Goal: Transaction & Acquisition: Book appointment/travel/reservation

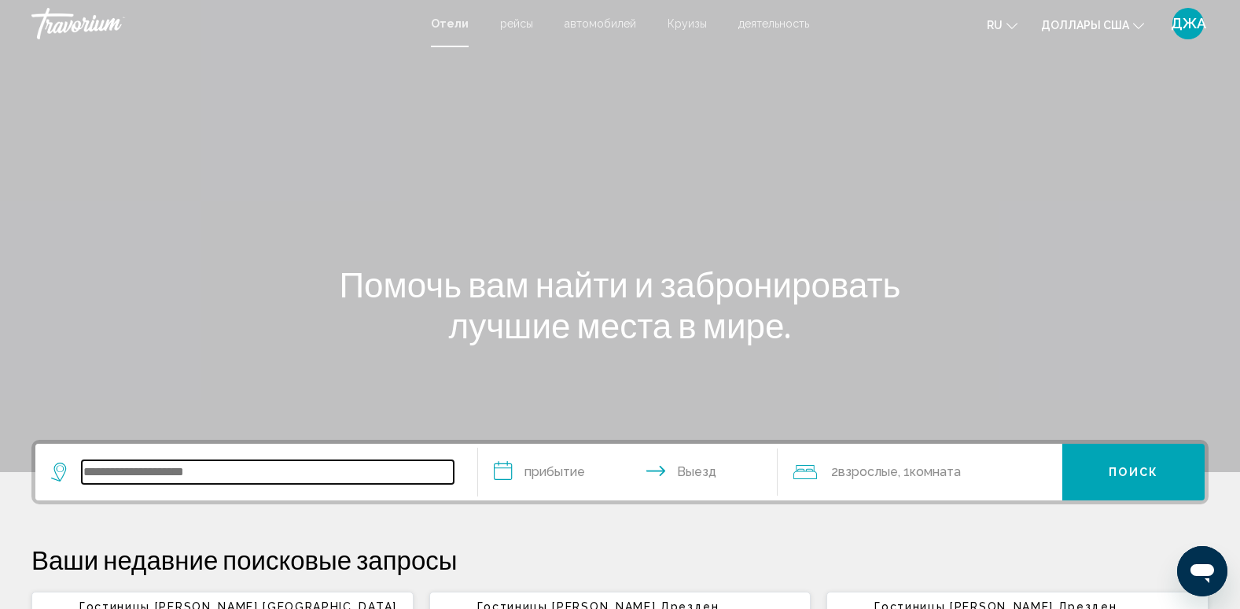
click at [169, 463] on input "Виджет поиска" at bounding box center [268, 472] width 372 height 24
click at [180, 466] on input "Виджет поиска" at bounding box center [268, 472] width 372 height 24
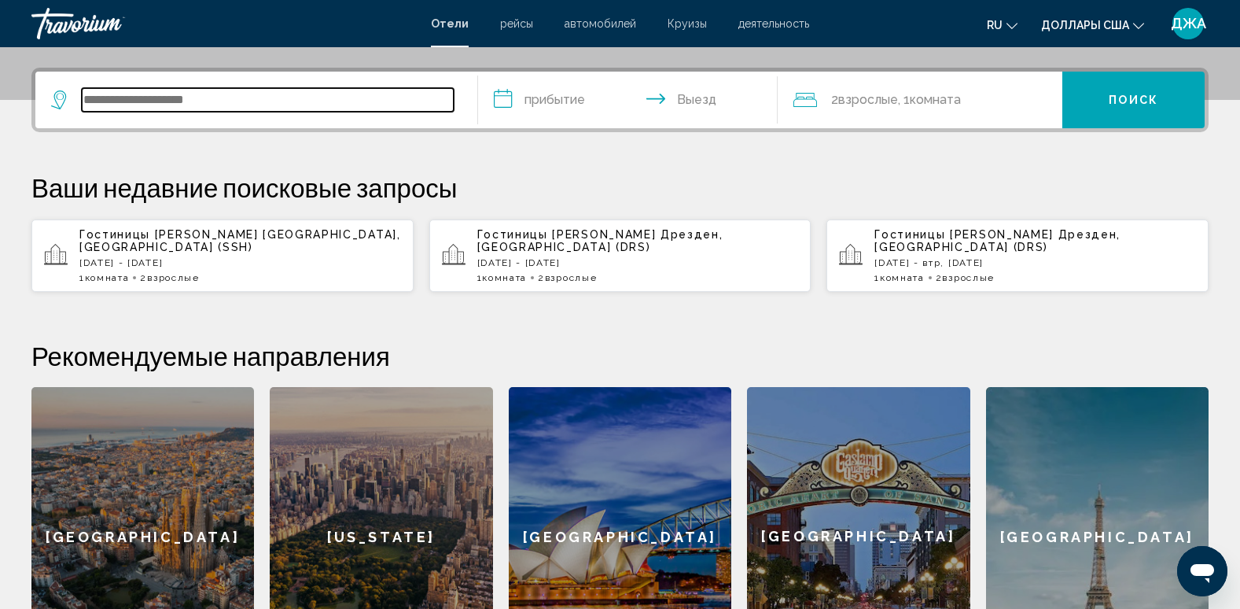
scroll to position [388, 0]
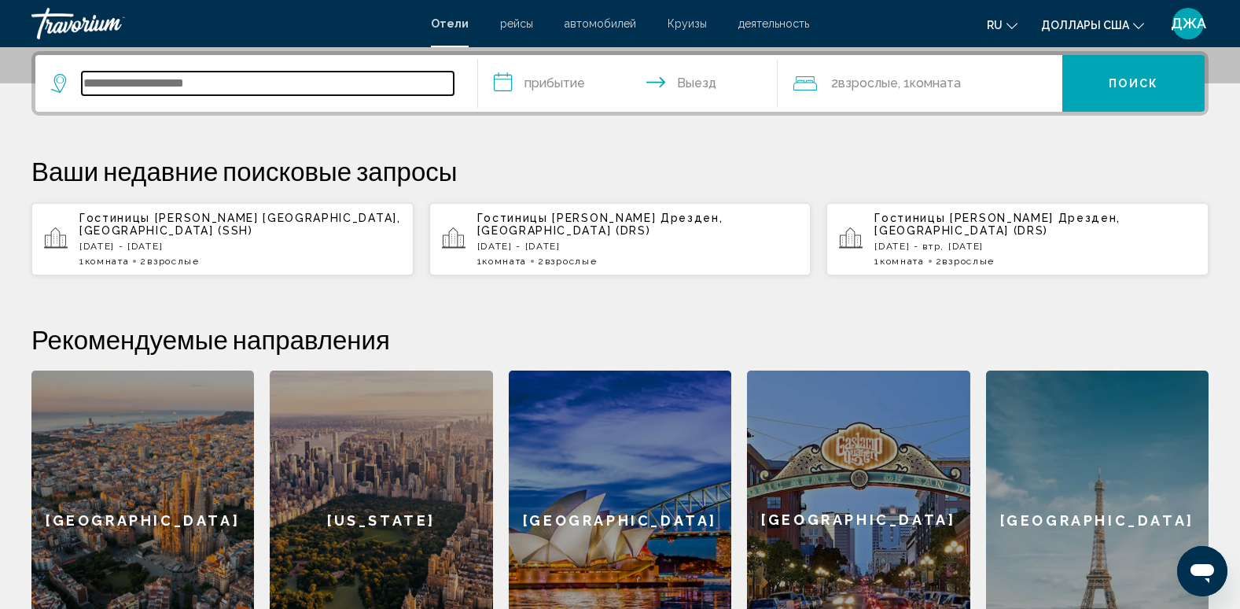
click at [266, 84] on input "Виджет поиска" at bounding box center [268, 84] width 372 height 24
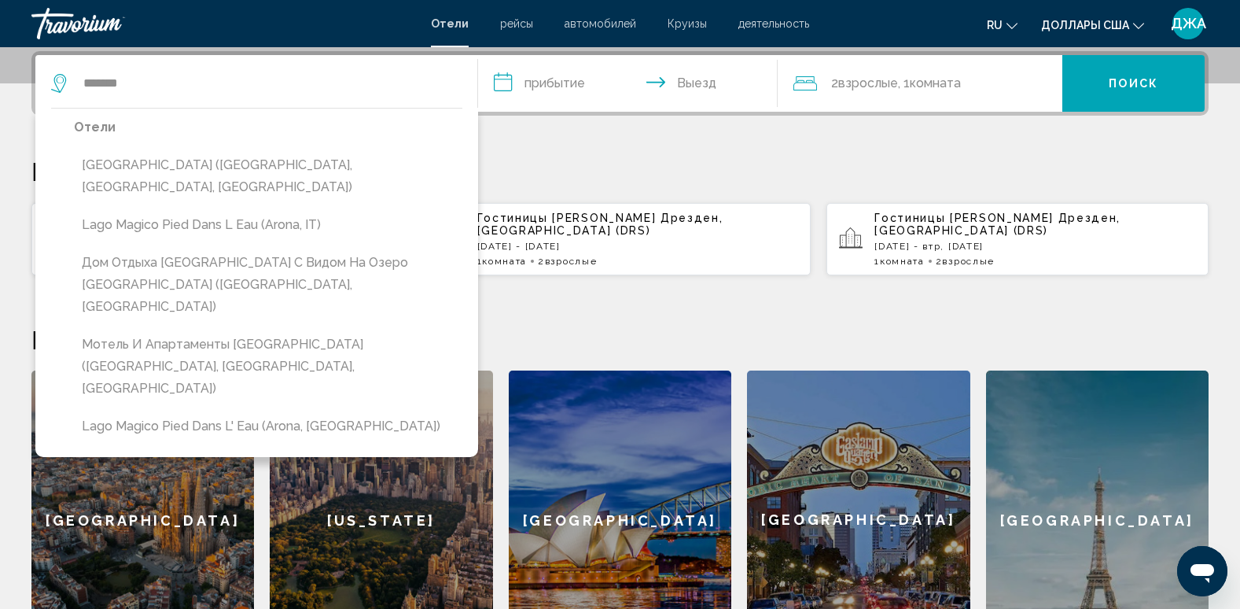
click at [142, 269] on button "Дом отдыха [GEOGRAPHIC_DATA] с видом на озеро [GEOGRAPHIC_DATA] ([GEOGRAPHIC_DA…" at bounding box center [268, 285] width 388 height 74
type input "**********"
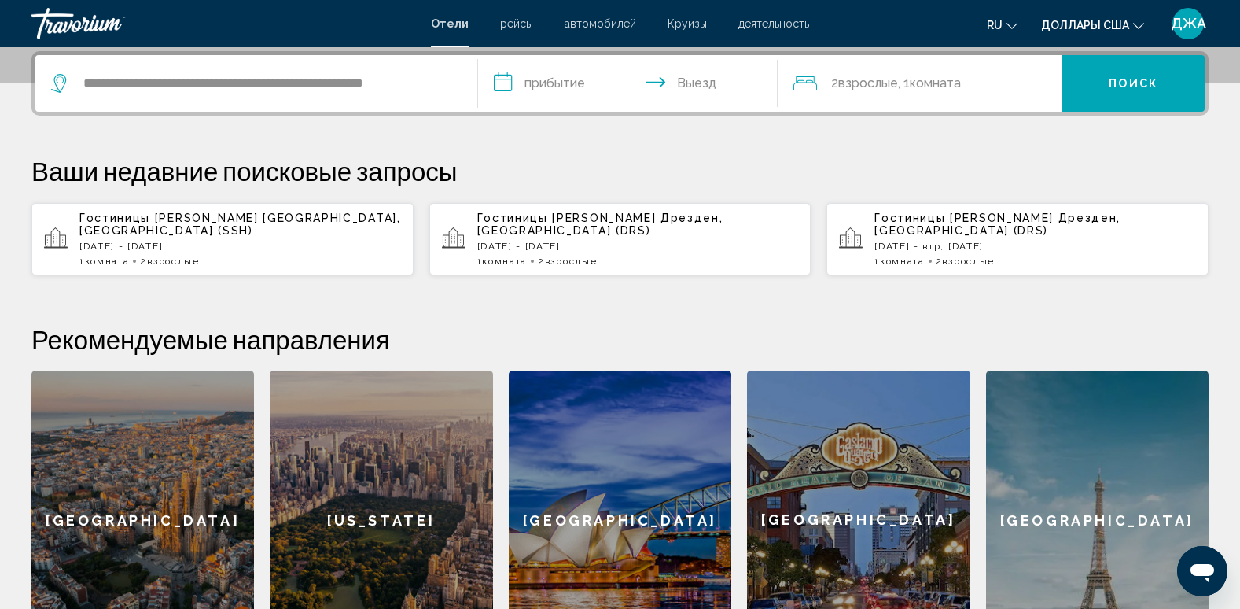
click at [502, 78] on input "**********" at bounding box center [631, 85] width 307 height 61
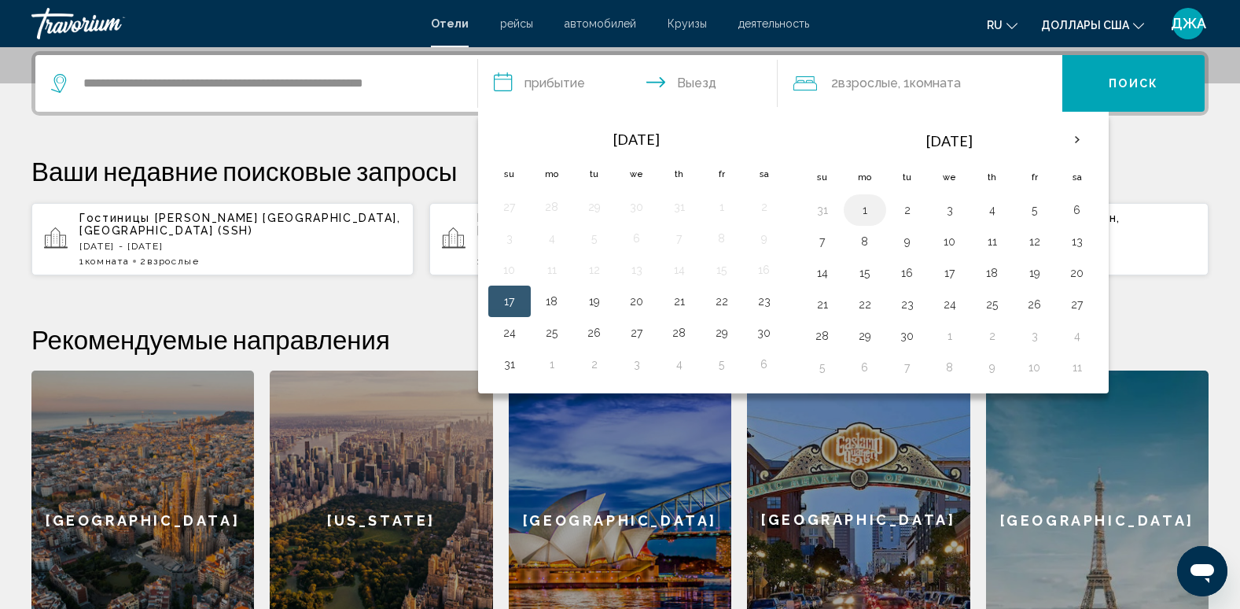
click at [861, 209] on button "1" at bounding box center [864, 210] width 25 height 22
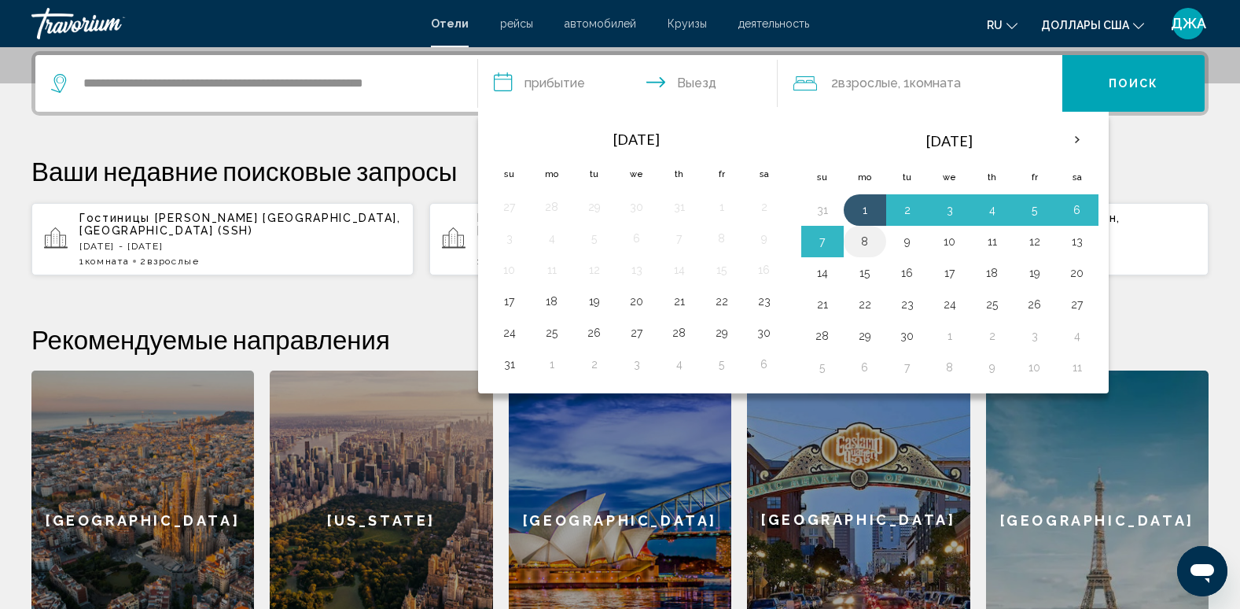
click at [860, 242] on button "8" at bounding box center [864, 241] width 25 height 22
type input "**********"
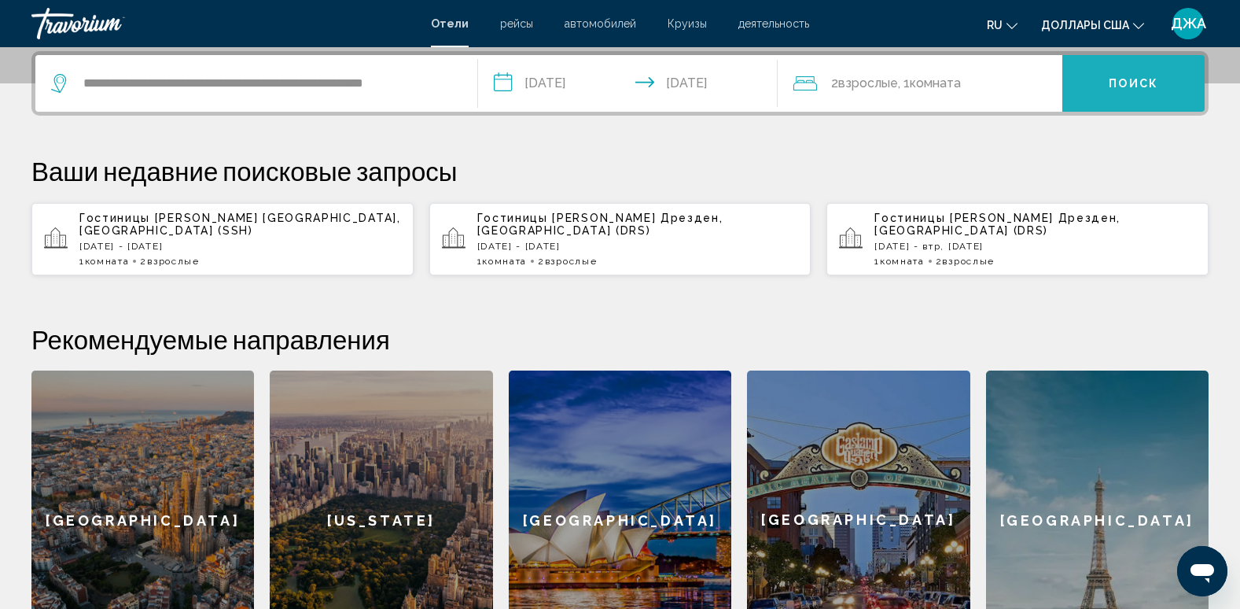
click at [1136, 75] on button "Поиск" at bounding box center [1133, 83] width 142 height 57
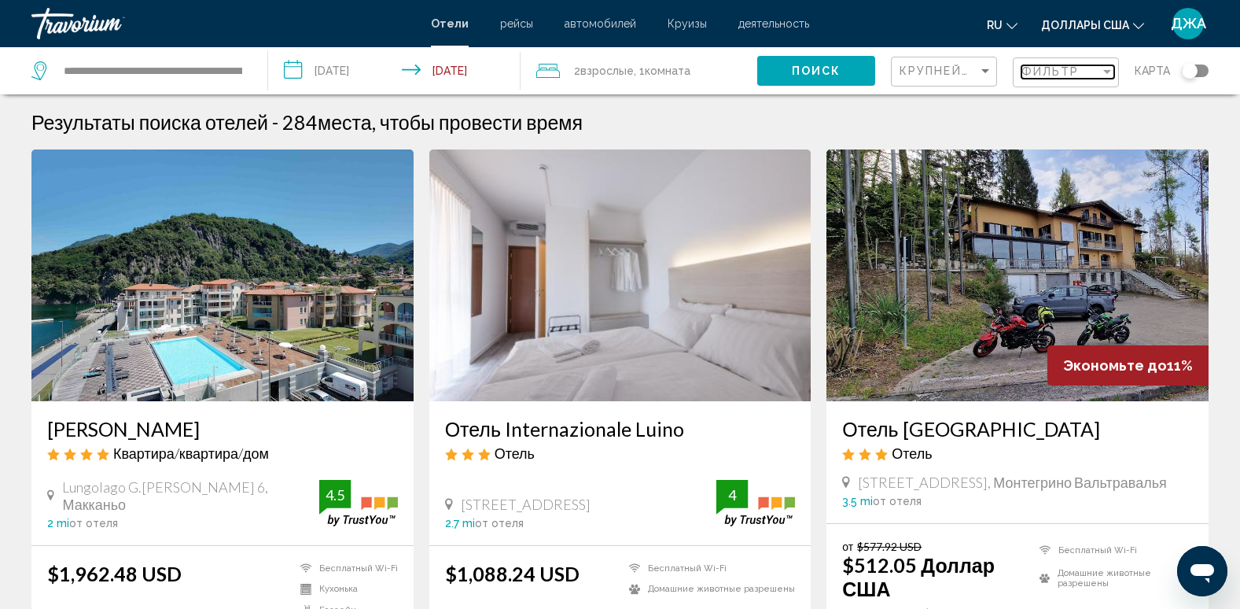
click at [1028, 75] on span "Фильтр" at bounding box center [1050, 71] width 58 height 13
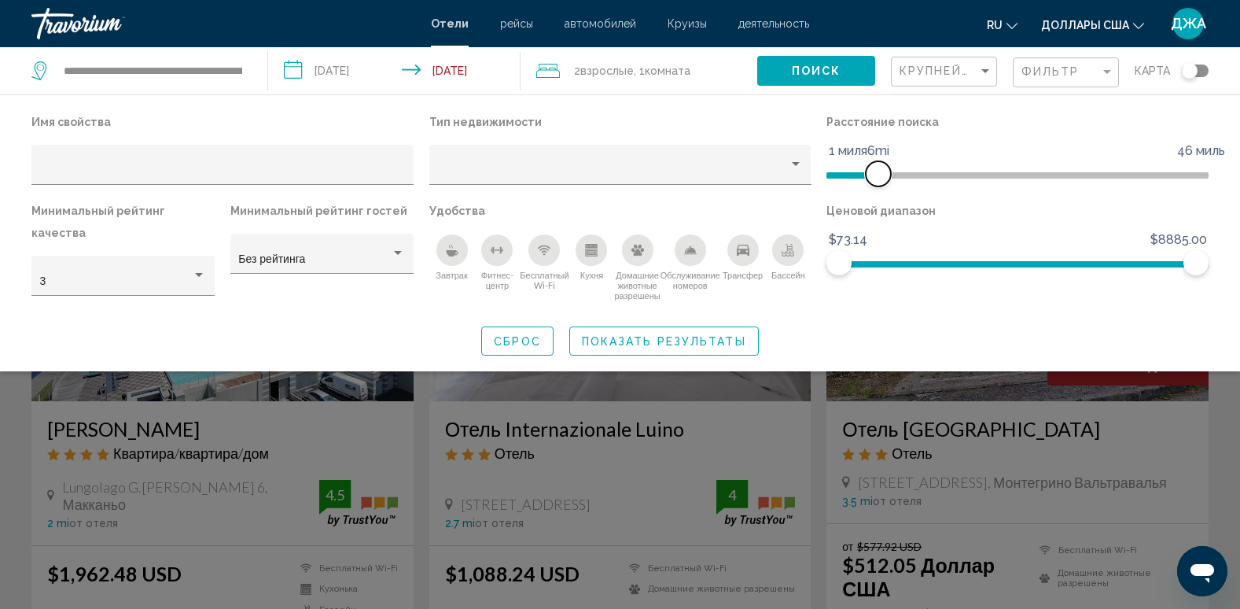
click at [878, 176] on span "Фильтры отелей" at bounding box center [852, 175] width 52 height 6
click at [851, 175] on ngx-slider "1 миля 46 миль 2mi" at bounding box center [1017, 173] width 382 height 3
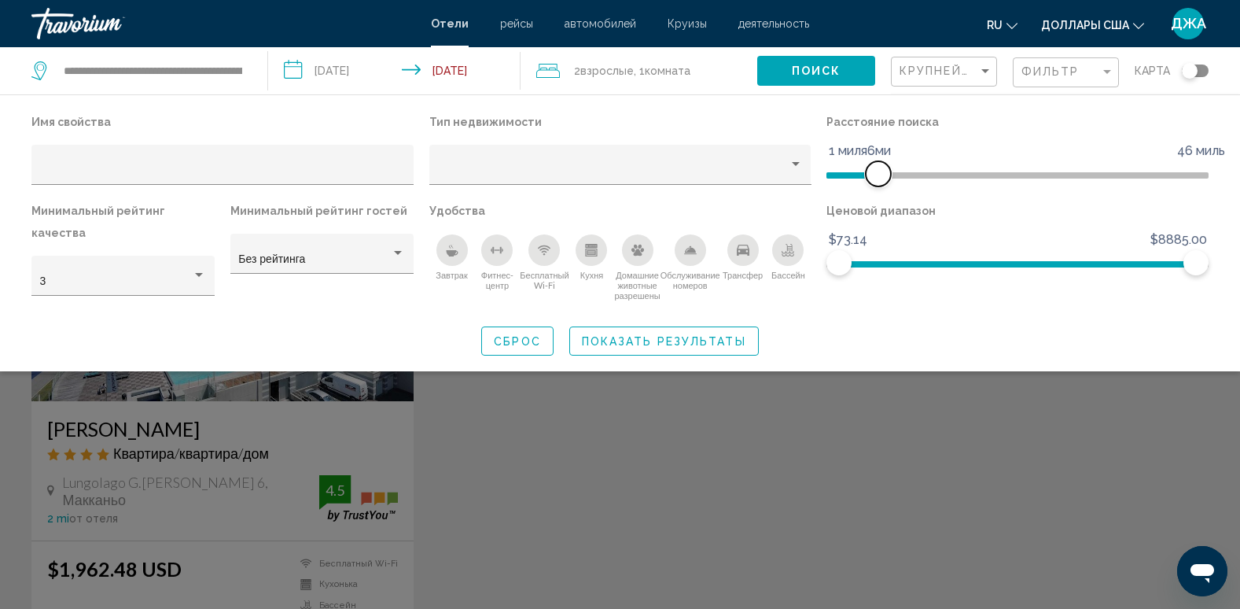
click at [875, 175] on ngx-slider "1 миля 46 миль 6ми" at bounding box center [1017, 173] width 382 height 3
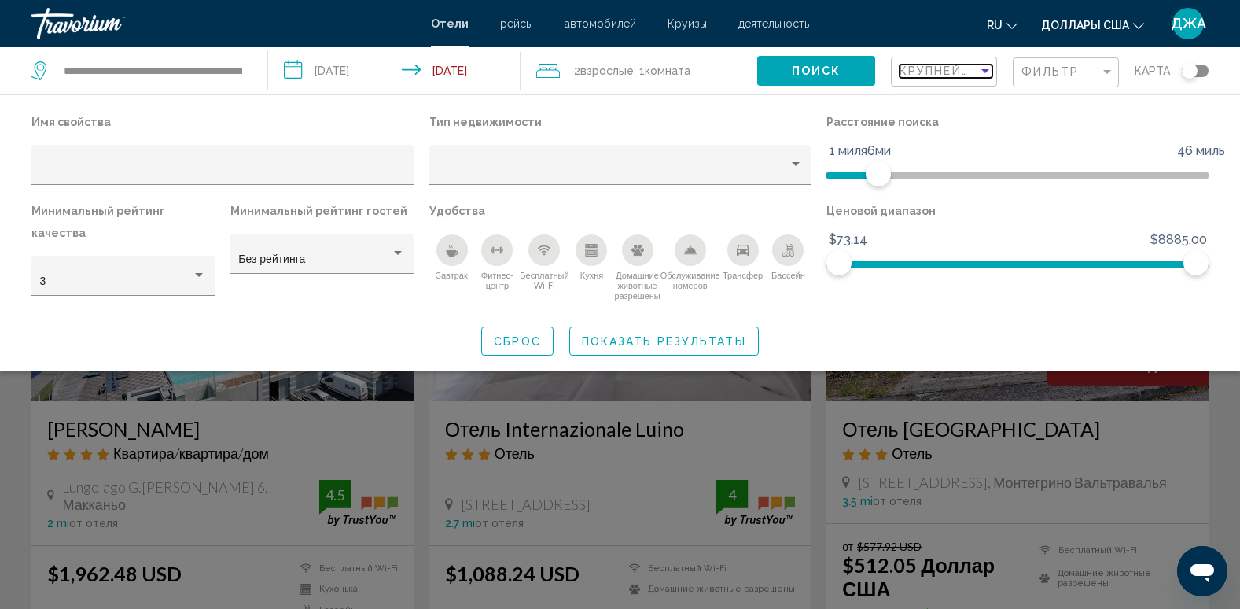
click at [943, 71] on span "Крупнейшие сбережения" at bounding box center [993, 70] width 188 height 13
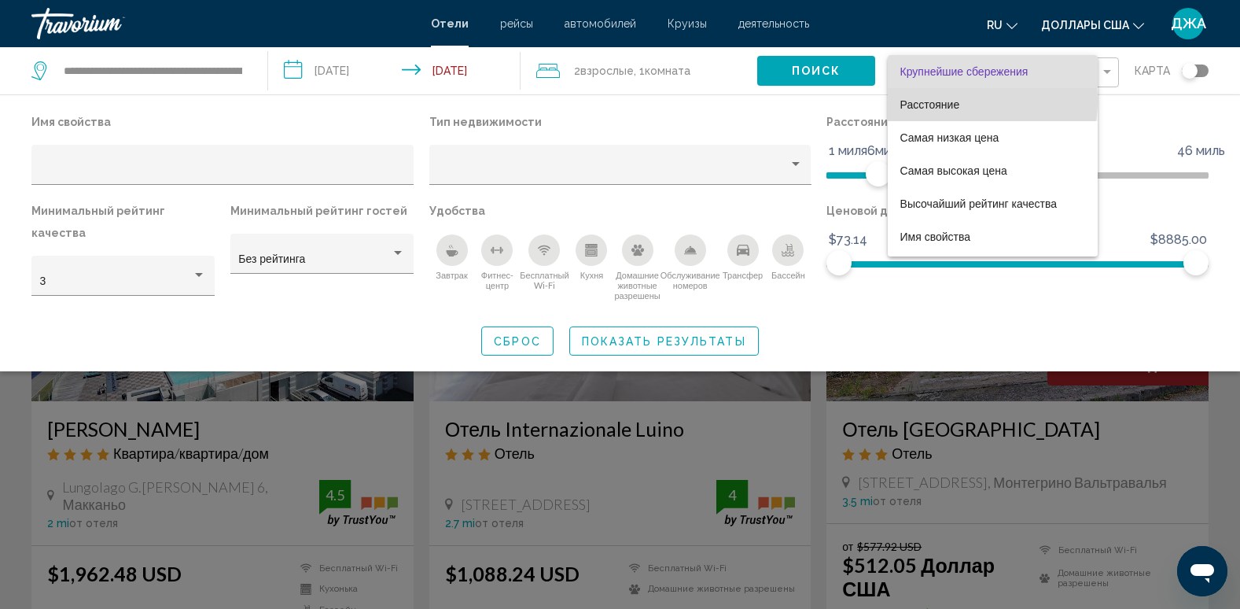
click at [947, 101] on span "Расстояние" at bounding box center [930, 104] width 60 height 13
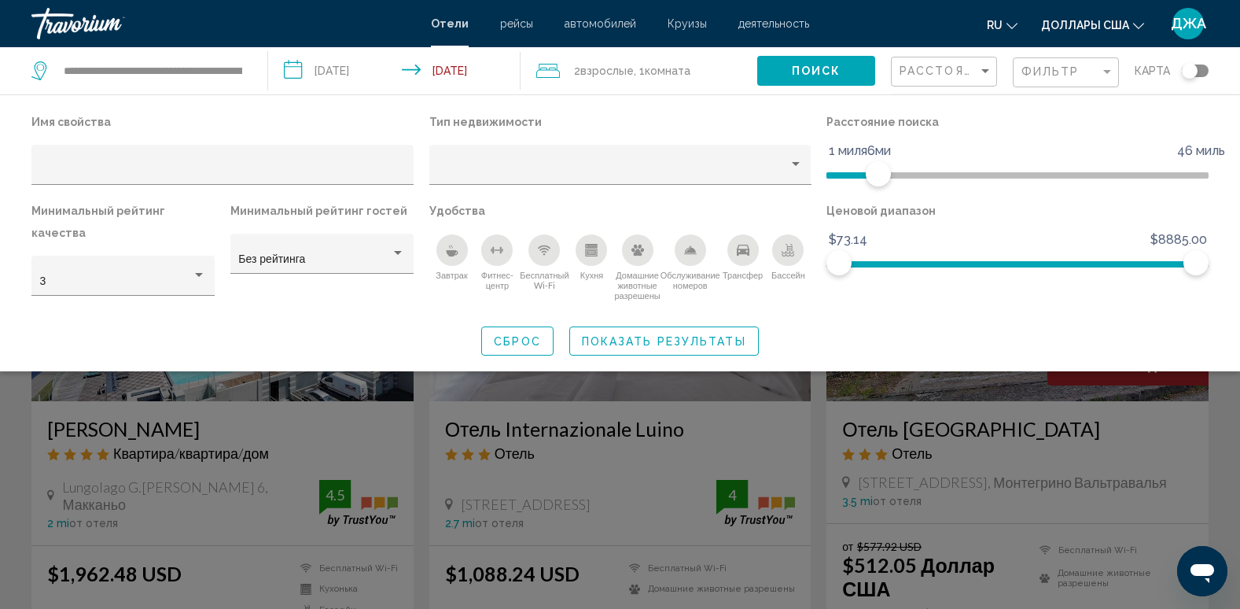
click at [991, 94] on div "Расстояние" at bounding box center [944, 70] width 106 height 47
click at [1033, 69] on span "Фильтр" at bounding box center [1050, 71] width 58 height 13
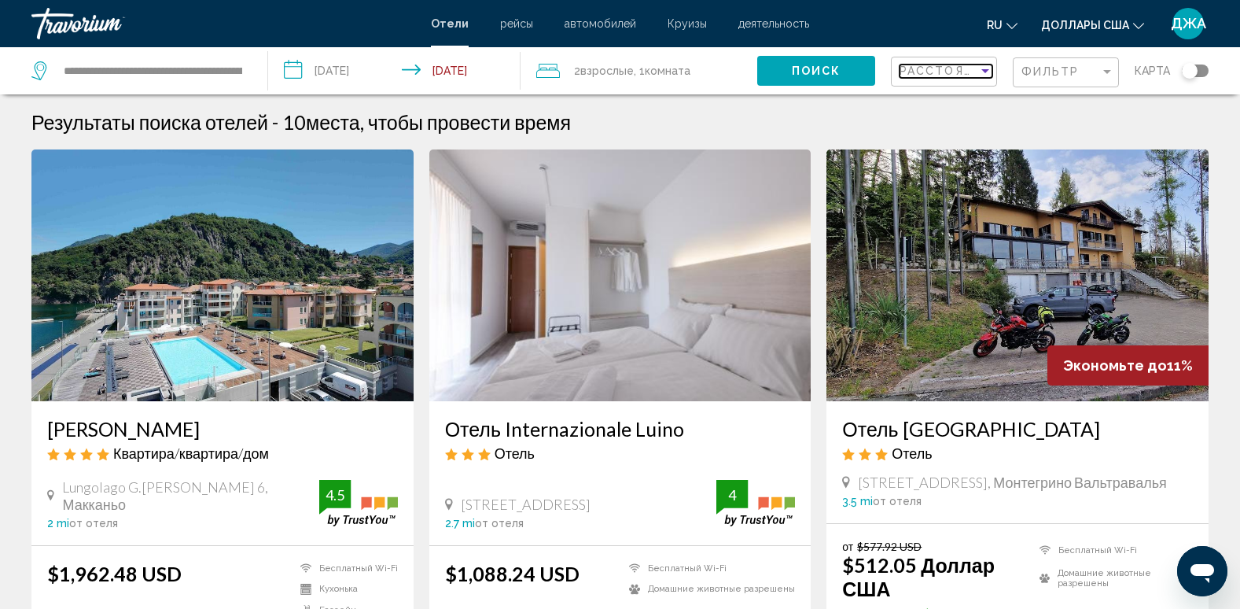
click at [954, 68] on span "Расстояние" at bounding box center [944, 70] width 91 height 13
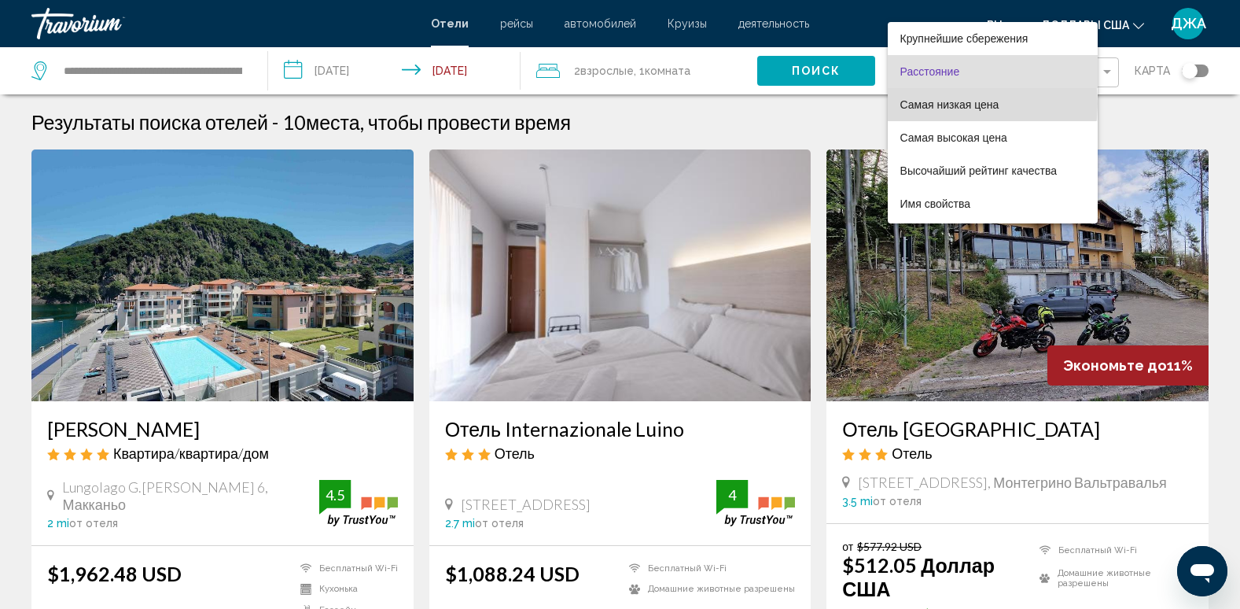
click at [956, 104] on span "Самая низкая цена" at bounding box center [949, 104] width 99 height 13
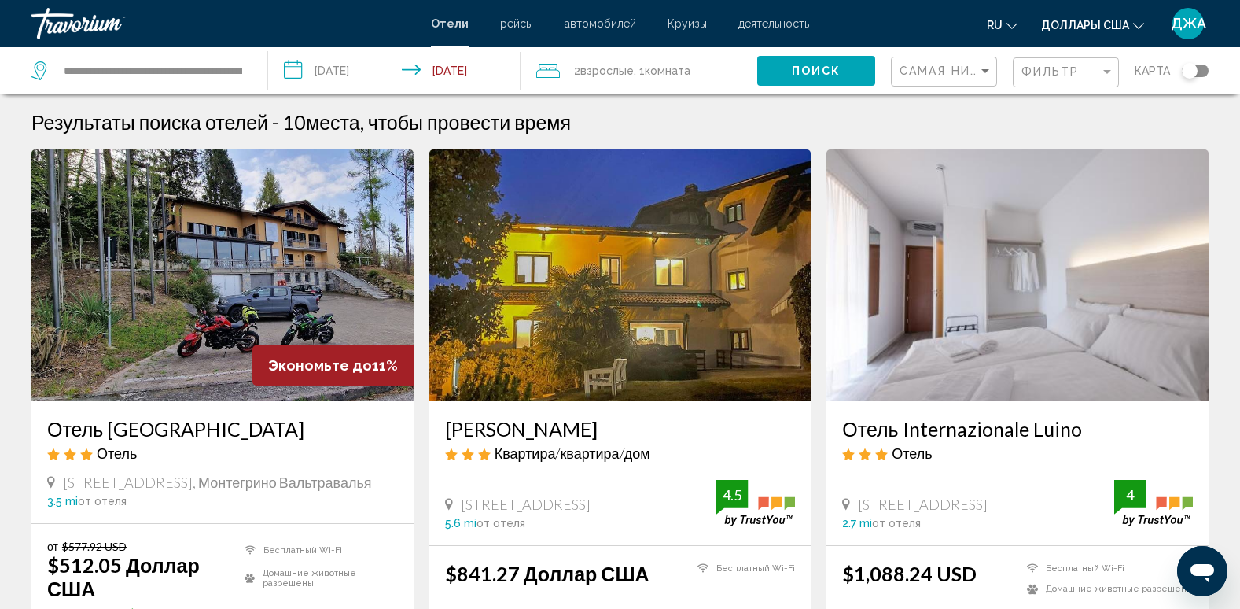
click at [1055, 125] on div "Результаты поиска отелей - 10 места, чтобы провести время" at bounding box center [619, 122] width 1177 height 24
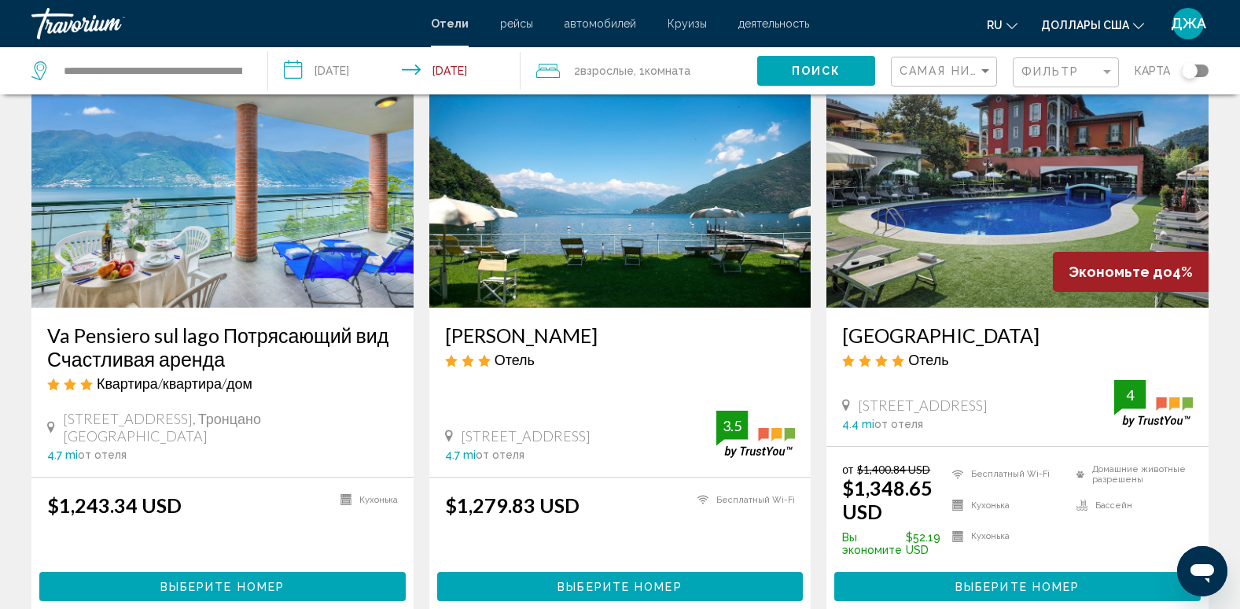
scroll to position [692, 0]
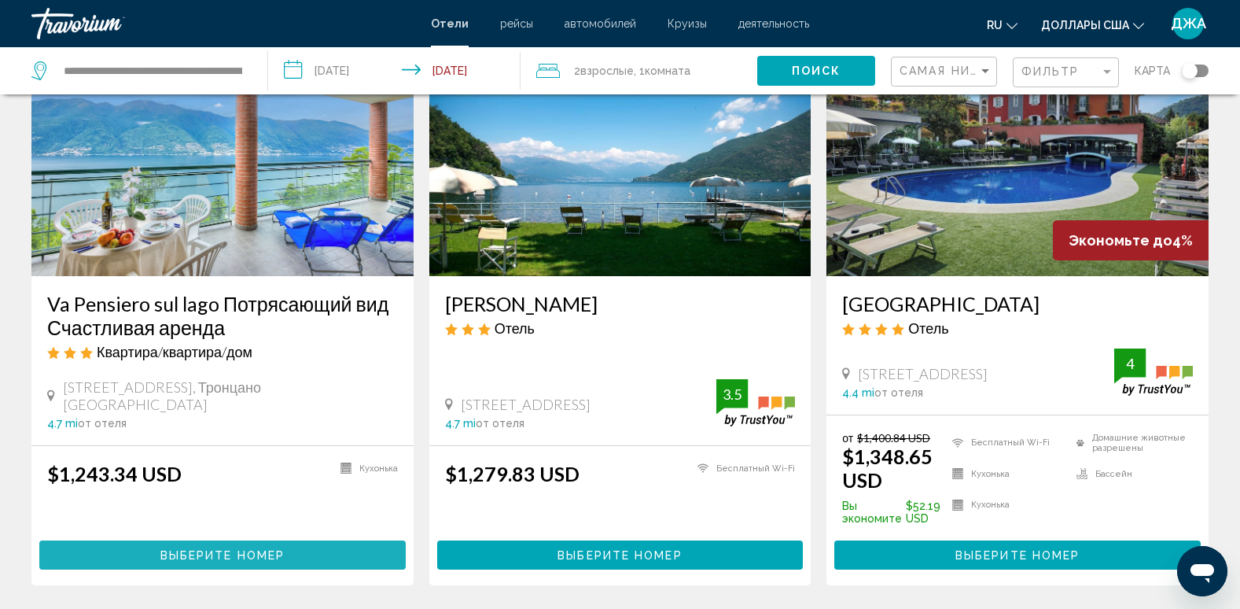
click at [199, 550] on span "Выберите номер" at bounding box center [222, 555] width 124 height 13
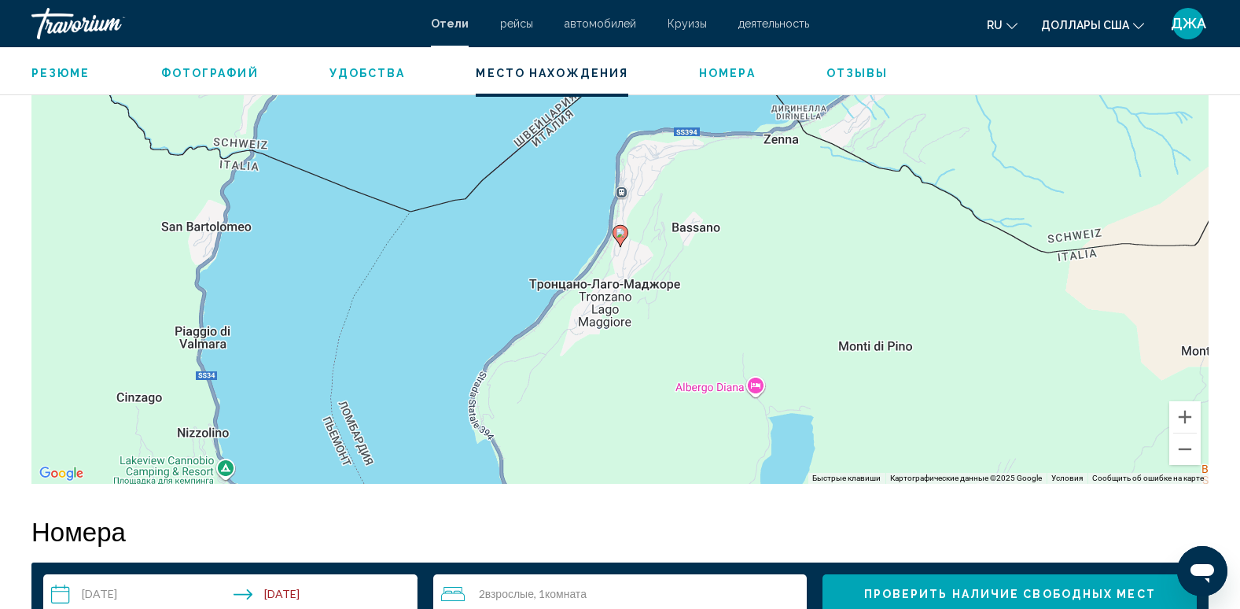
scroll to position [1541, 0]
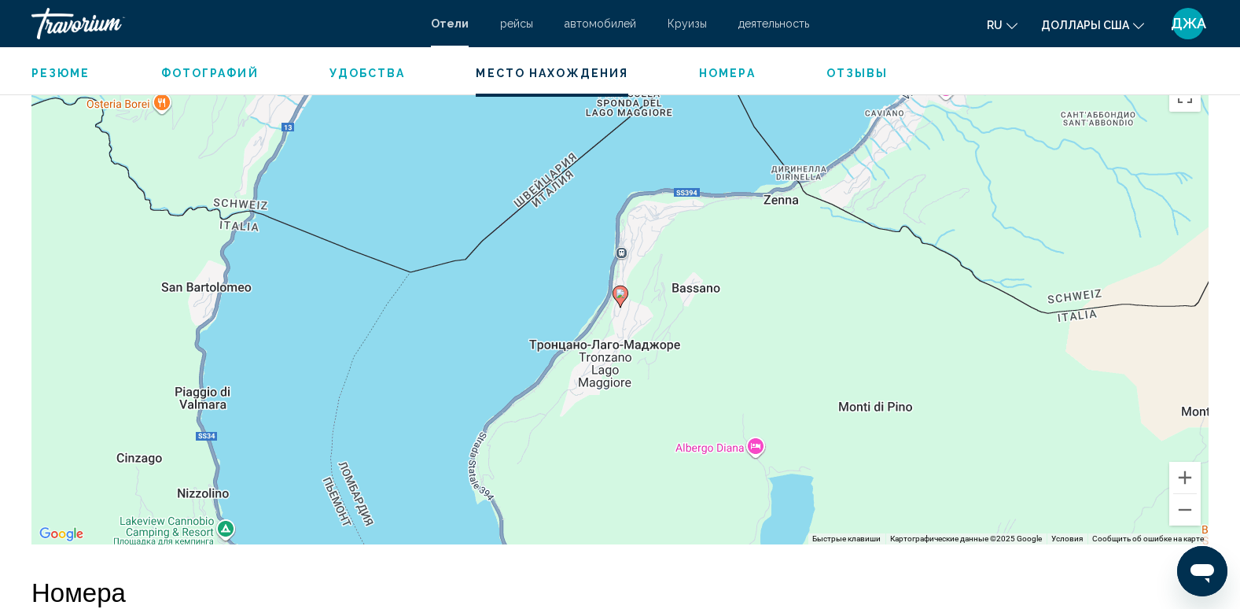
click at [199, 550] on div "Резюме Тип Квартира адрес [STREET_ADDRESS] Описание Удобства К вашим услугам те…" at bounding box center [620, 251] width 1193 height 2325
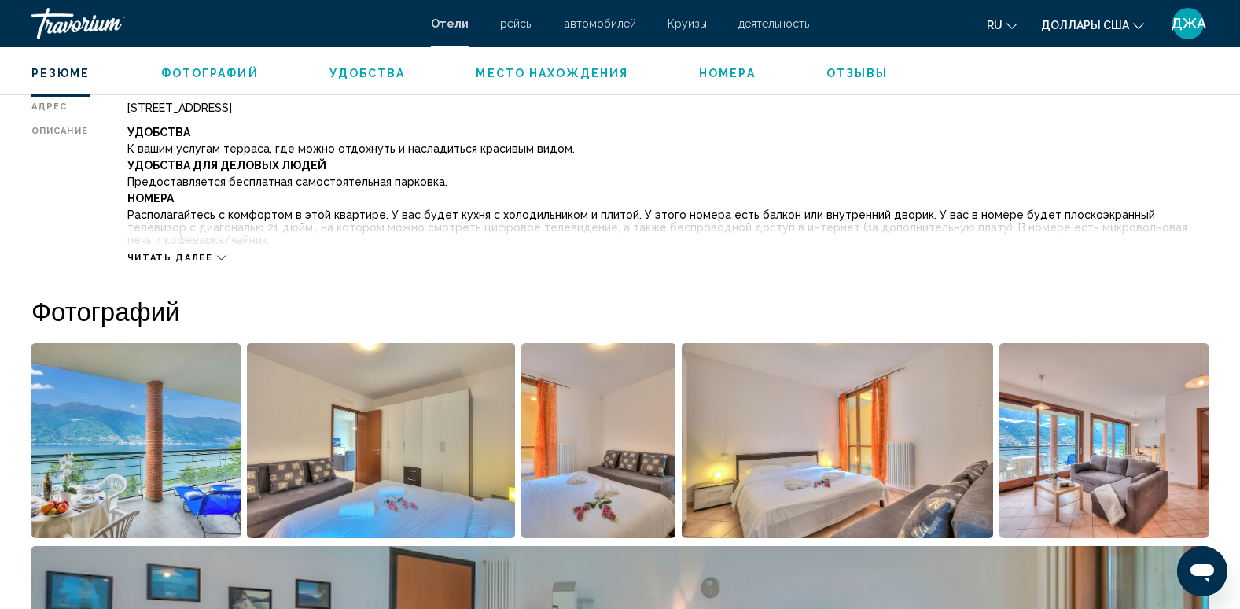
scroll to position [555, 0]
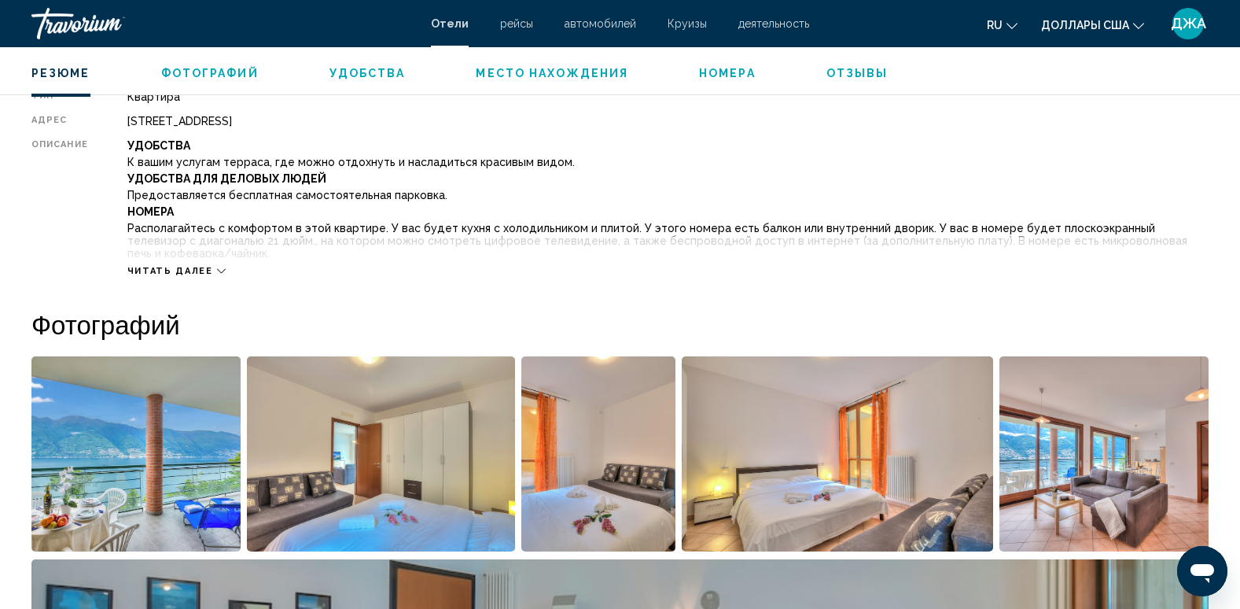
click at [137, 456] on img "Открыть полноэкранный слайдер изображений" at bounding box center [135, 453] width 209 height 195
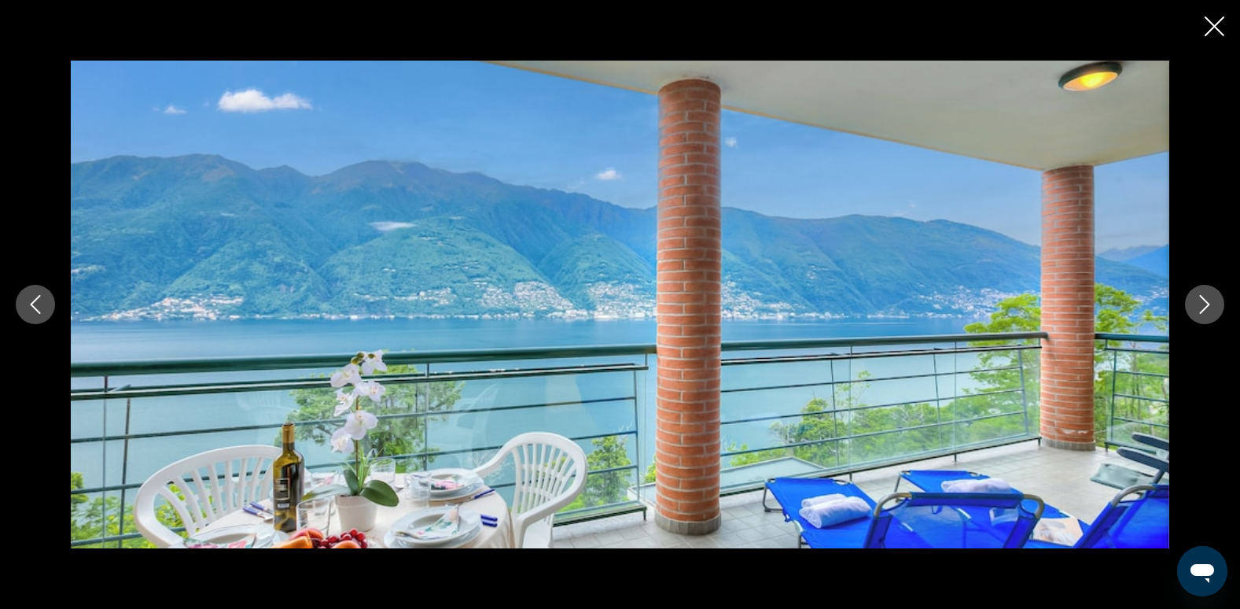
click at [1204, 302] on icon "Следующее изображение" at bounding box center [1204, 304] width 19 height 19
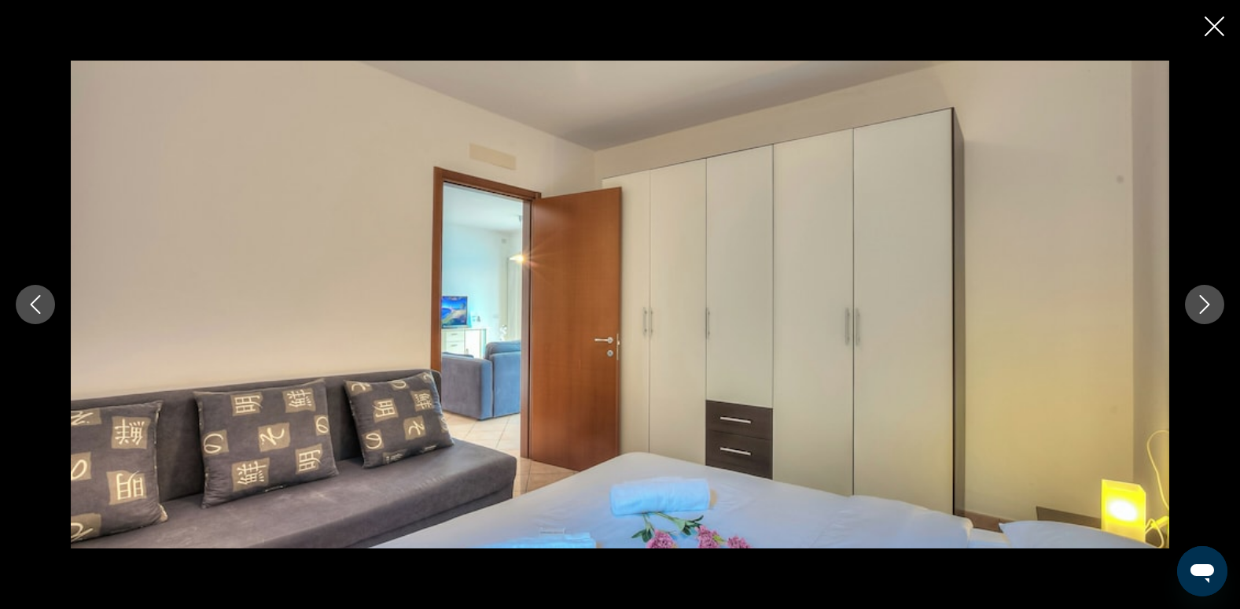
click at [1204, 302] on icon "Следующее изображение" at bounding box center [1204, 304] width 19 height 19
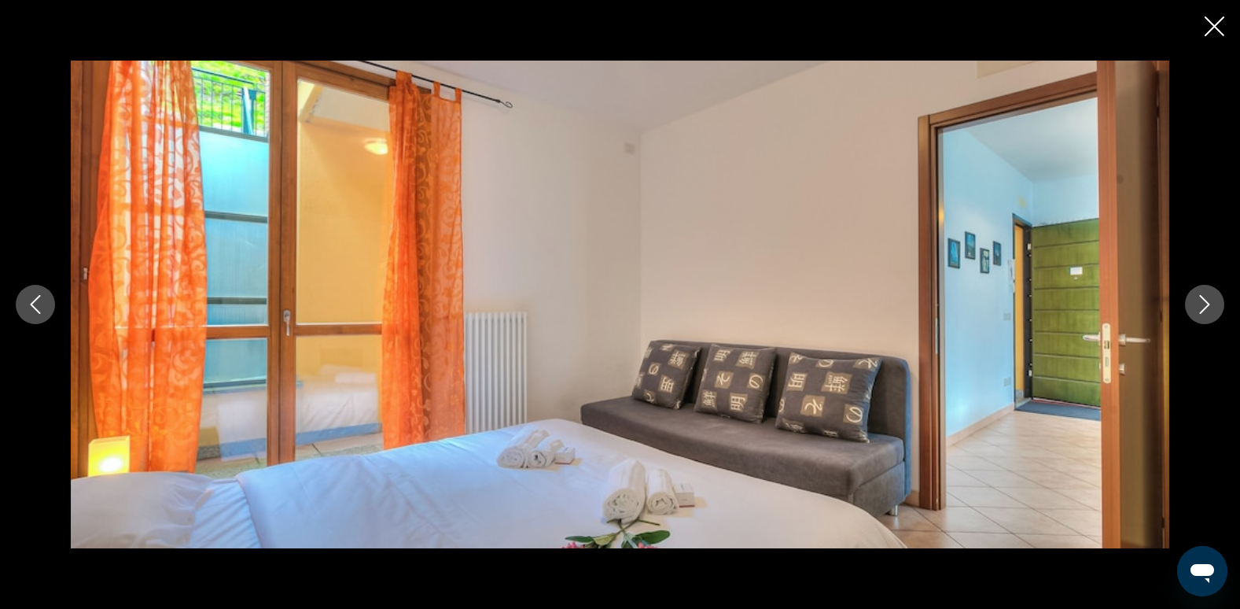
click at [1204, 302] on icon "Следующее изображение" at bounding box center [1204, 304] width 19 height 19
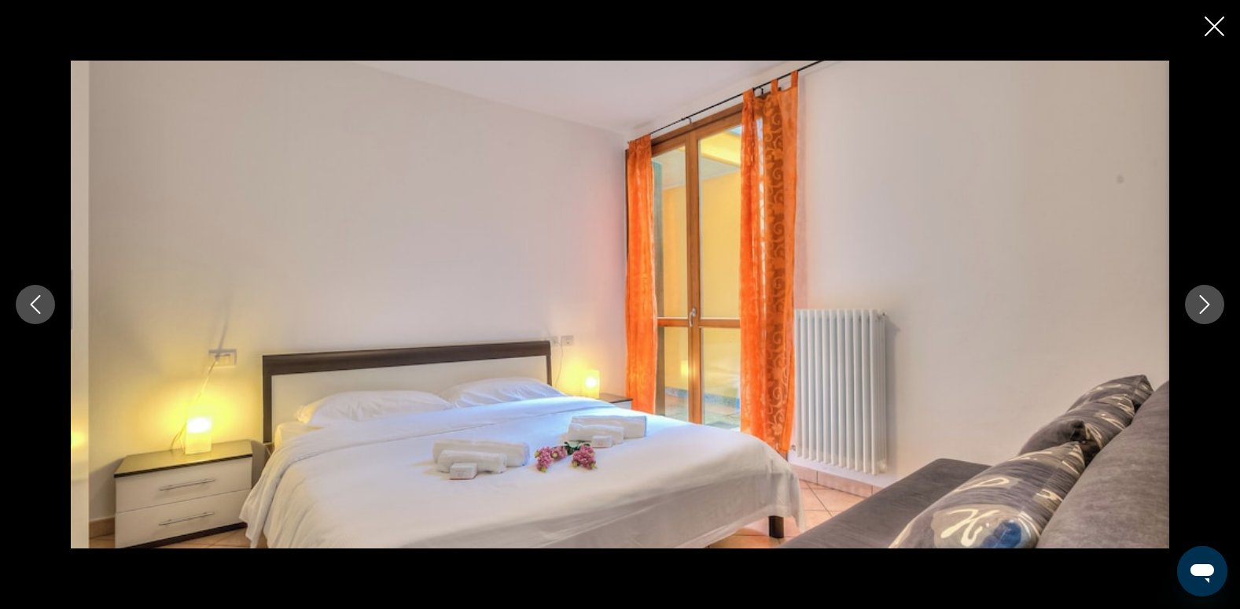
click at [1204, 302] on icon "Следующее изображение" at bounding box center [1204, 304] width 19 height 19
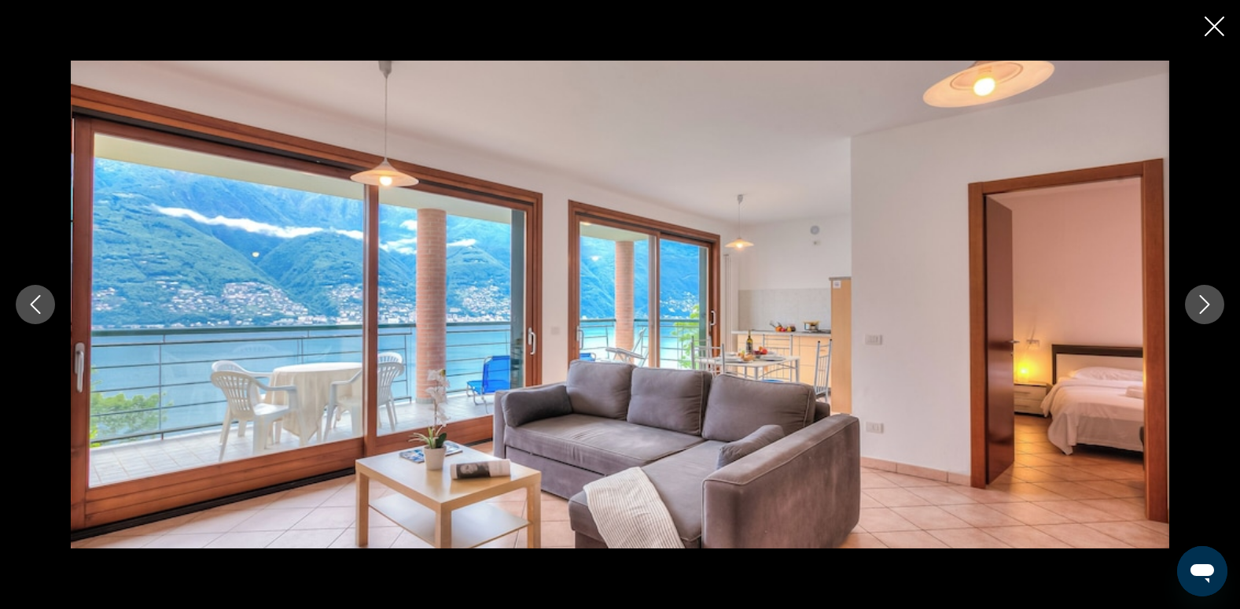
click at [1204, 302] on icon "Следующее изображение" at bounding box center [1204, 304] width 19 height 19
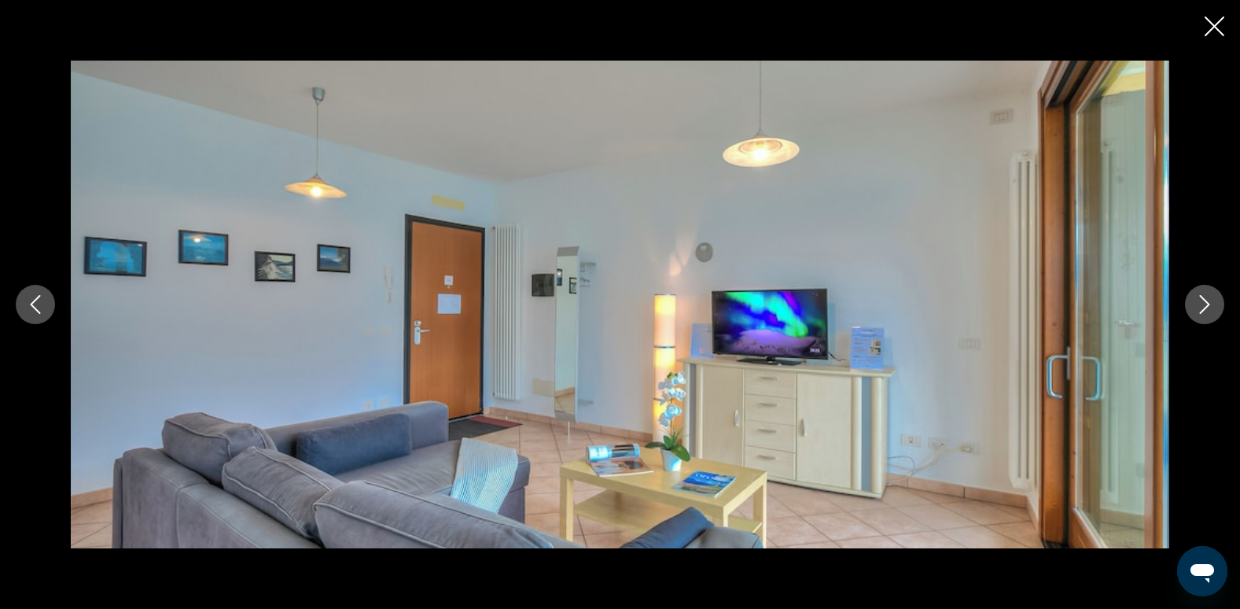
click at [1204, 302] on icon "Следующее изображение" at bounding box center [1204, 304] width 19 height 19
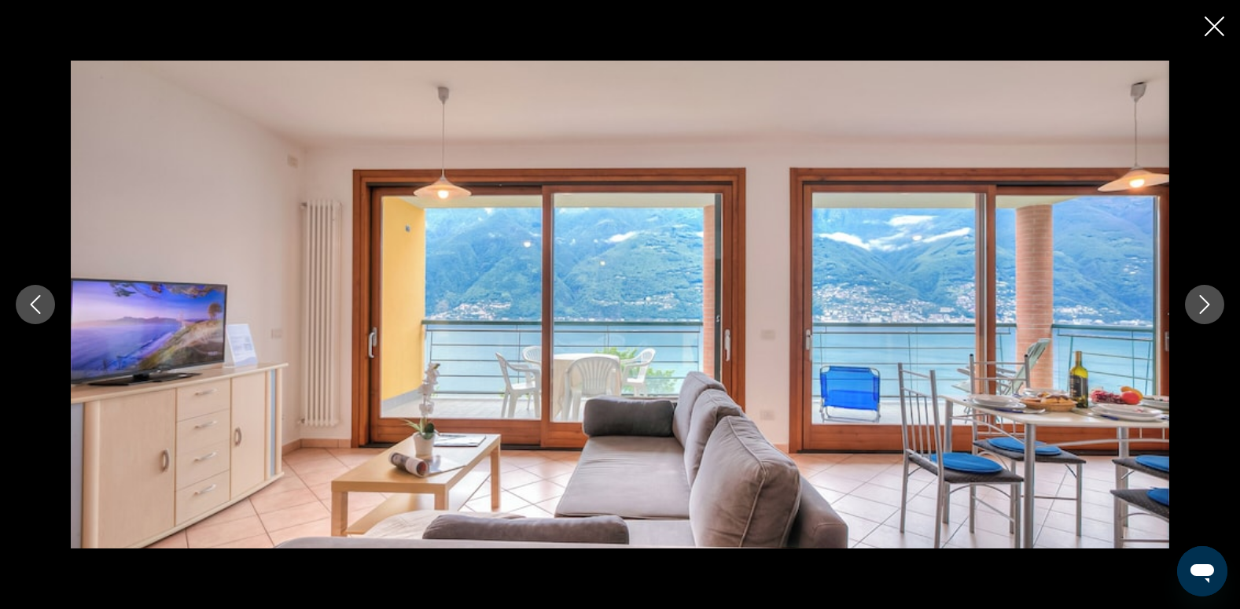
click at [1211, 21] on icon "Закрыть слайд-шоу" at bounding box center [1214, 27] width 20 height 20
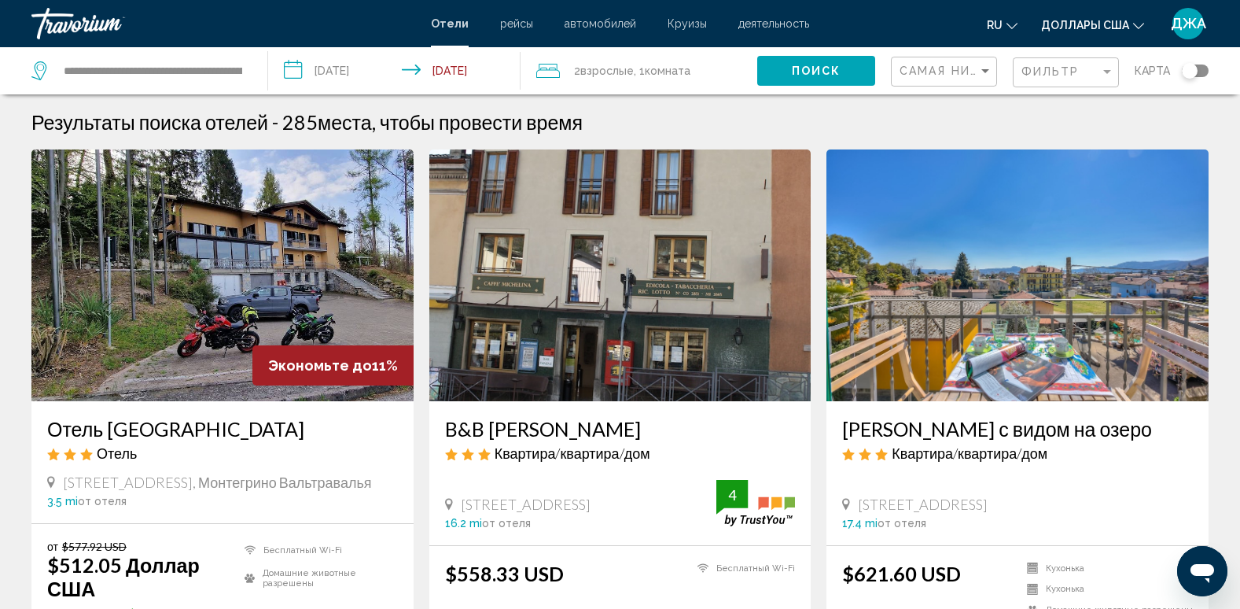
click at [653, 68] on span "Комната" at bounding box center [668, 70] width 46 height 13
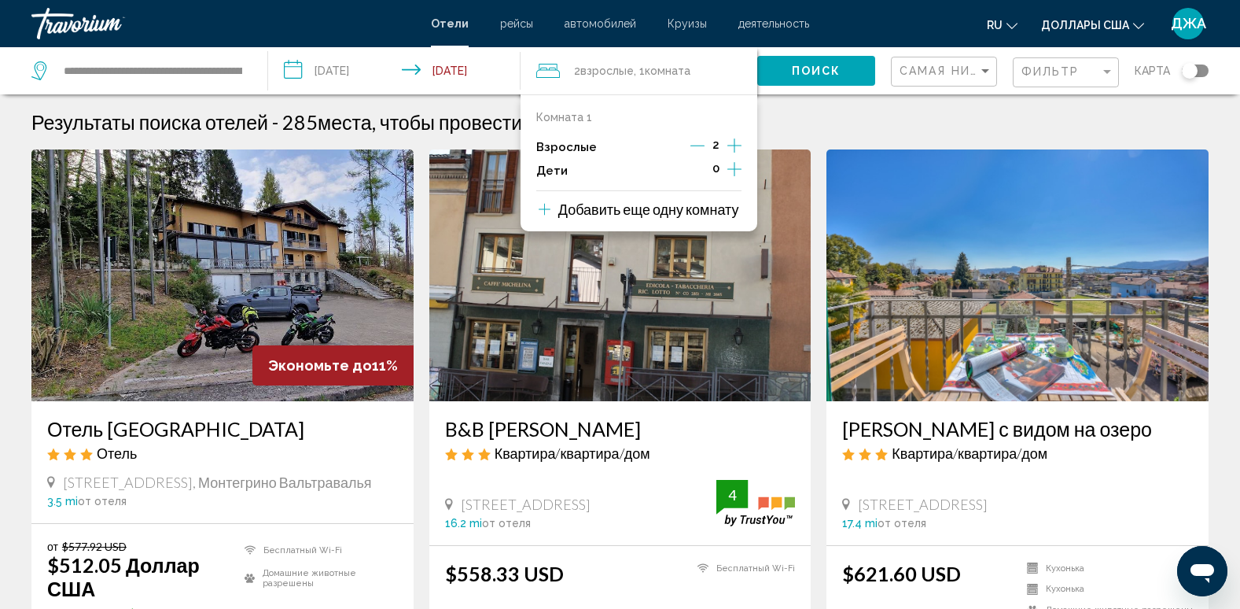
click at [731, 149] on icon "Приращение взрослых" at bounding box center [734, 145] width 14 height 19
click at [820, 63] on button "Поиск" at bounding box center [816, 70] width 118 height 29
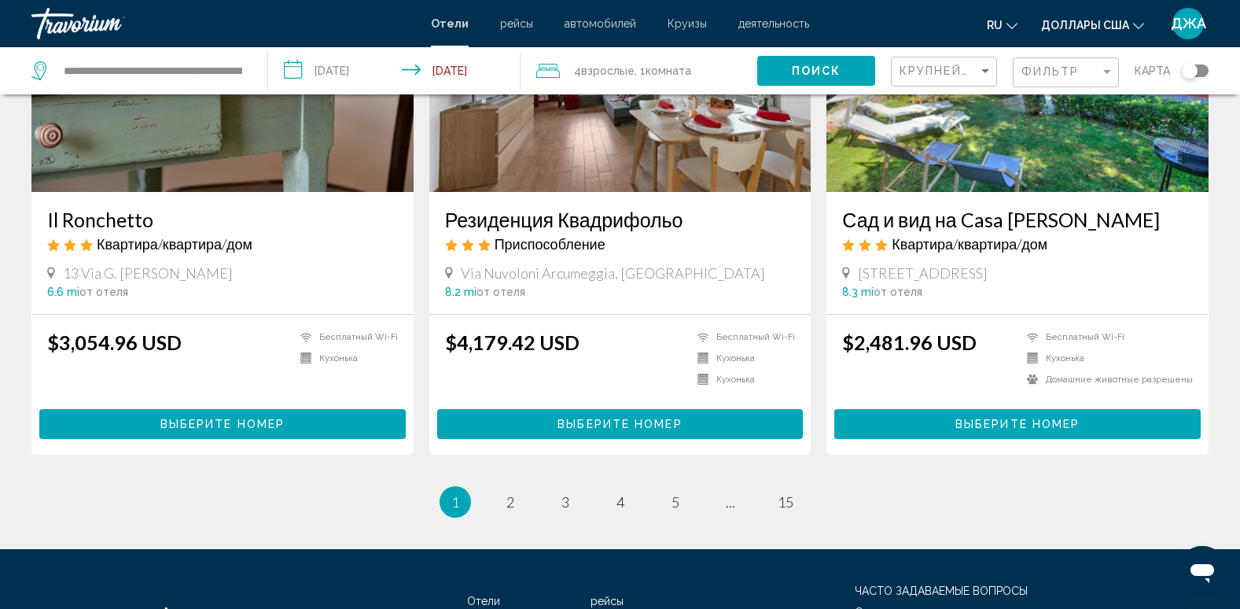
scroll to position [2044, 0]
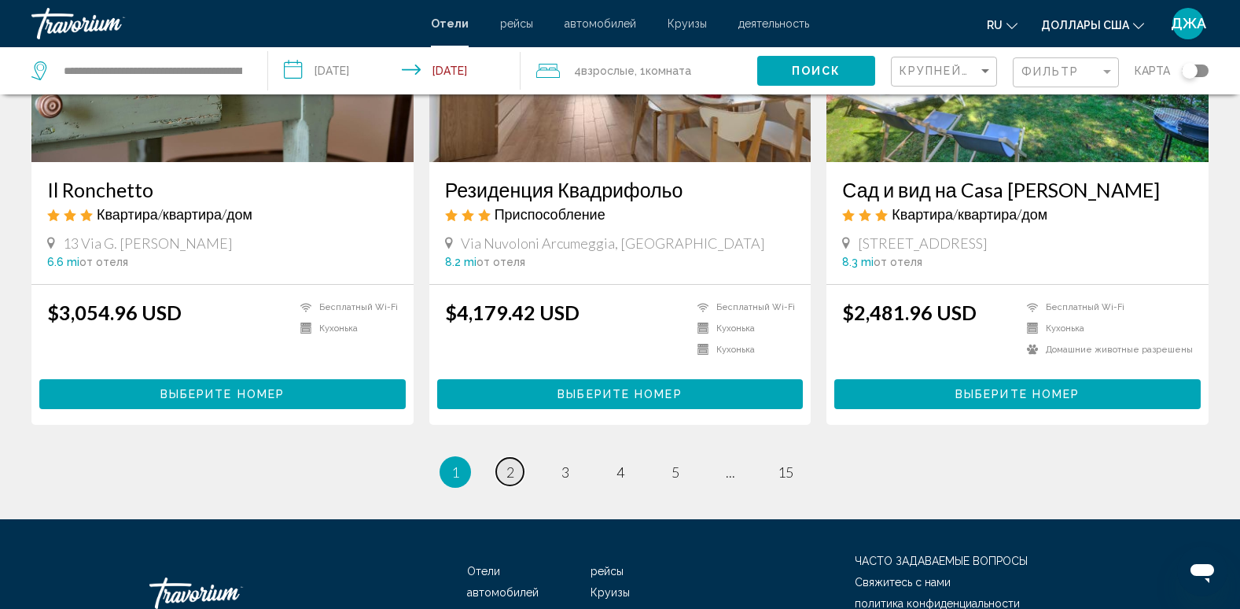
click at [506, 463] on span "2" at bounding box center [510, 471] width 8 height 17
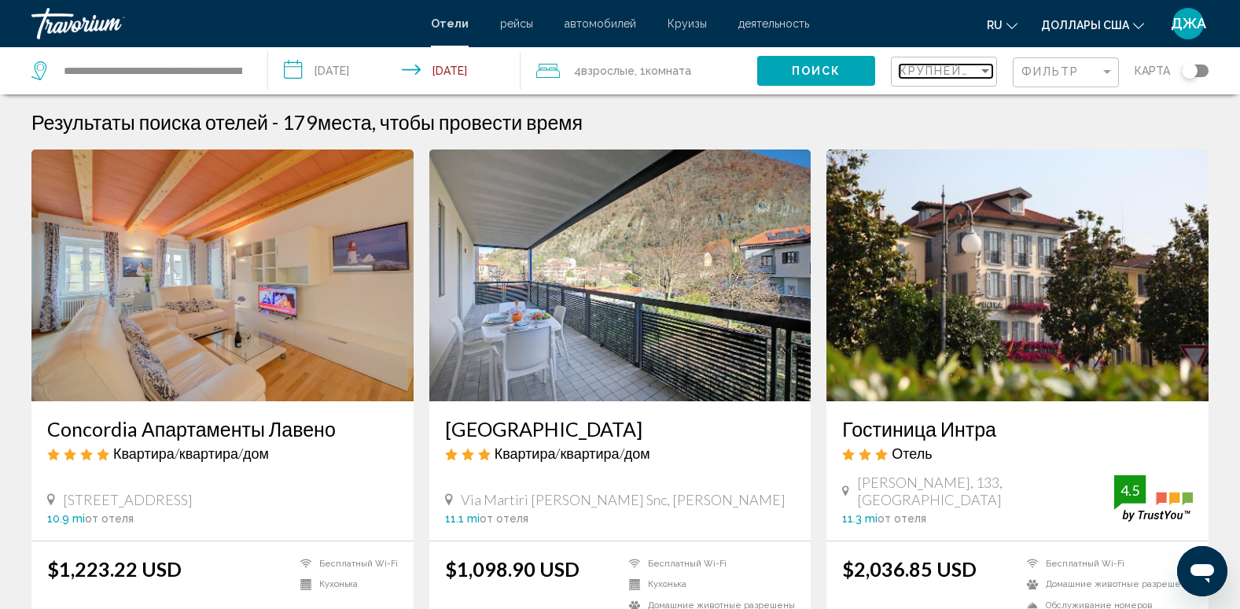
click at [951, 70] on span "Крупнейшие сбережения" at bounding box center [993, 70] width 188 height 13
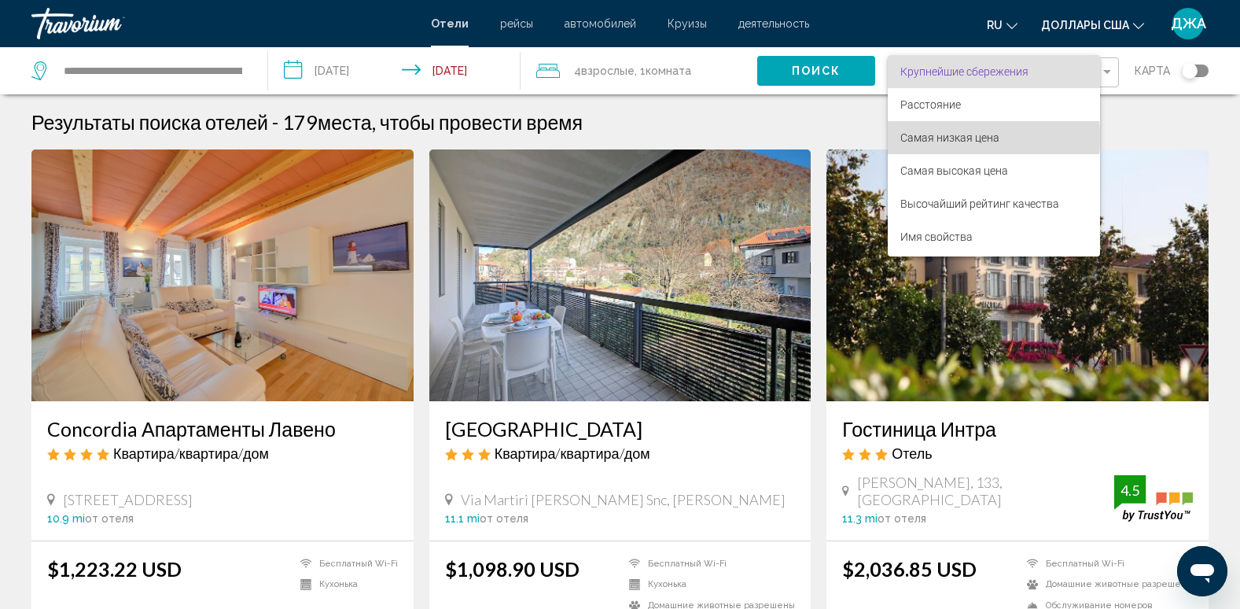
click at [947, 138] on span "Самая низкая цена" at bounding box center [949, 137] width 99 height 13
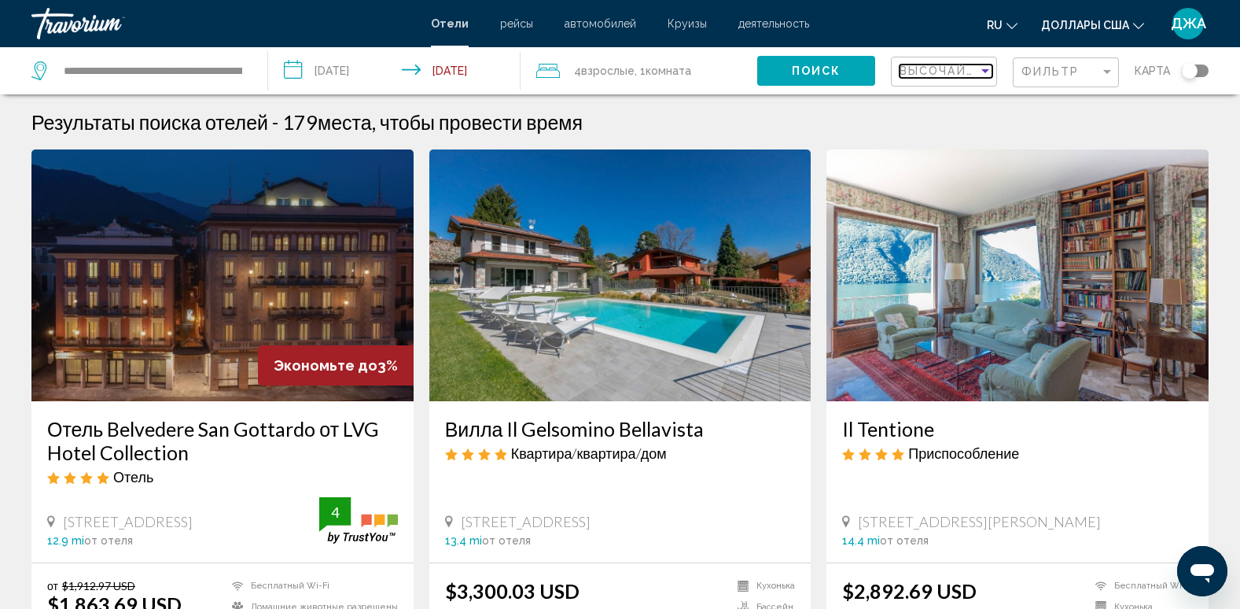
click at [929, 68] on span "Высочайший рейтинг качества" at bounding box center [1018, 70] width 239 height 13
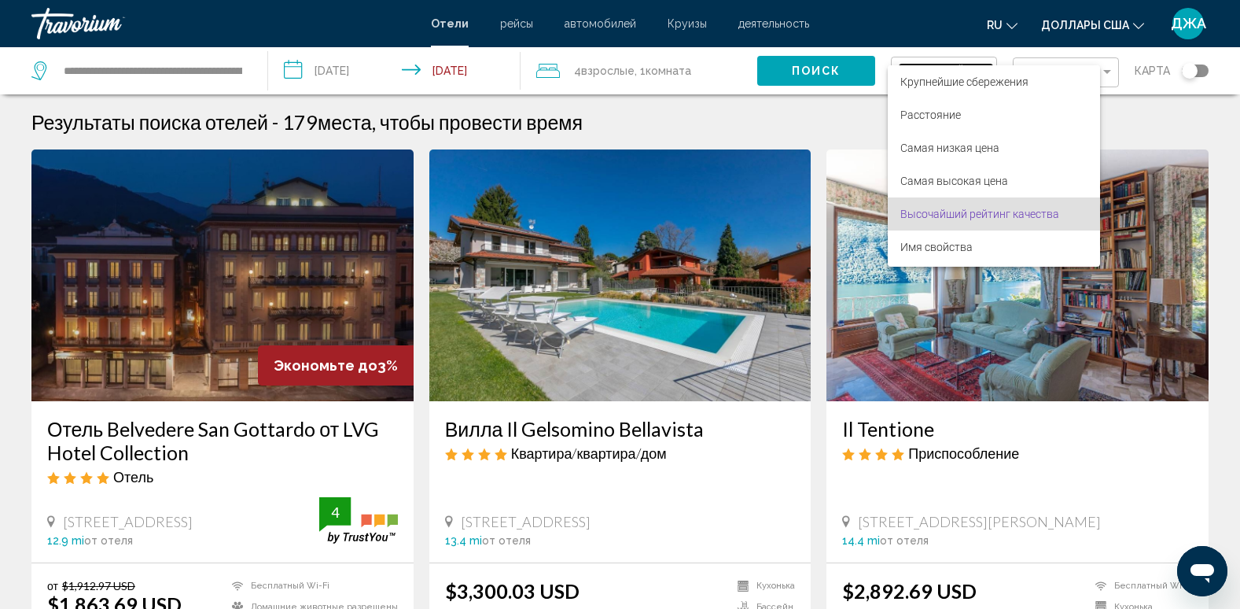
scroll to position [30, 0]
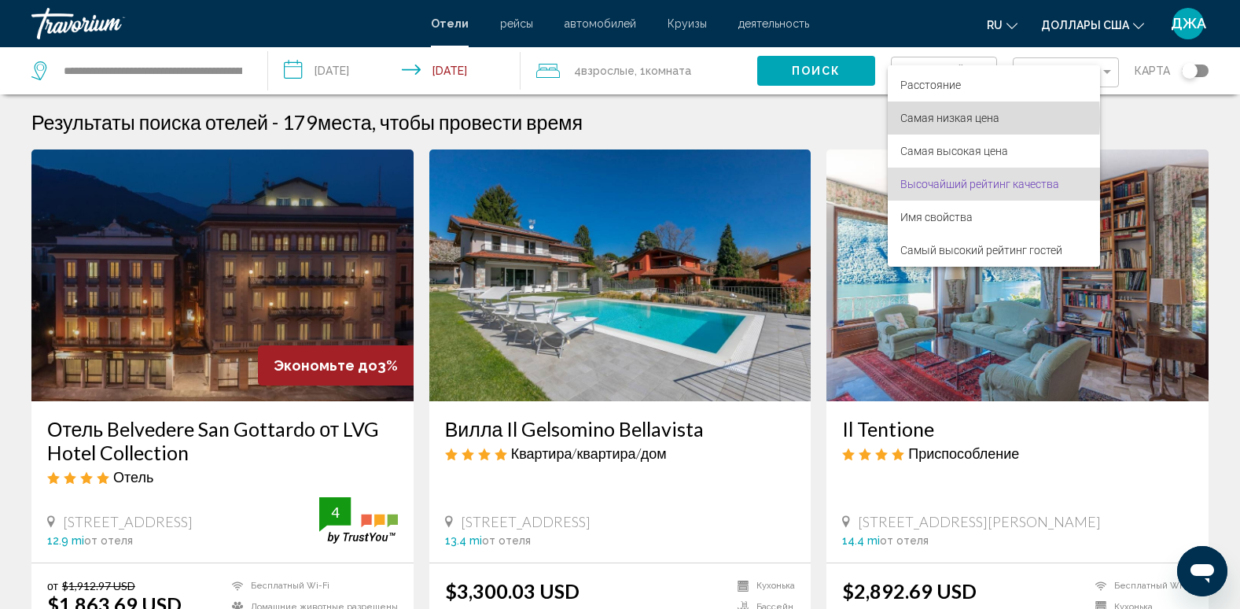
click at [940, 119] on span "Самая низкая цена" at bounding box center [949, 118] width 99 height 13
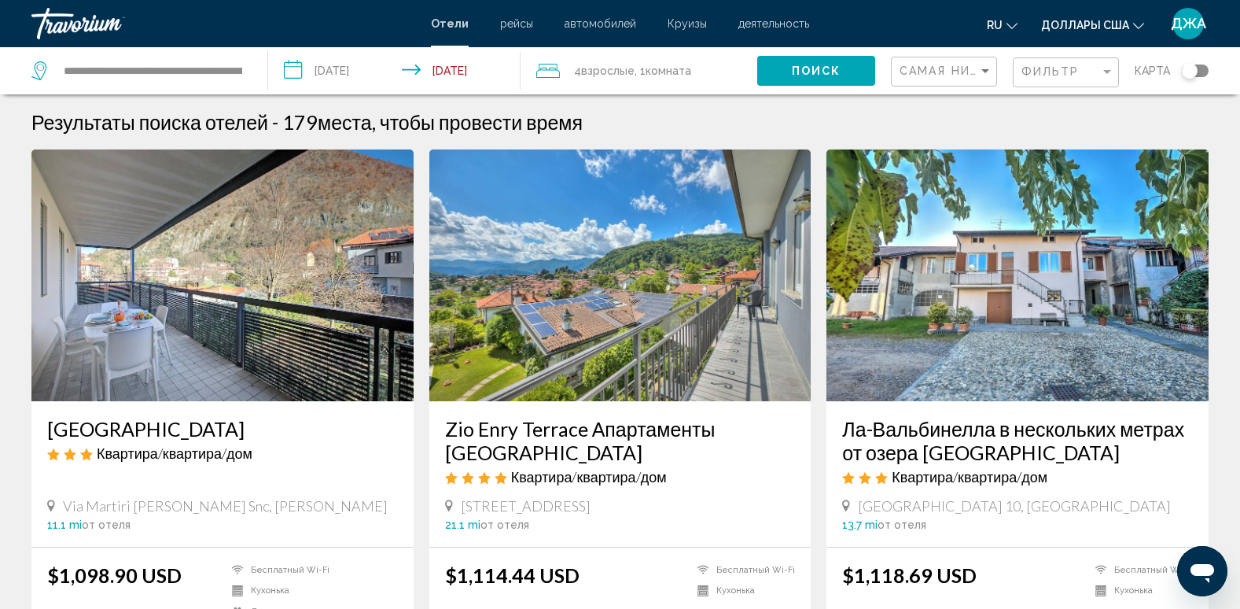
click at [1201, 127] on div "Результаты поиска отелей - 179 места, чтобы провести время" at bounding box center [619, 122] width 1177 height 24
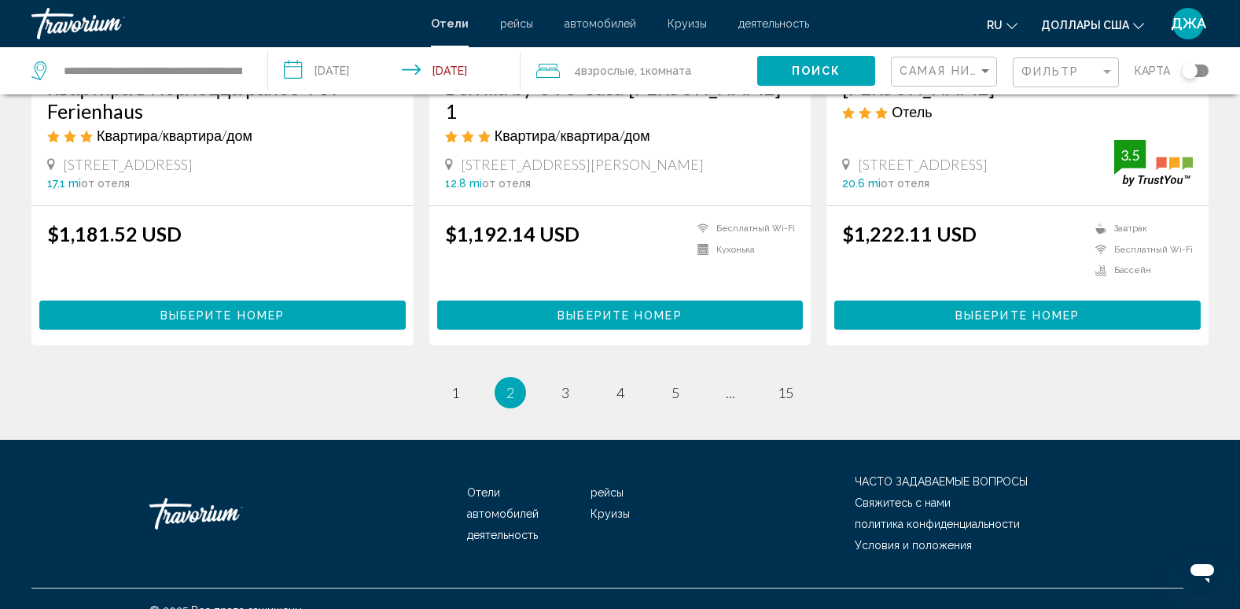
scroll to position [2071, 0]
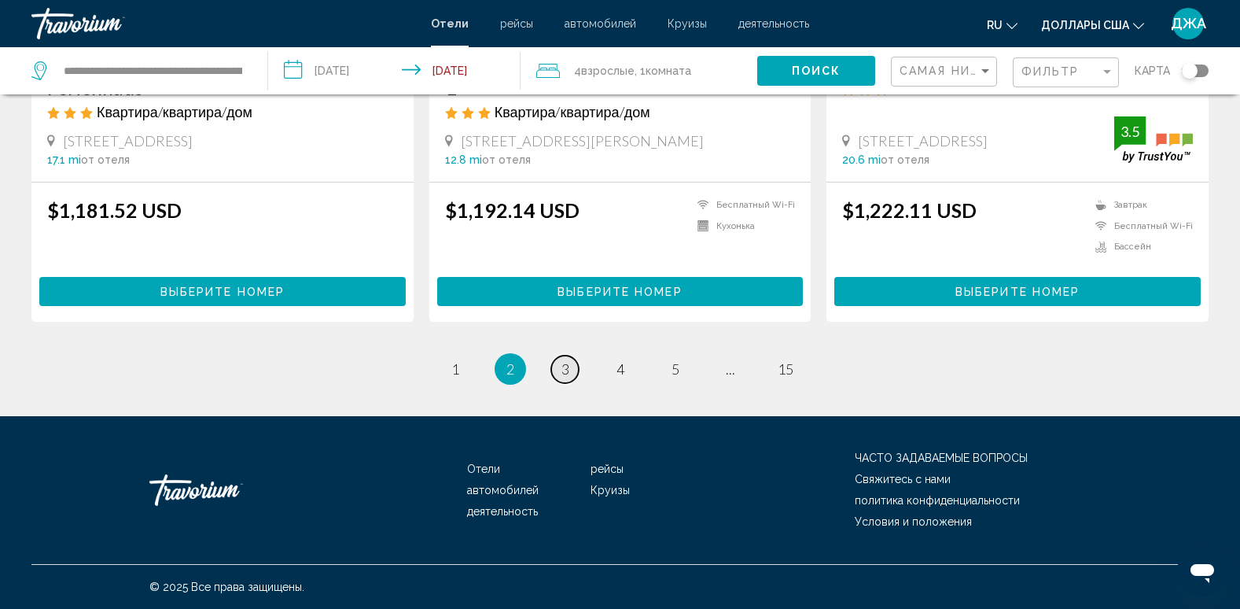
click at [561, 370] on span "3" at bounding box center [565, 368] width 8 height 17
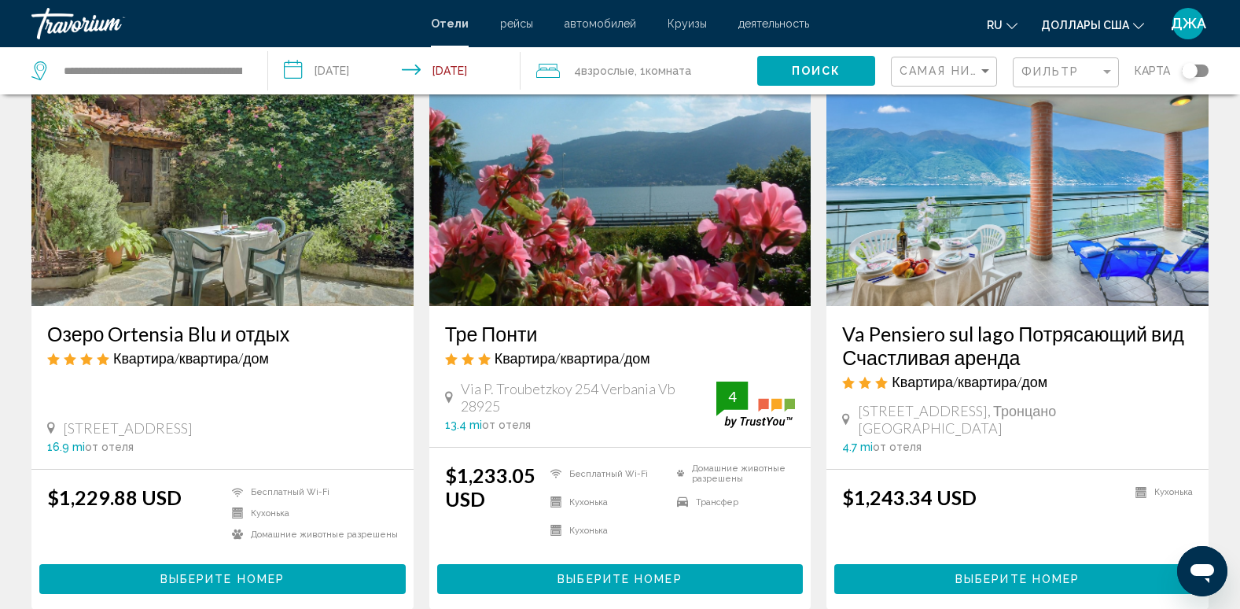
scroll to position [660, 0]
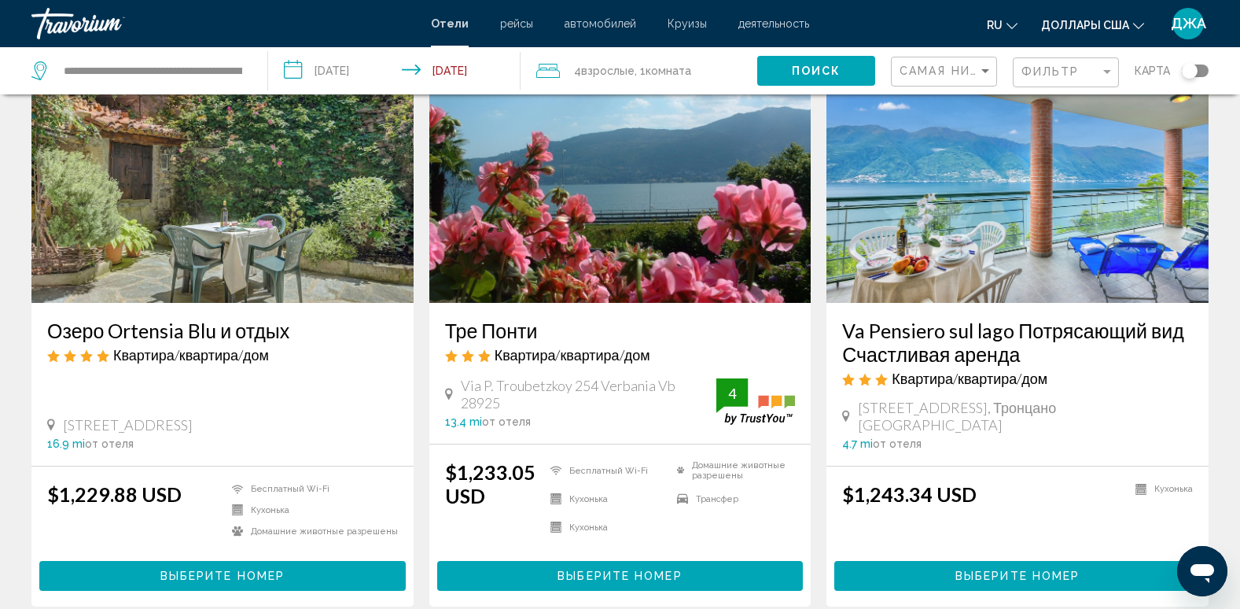
click at [1090, 172] on img "Основное содержание" at bounding box center [1017, 177] width 382 height 252
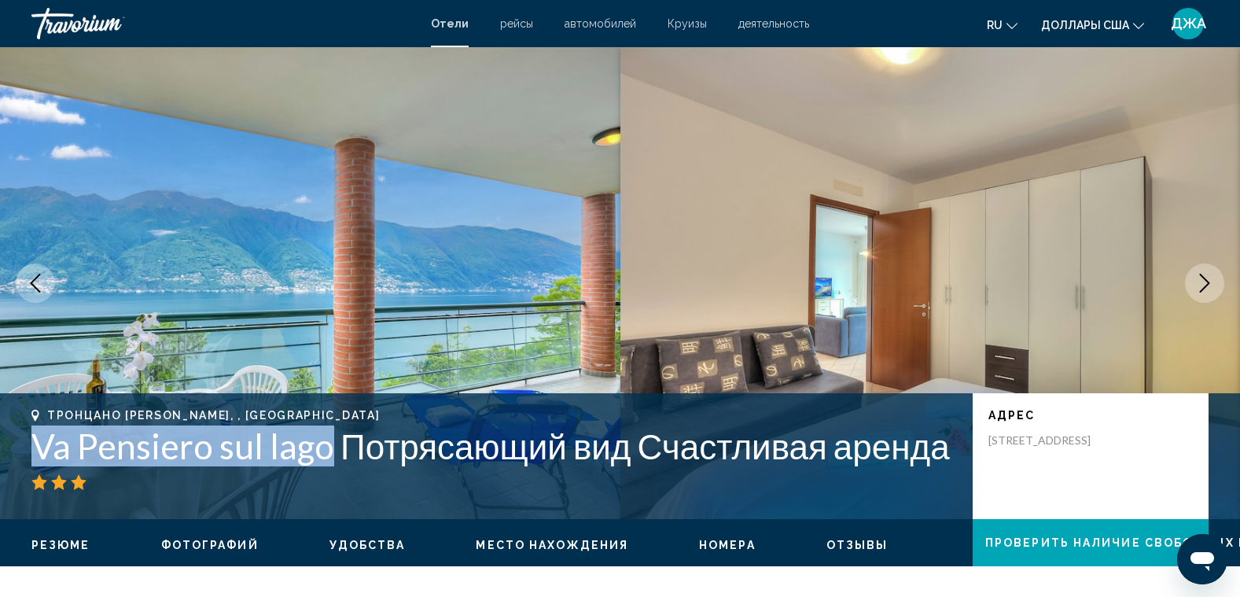
drag, startPoint x: 333, startPoint y: 448, endPoint x: 30, endPoint y: 443, distance: 302.7
click at [30, 443] on div "Тронцано [PERSON_NAME], , [GEOGRAPHIC_DATA] Va Pensiero sul lago Потрясающий ви…" at bounding box center [620, 456] width 1240 height 94
copy h1 "Va Pensiero sul lago"
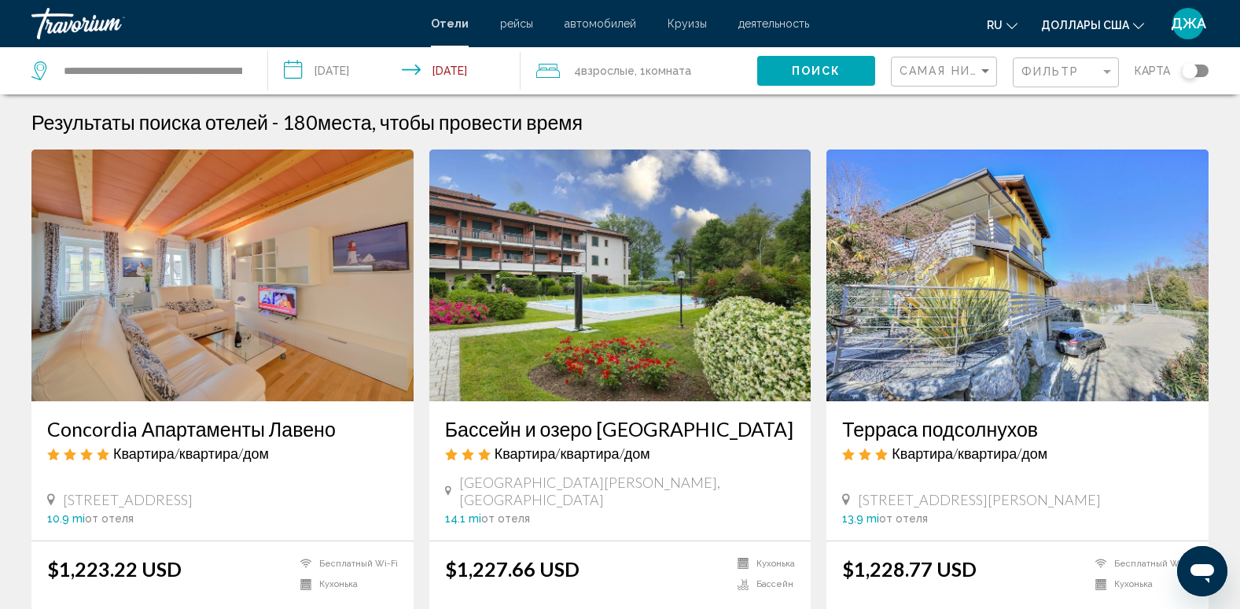
scroll to position [532, 0]
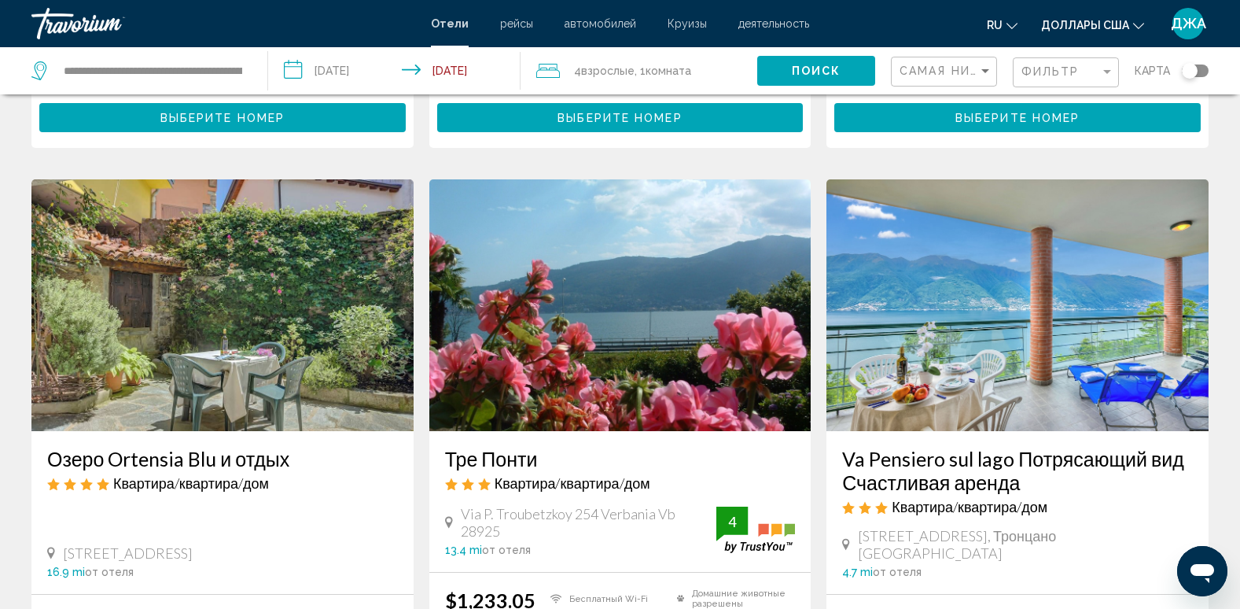
click at [1091, 263] on img "Основное содержание" at bounding box center [1017, 305] width 382 height 252
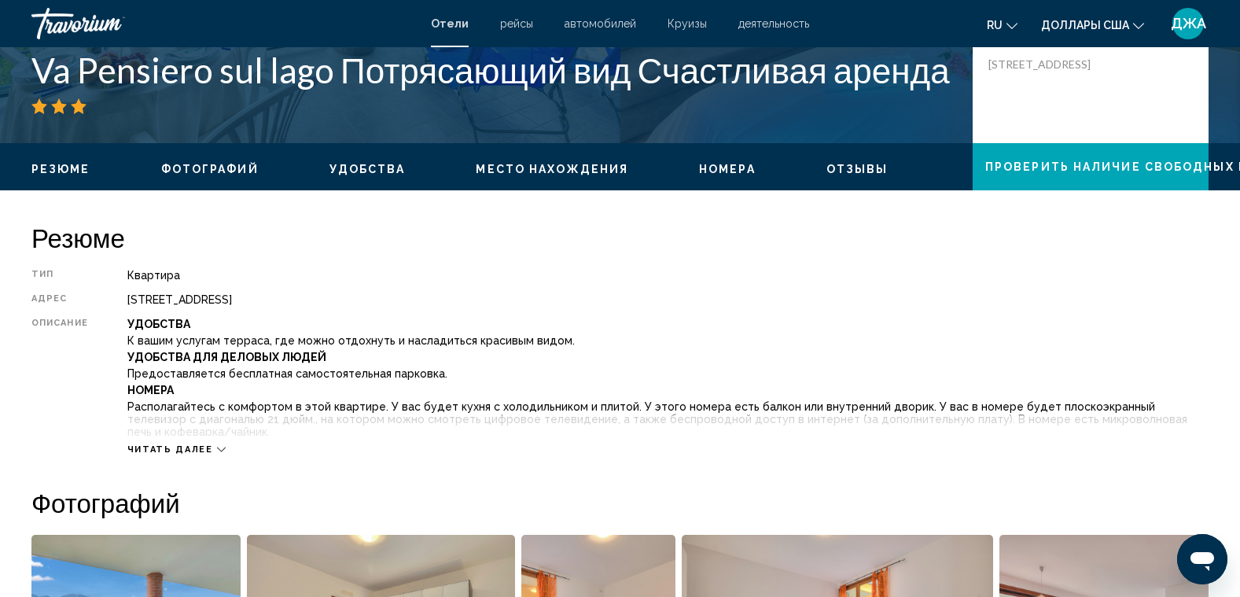
scroll to position [377, 0]
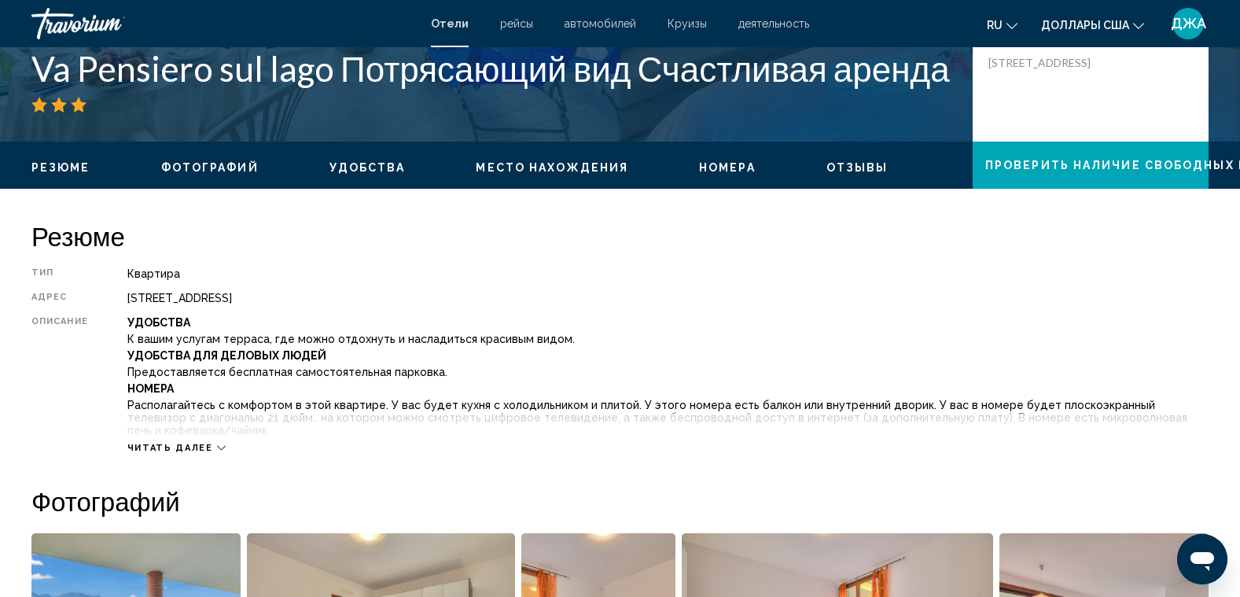
click at [1074, 22] on span "Доллары США" at bounding box center [1085, 25] width 88 height 13
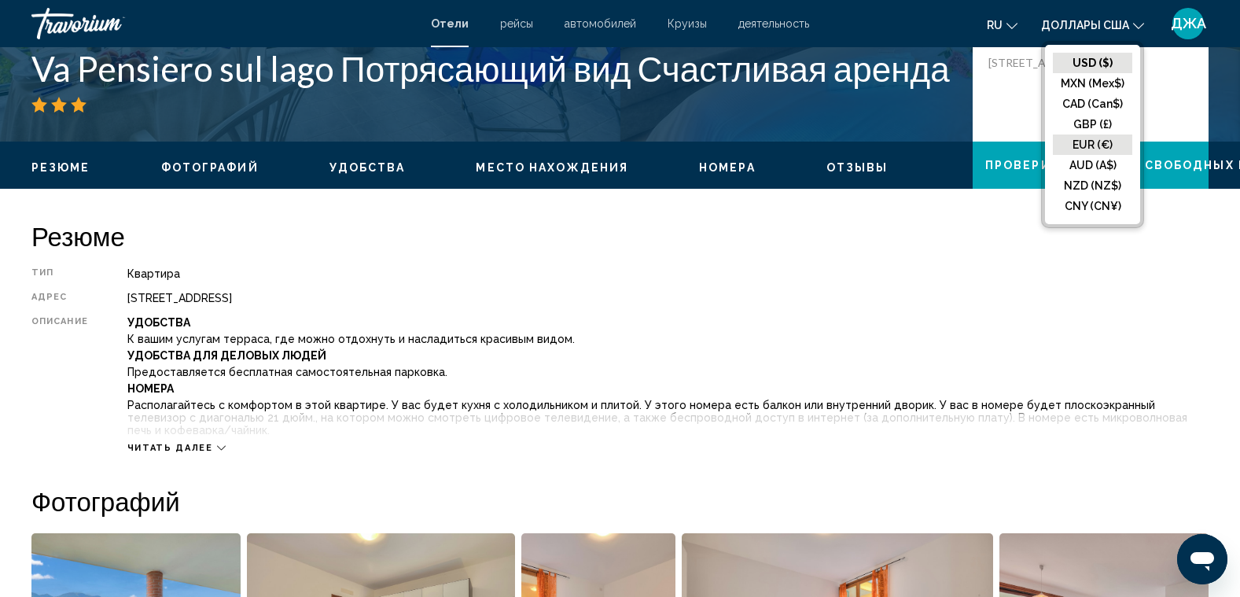
click at [1089, 142] on button "EUR (€)" at bounding box center [1092, 144] width 79 height 20
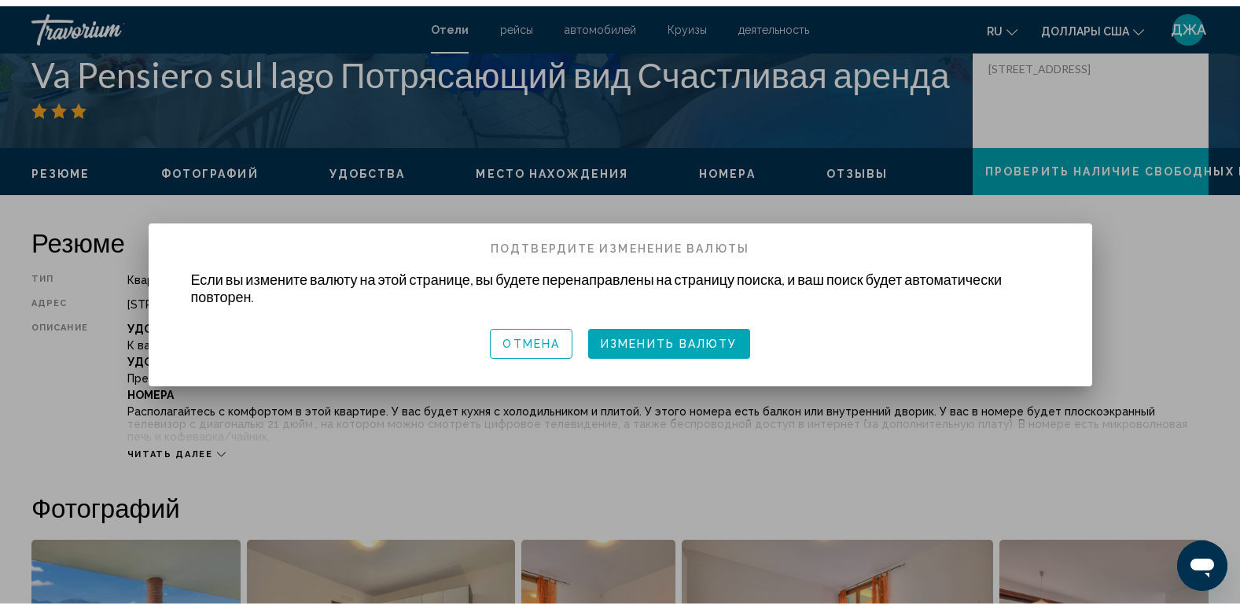
scroll to position [0, 0]
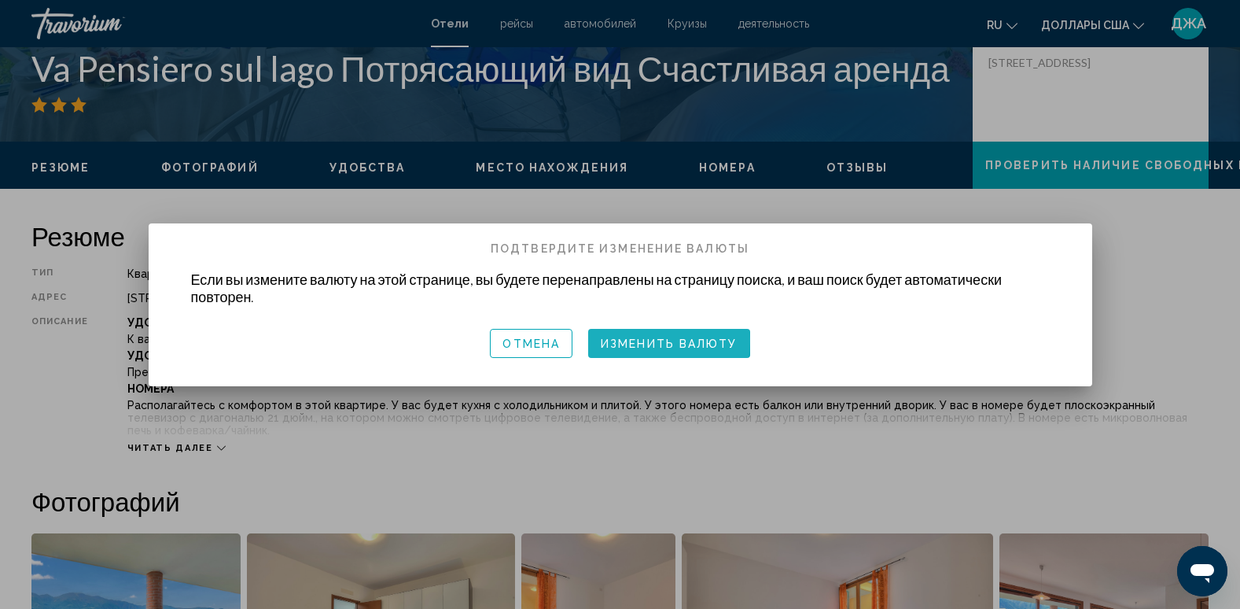
click at [634, 340] on span "Изменить валюту" at bounding box center [669, 343] width 137 height 13
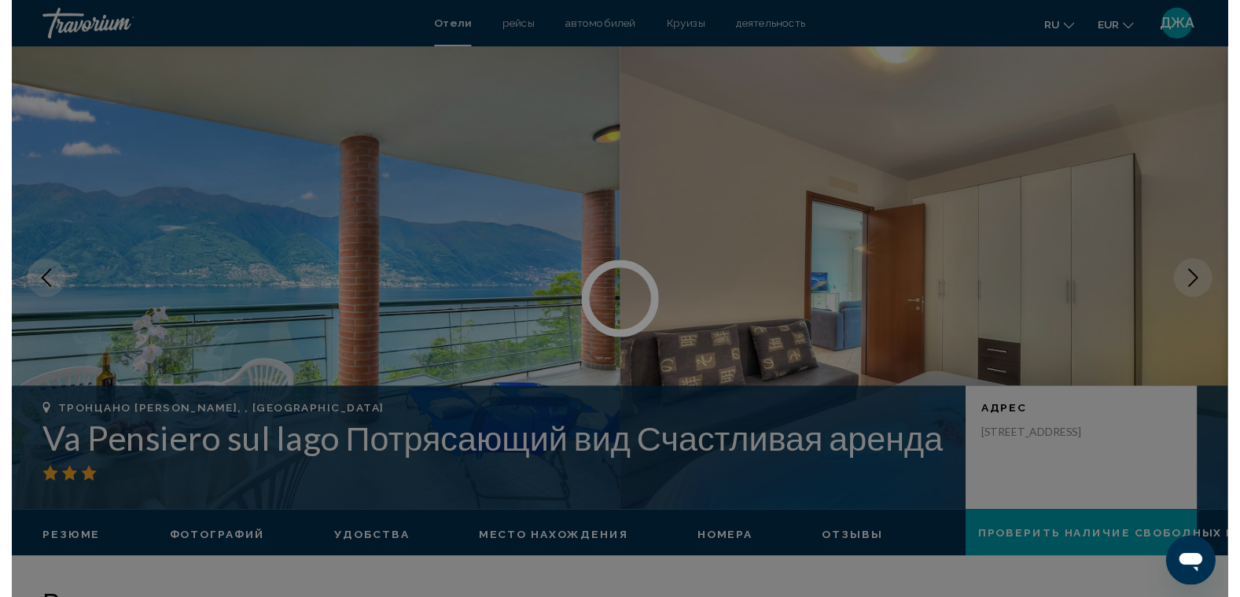
scroll to position [377, 0]
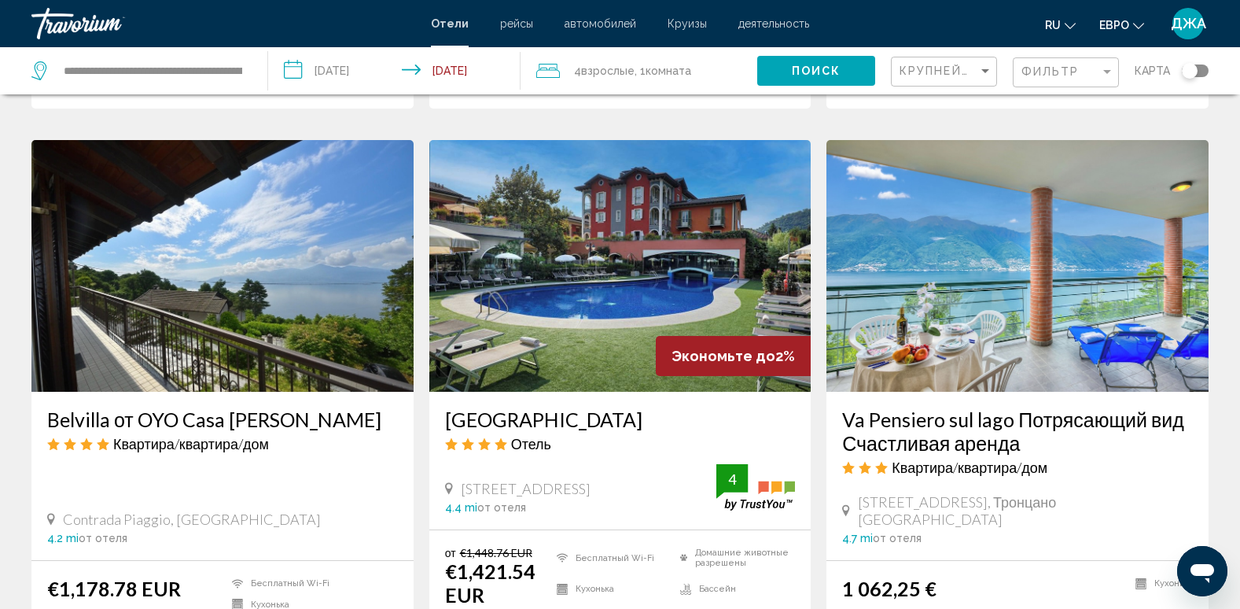
scroll to position [598, 0]
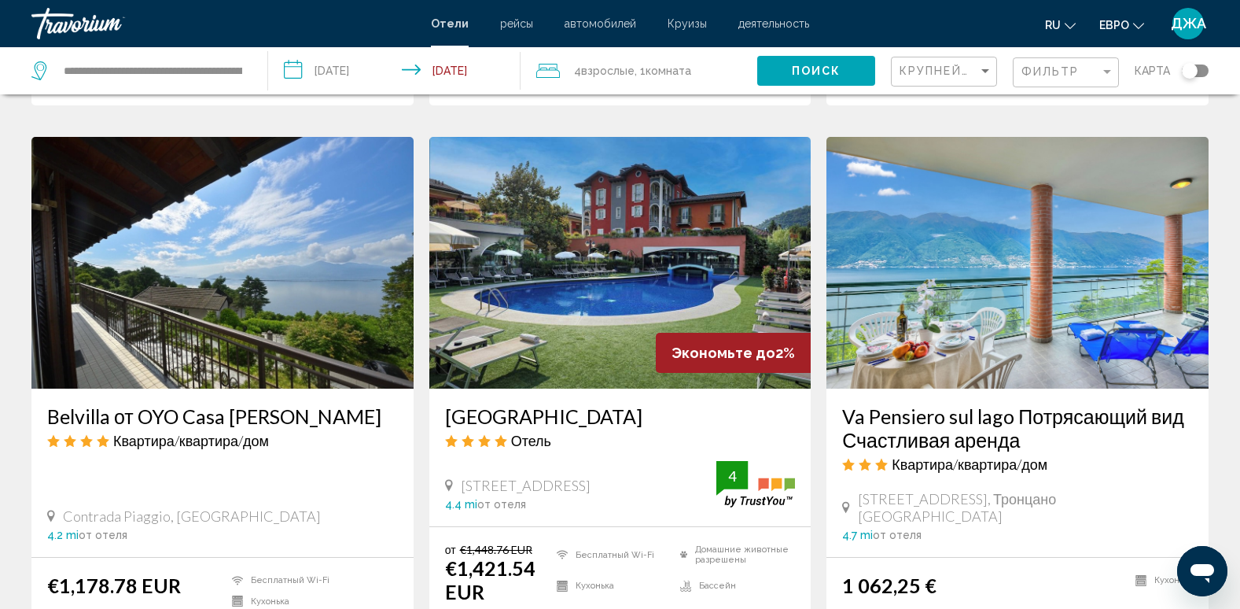
click at [1055, 198] on img "Основное содержание" at bounding box center [1017, 263] width 382 height 252
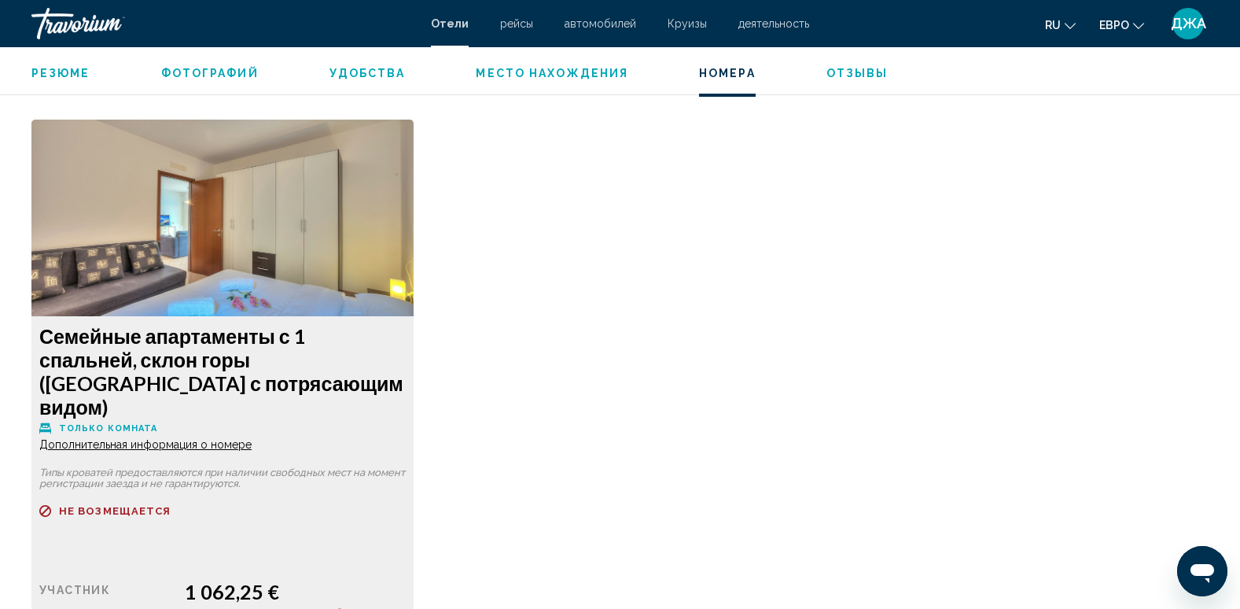
scroll to position [2138, 0]
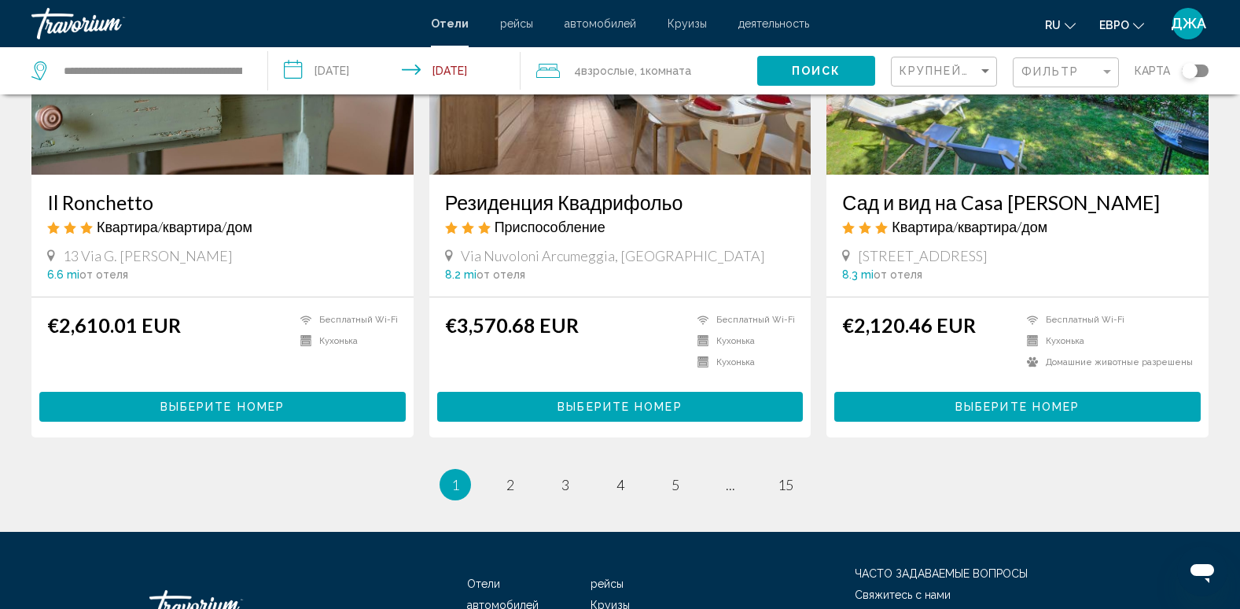
scroll to position [2013, 0]
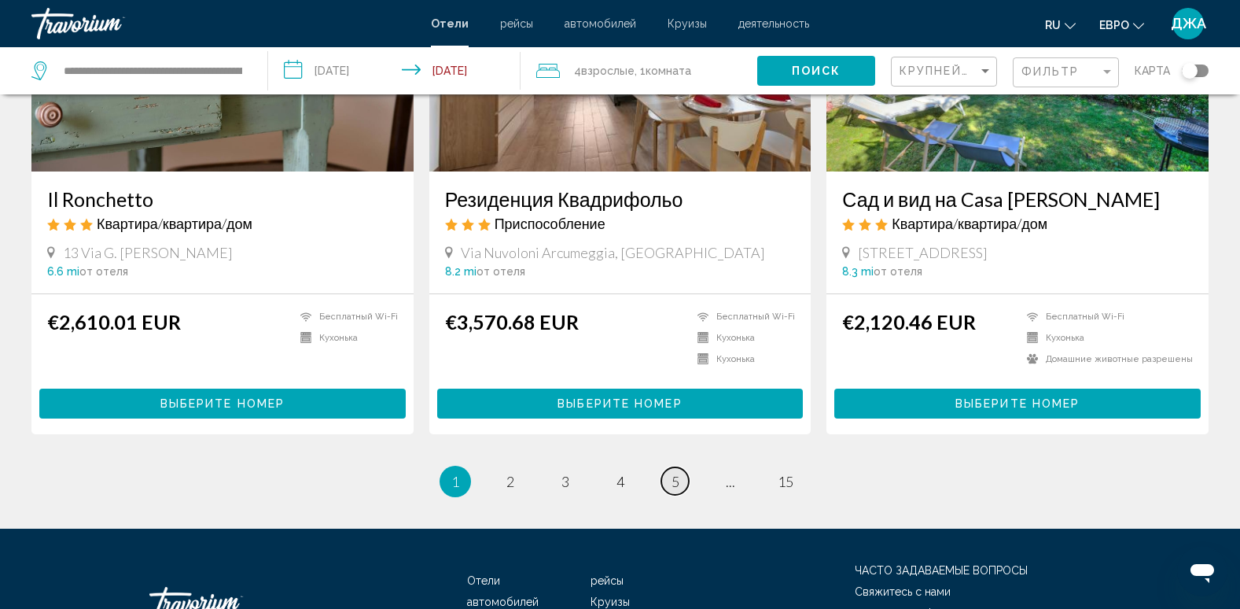
click at [674, 473] on span "5" at bounding box center [675, 481] width 8 height 17
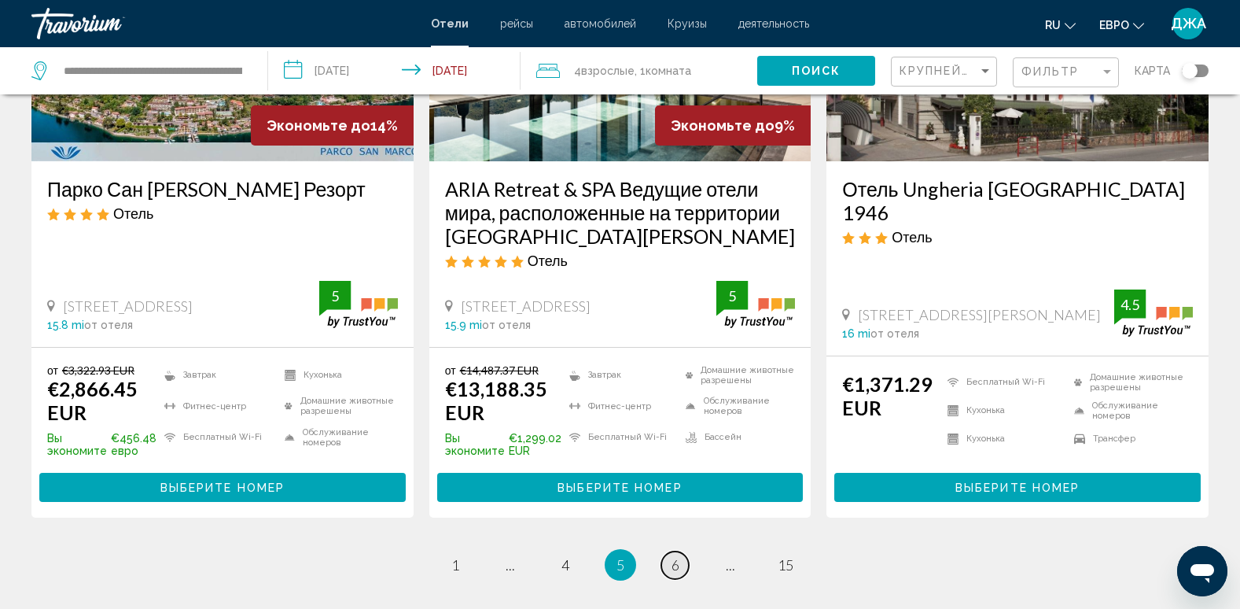
scroll to position [2044, 0]
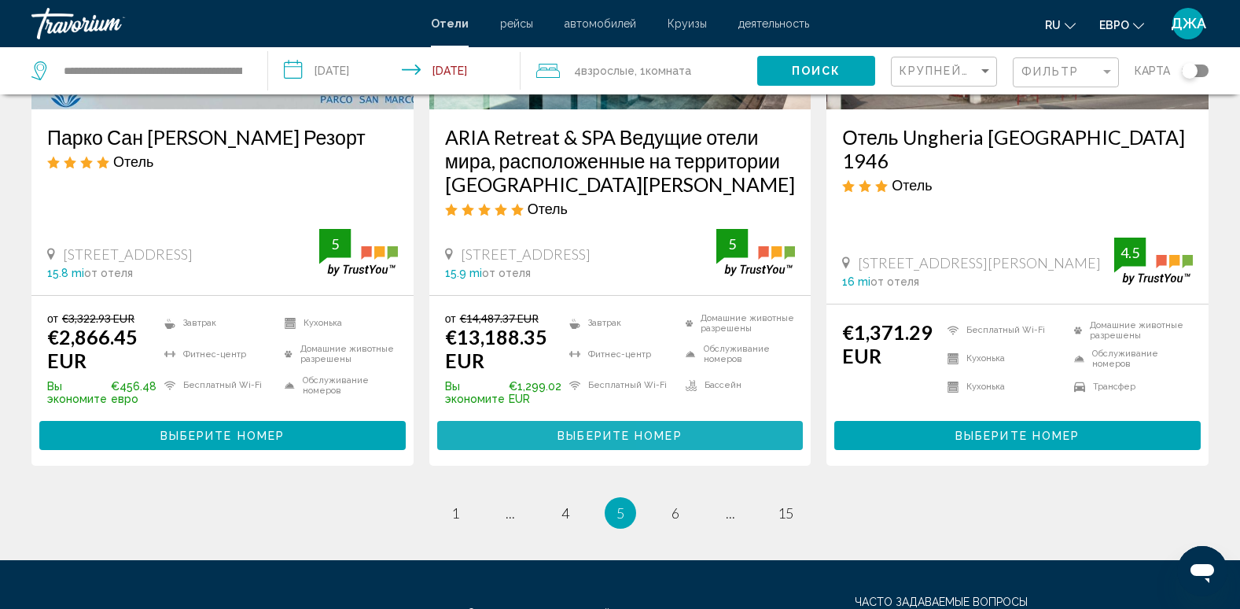
click at [674, 436] on div "от €14,487.37 EUR €13,188.35 EUR Вы экономите €1,299.02 EUR Завтрак Фитнес-цент…" at bounding box center [620, 380] width 351 height 138
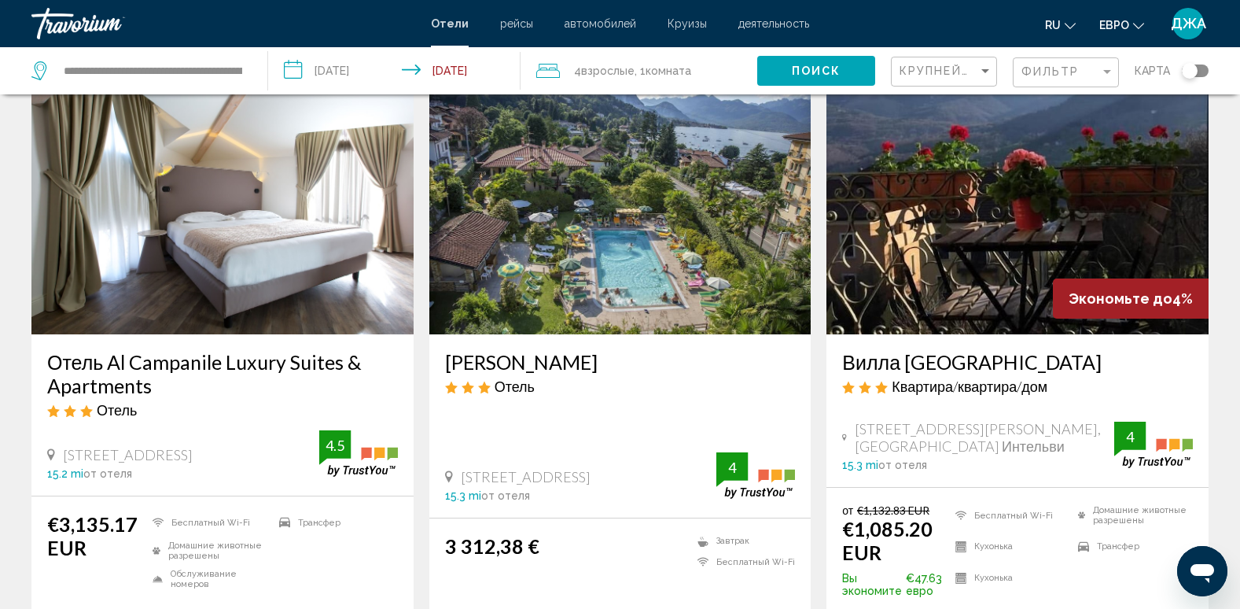
scroll to position [0, 0]
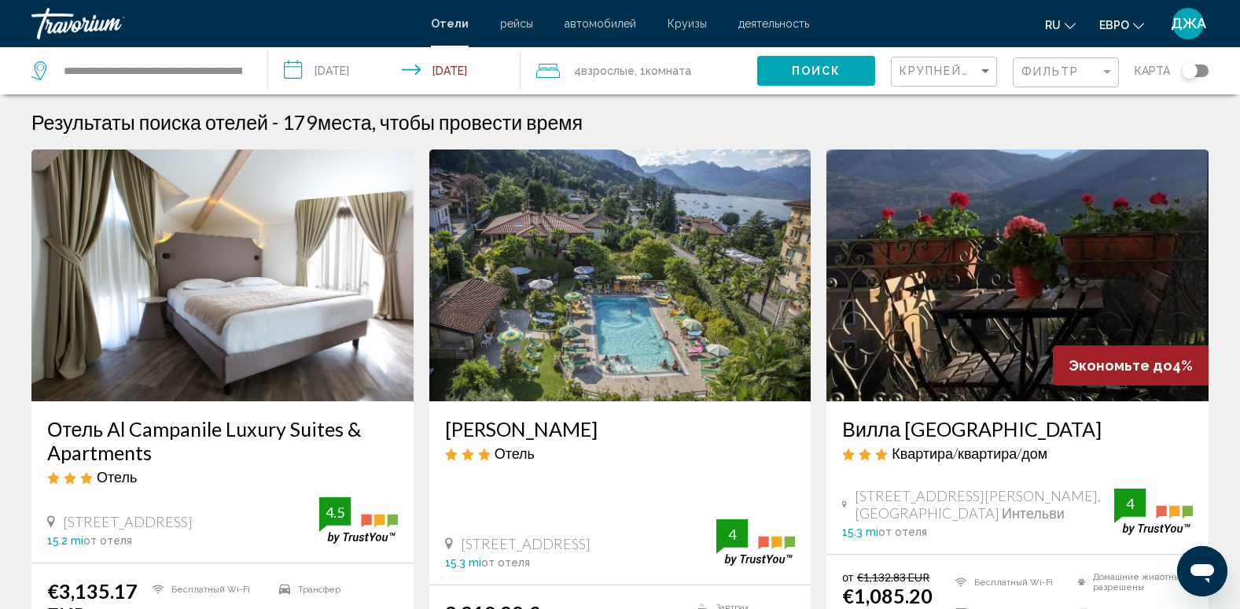
click at [359, 64] on input "**********" at bounding box center [397, 73] width 259 height 52
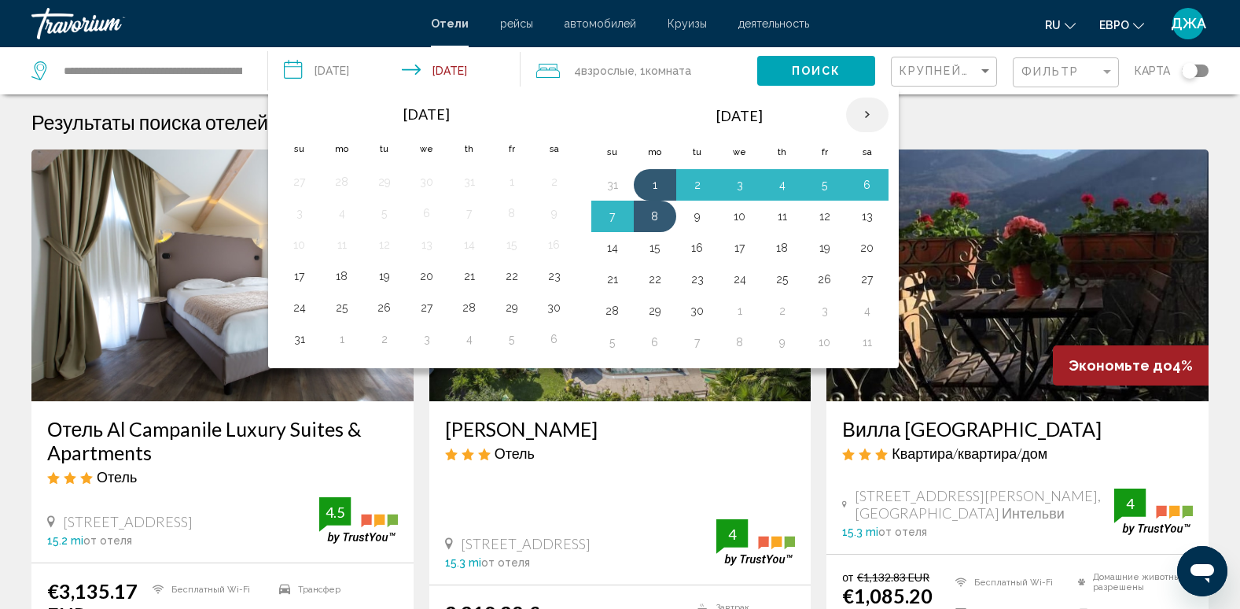
click at [863, 110] on th "Next month" at bounding box center [867, 114] width 42 height 35
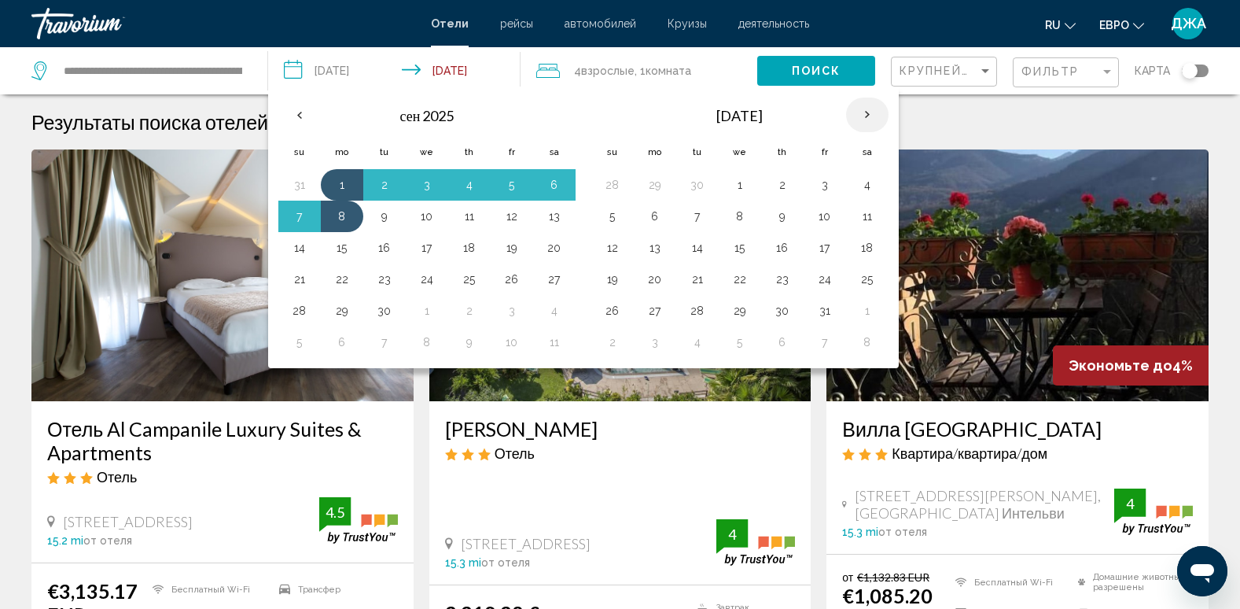
click at [863, 110] on th "Next month" at bounding box center [867, 114] width 42 height 35
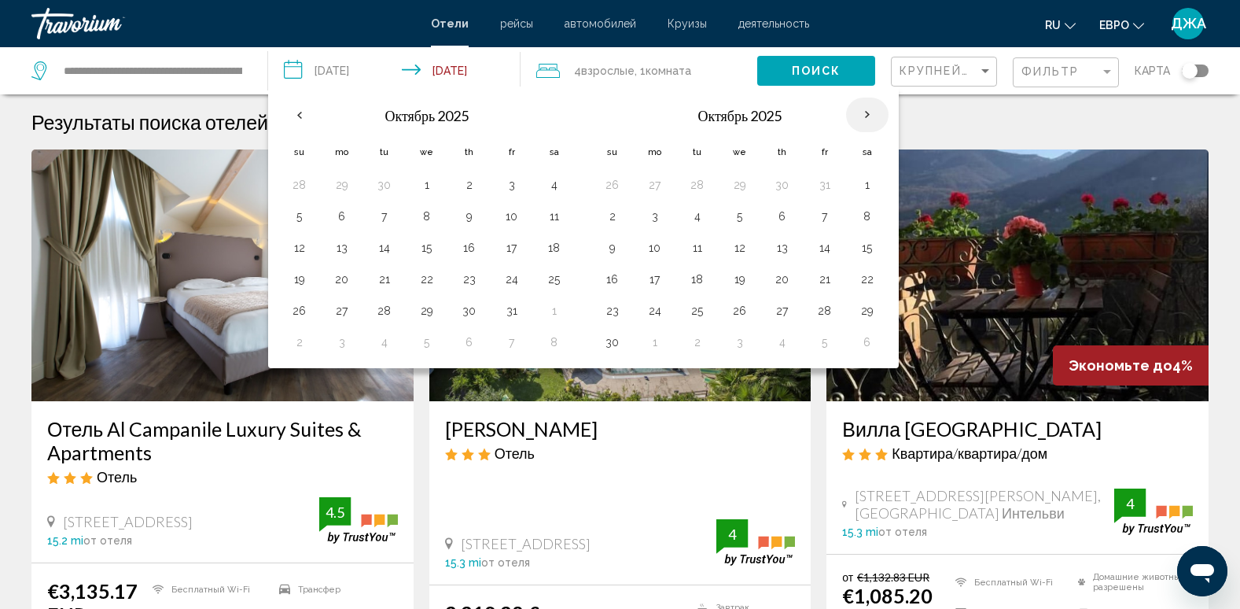
click at [863, 110] on th "Next month" at bounding box center [867, 114] width 42 height 35
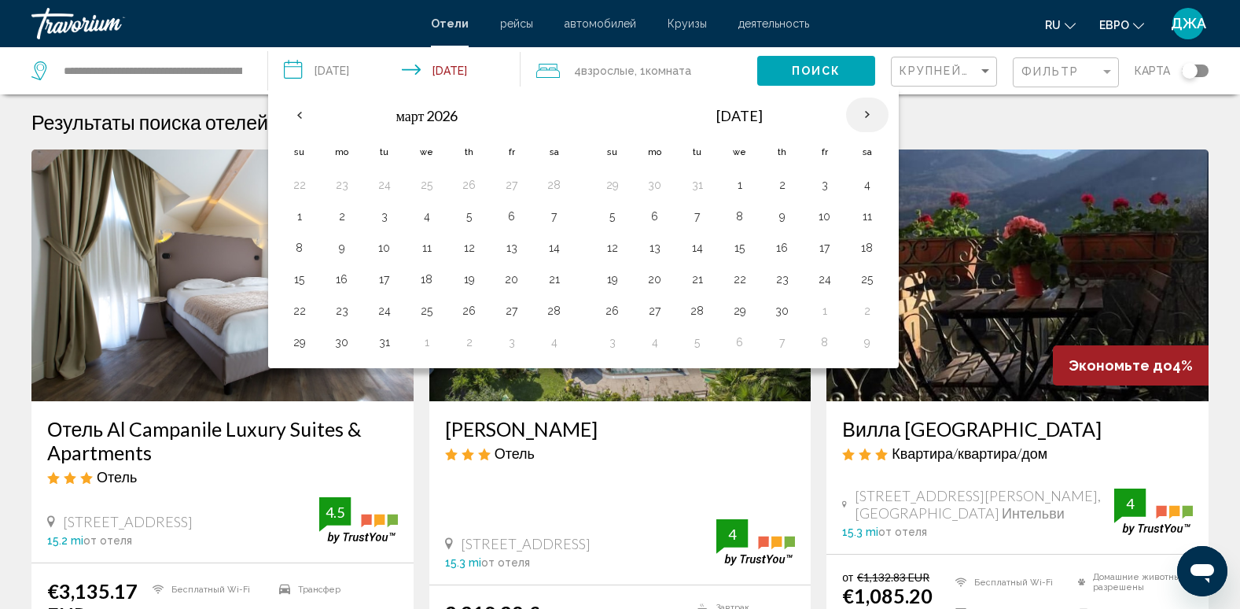
click at [863, 110] on th "Next month" at bounding box center [867, 114] width 42 height 35
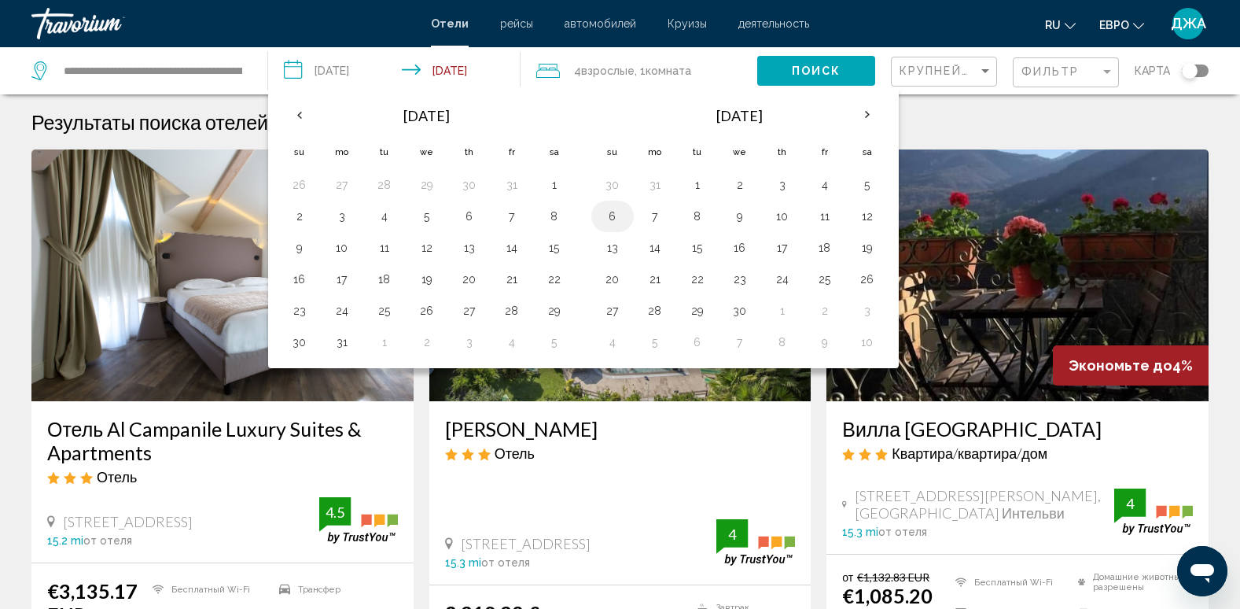
click at [611, 211] on button "6" at bounding box center [612, 216] width 25 height 22
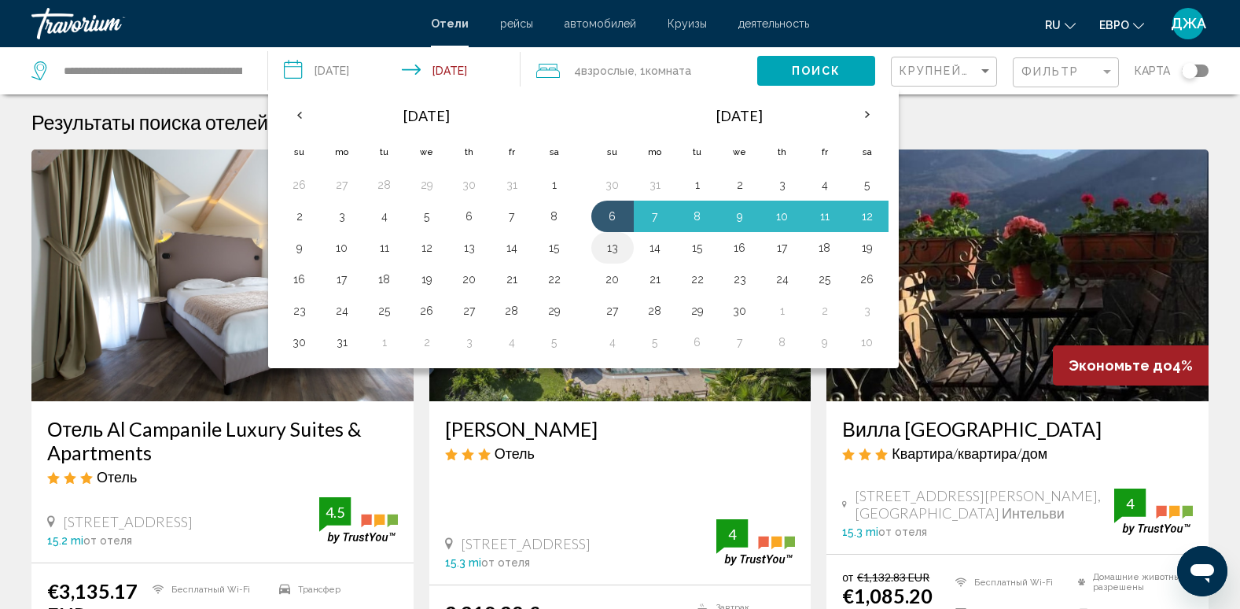
click at [611, 245] on button "13" at bounding box center [612, 248] width 25 height 22
type input "**********"
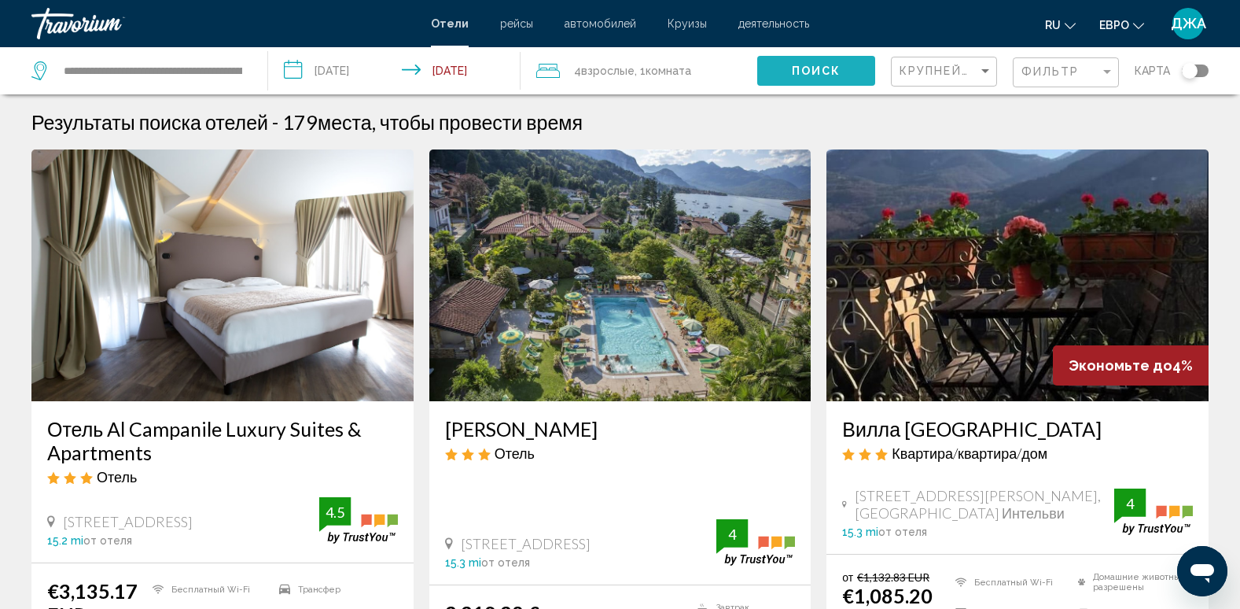
click at [819, 66] on span "Поиск" at bounding box center [817, 71] width 50 height 13
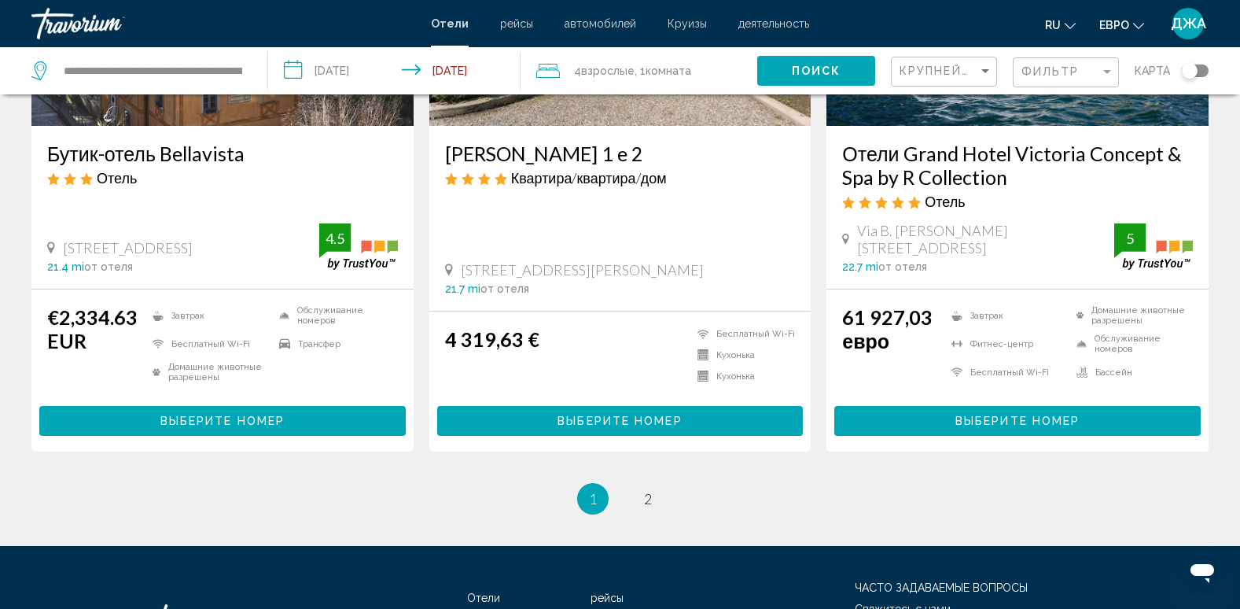
scroll to position [2044, 0]
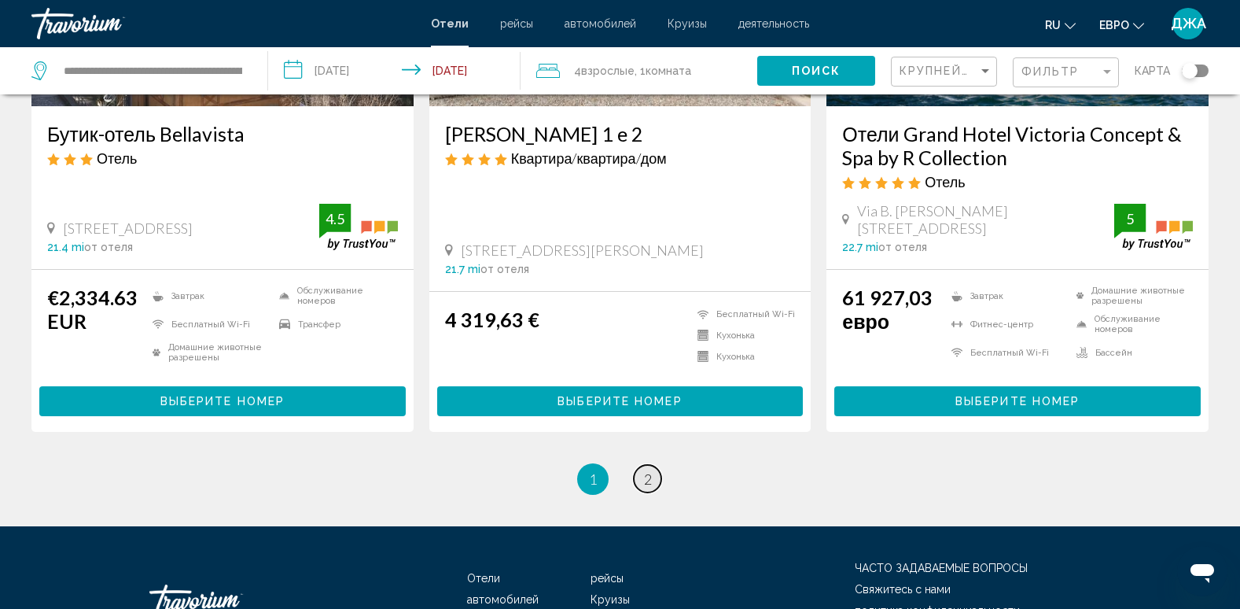
click at [650, 487] on span "2" at bounding box center [648, 478] width 8 height 17
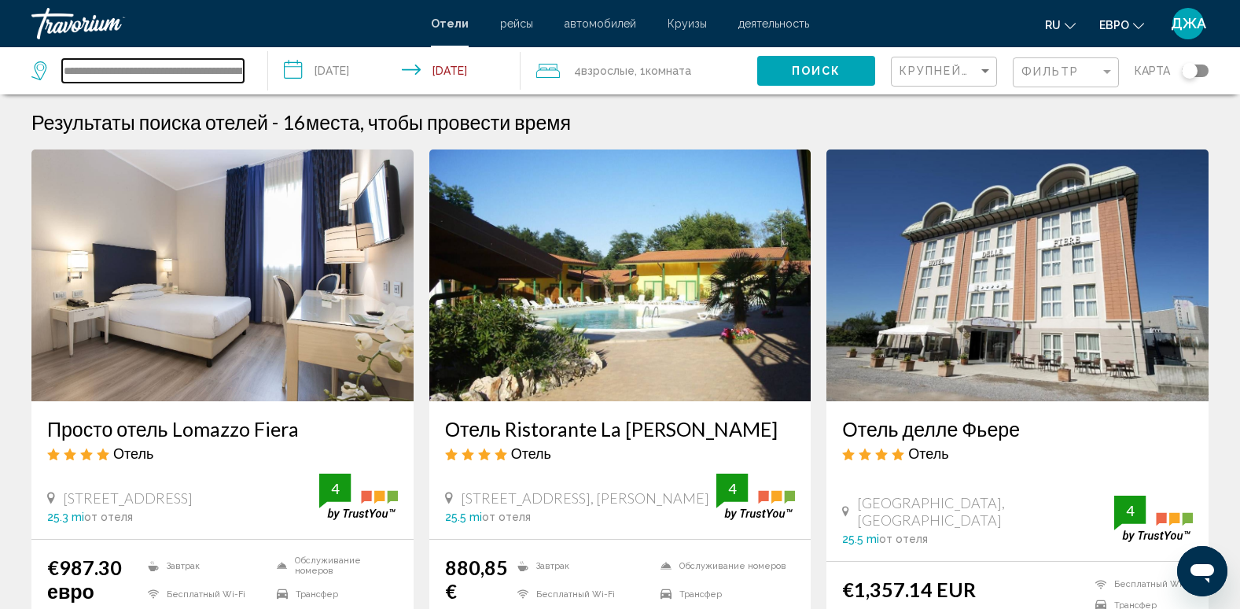
click at [208, 75] on input "**********" at bounding box center [153, 71] width 182 height 24
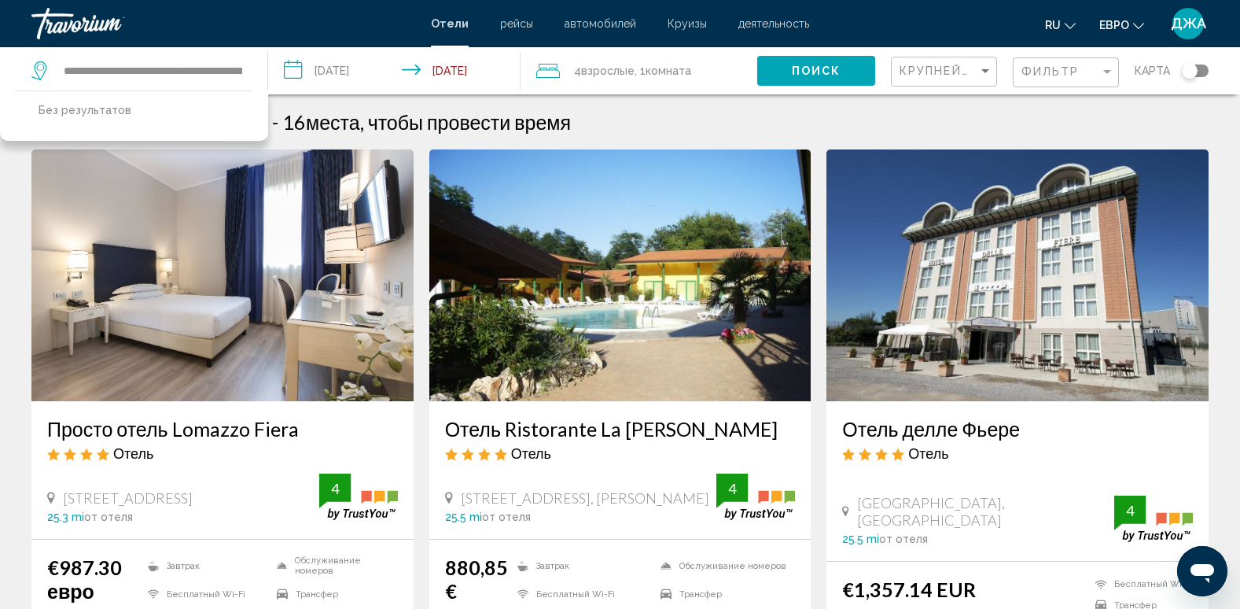
click at [234, 70] on div "**********" at bounding box center [620, 304] width 1240 height 609
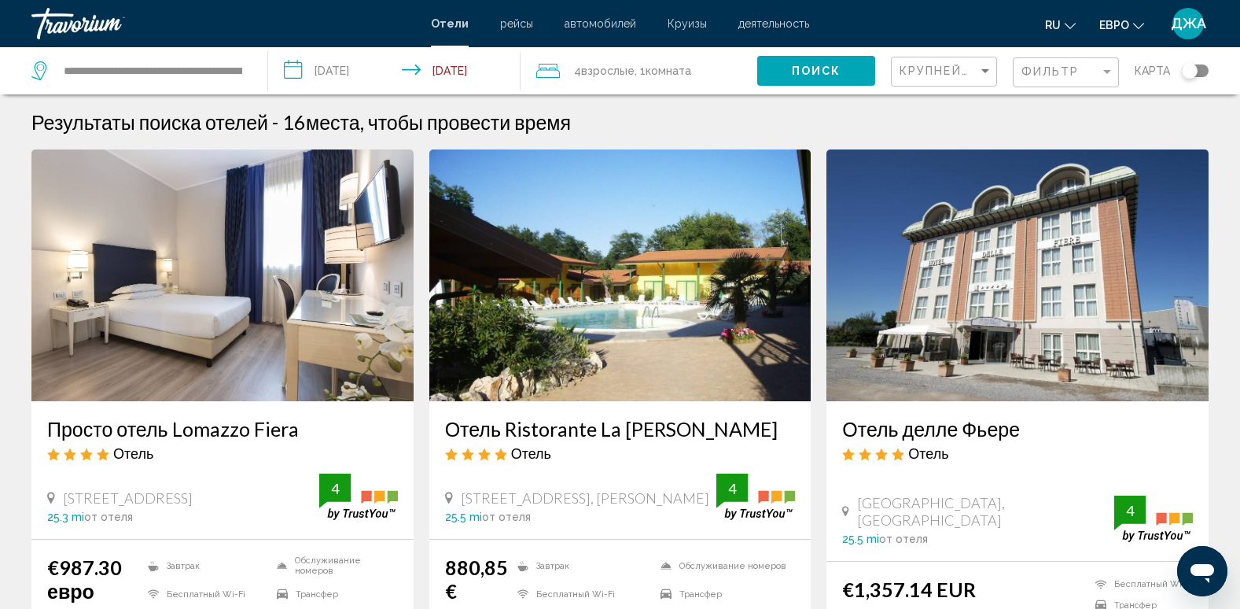
click at [251, 73] on div "**********" at bounding box center [141, 70] width 220 height 47
click at [249, 70] on div "**********" at bounding box center [141, 70] width 220 height 47
click at [237, 73] on input "**********" at bounding box center [153, 71] width 182 height 24
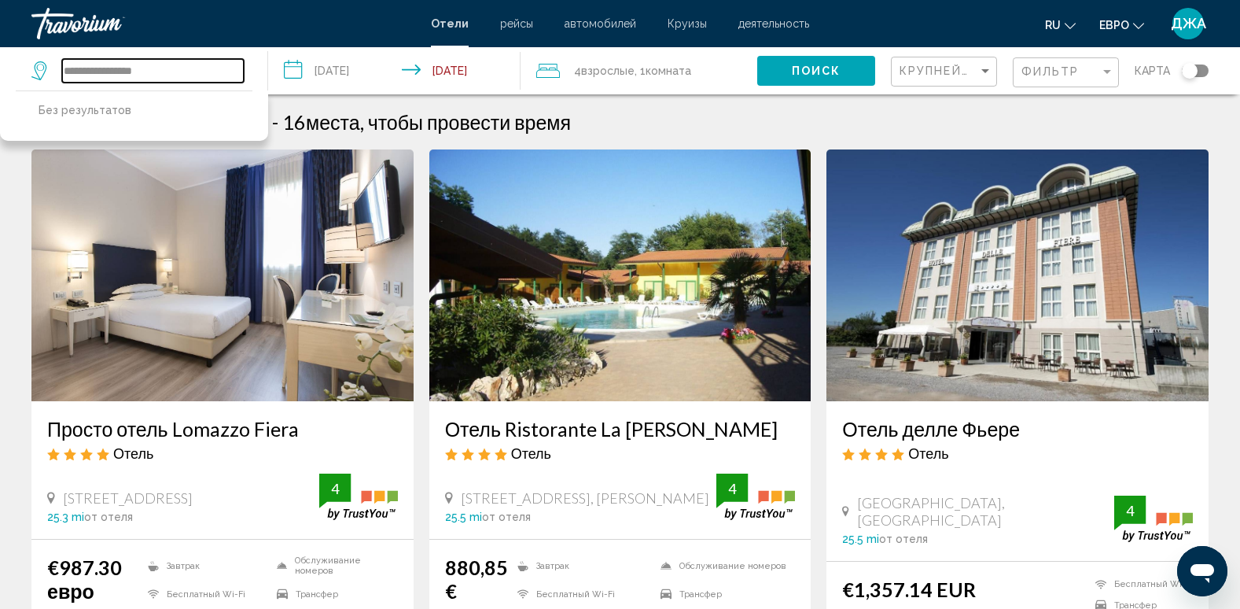
click at [179, 70] on input "**********" at bounding box center [153, 71] width 182 height 24
type input "*"
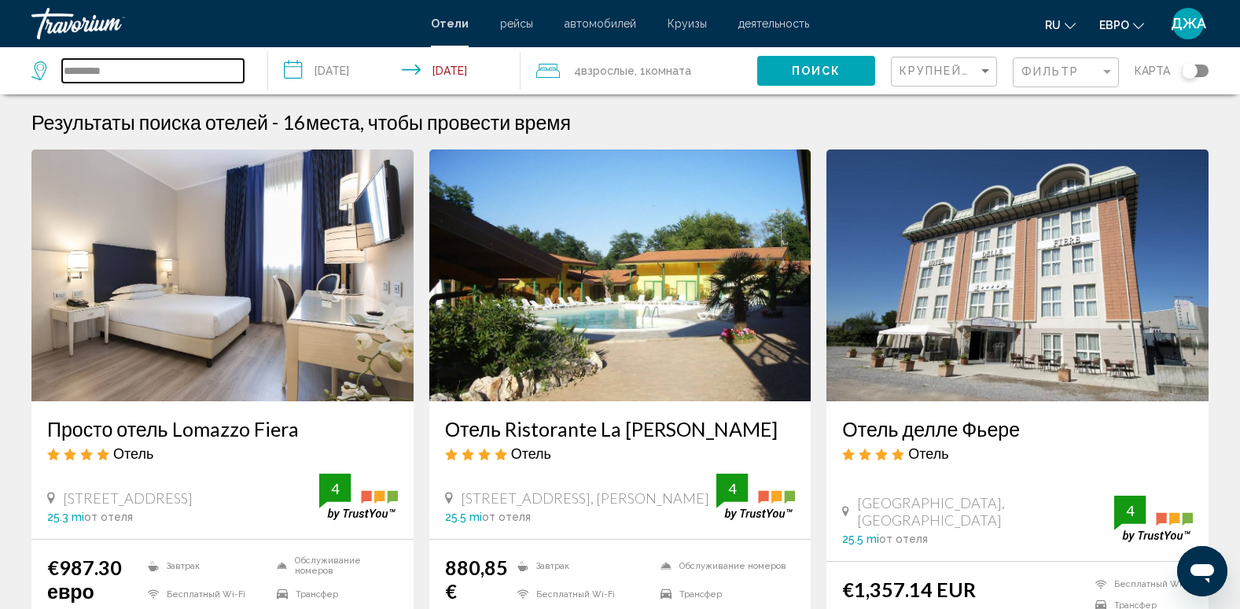
click at [153, 71] on input "*********" at bounding box center [153, 71] width 182 height 24
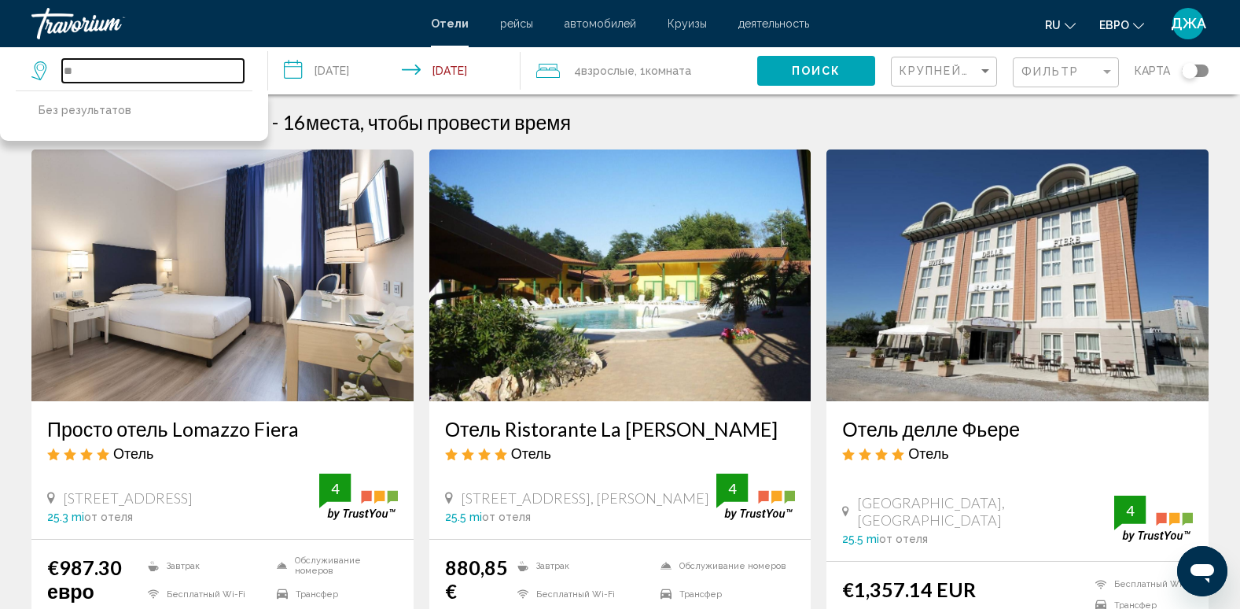
type input "*"
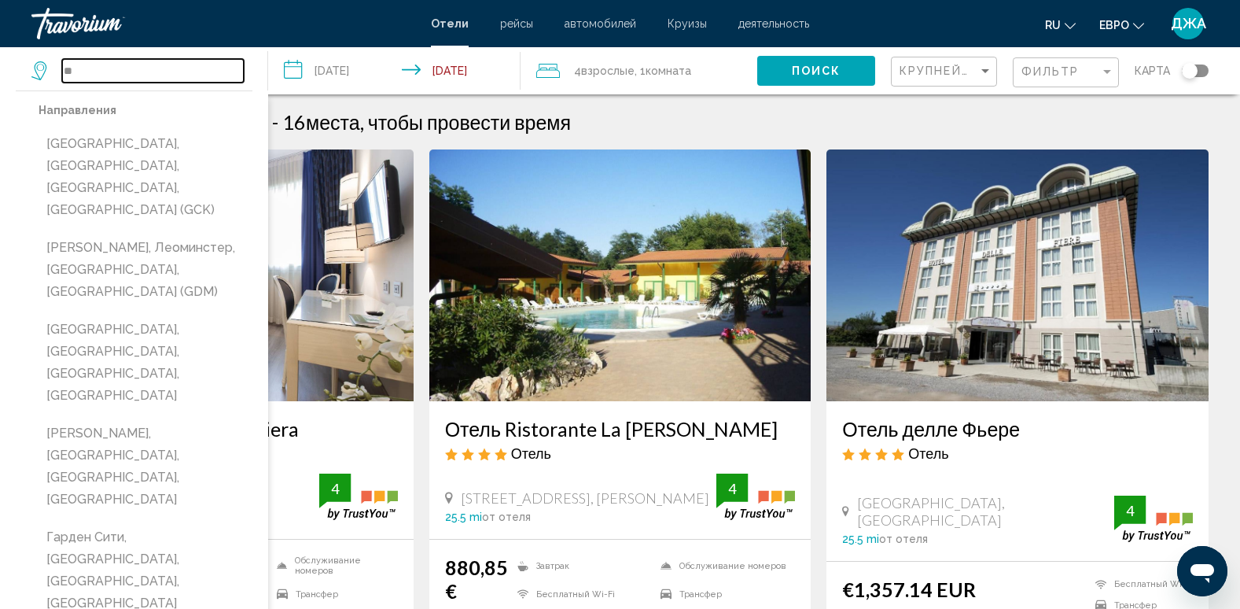
type input "*"
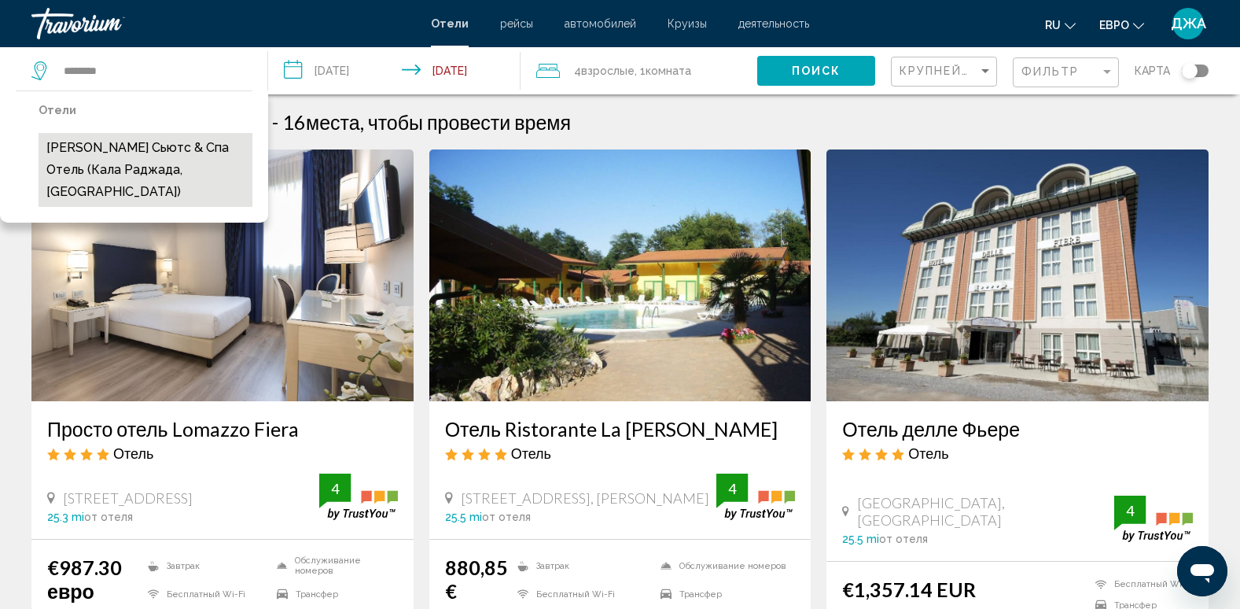
click at [137, 157] on button "[PERSON_NAME] Сьютс & Спа Отель (Кала Раджада, [GEOGRAPHIC_DATA])" at bounding box center [146, 170] width 214 height 74
type input "**********"
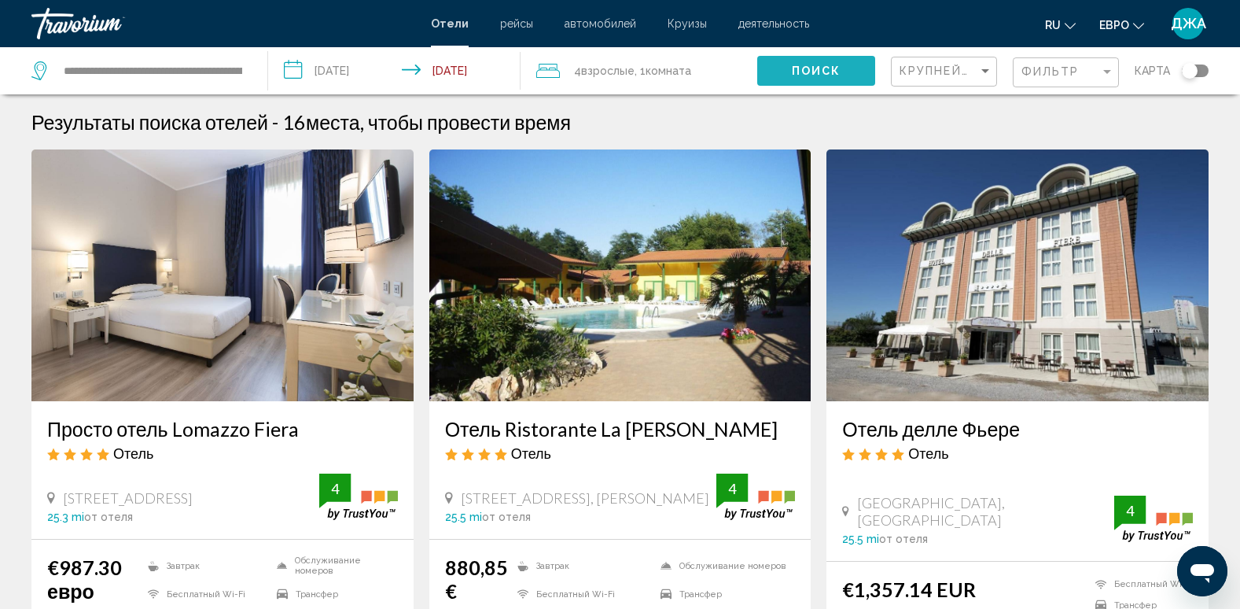
click at [811, 65] on span "Поиск" at bounding box center [817, 71] width 50 height 13
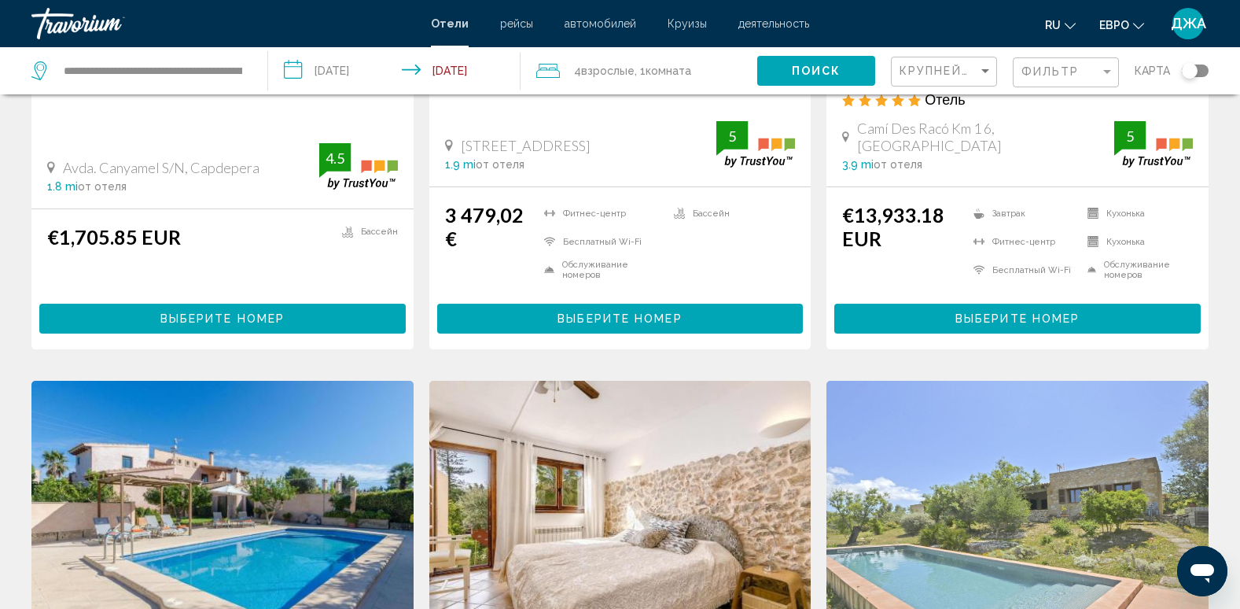
scroll to position [786, 0]
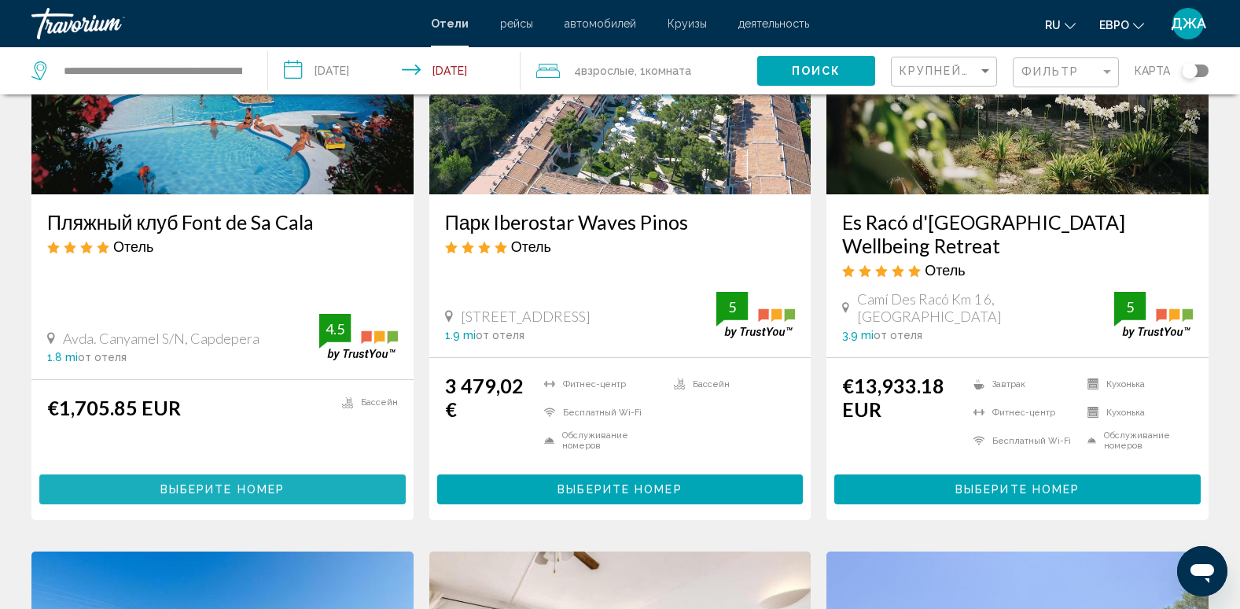
click at [219, 482] on span "Выберите номер" at bounding box center [222, 488] width 124 height 13
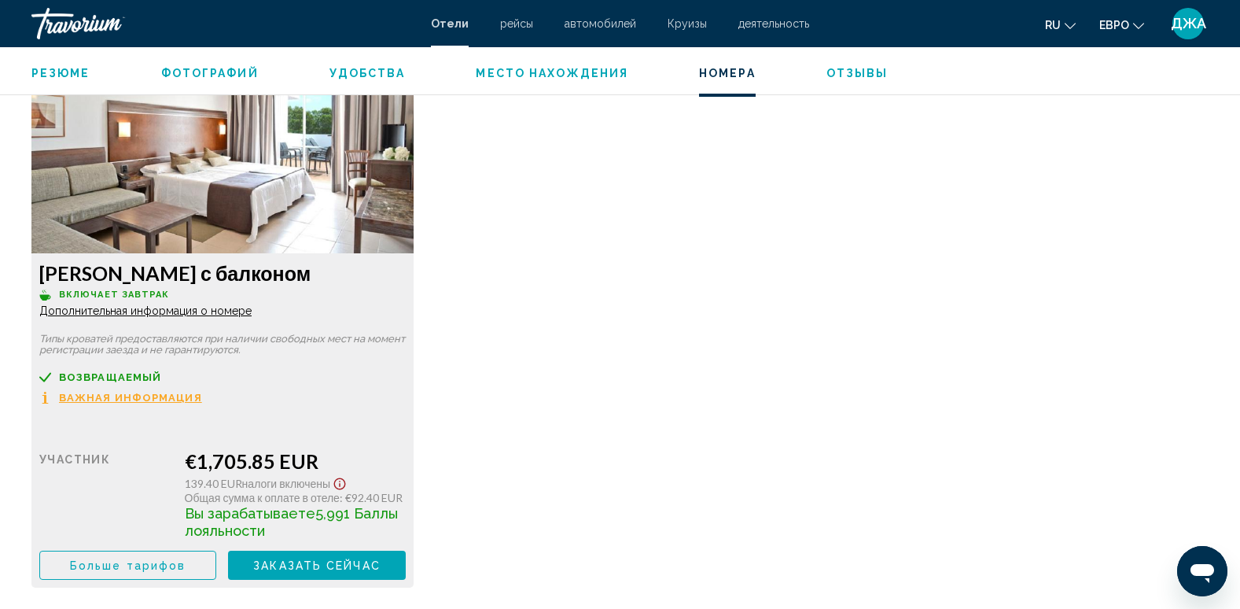
scroll to position [2201, 0]
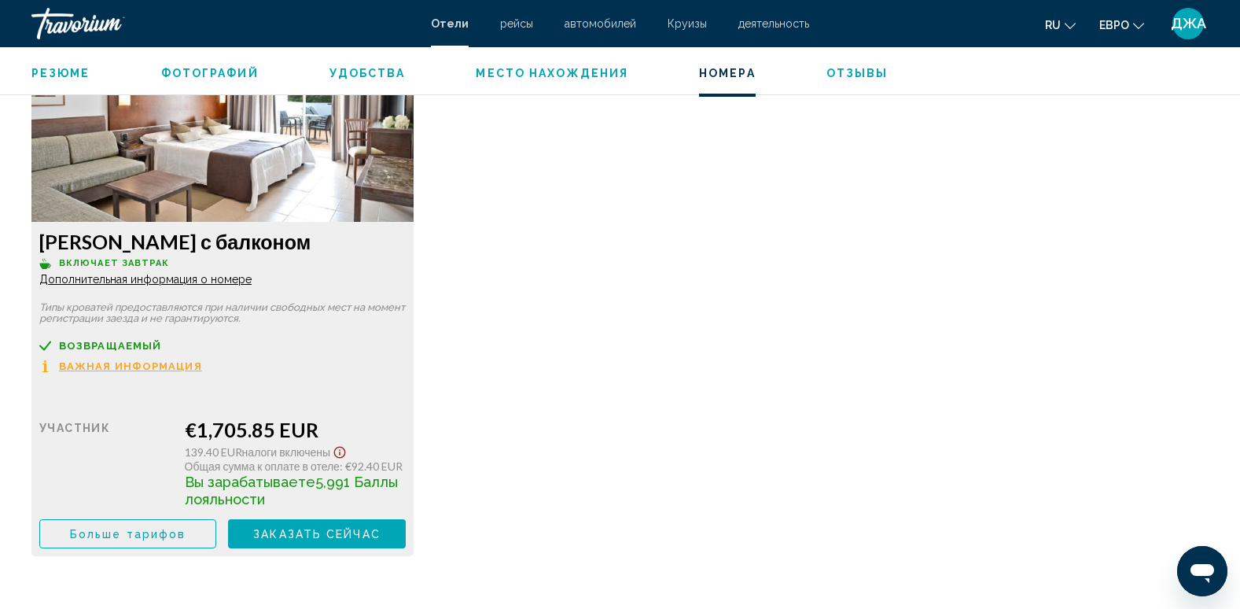
click at [303, 176] on img "Основное содержание" at bounding box center [222, 123] width 382 height 197
click at [230, 282] on span "Дополнительная информация о номере" at bounding box center [145, 279] width 212 height 13
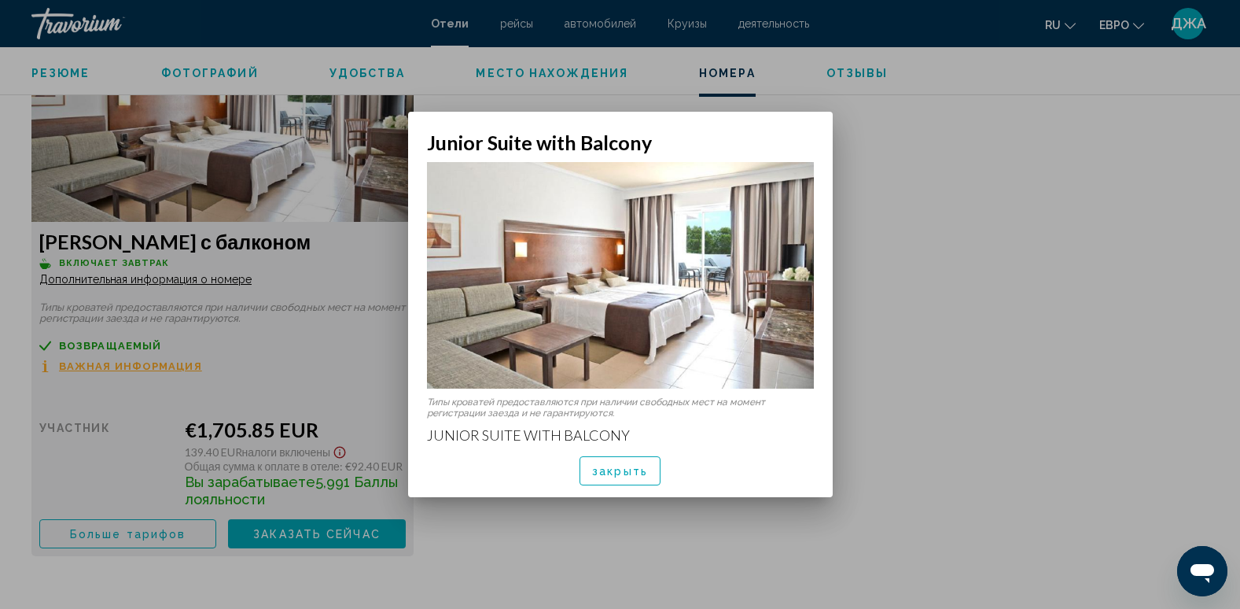
scroll to position [0, 0]
click at [908, 229] on div at bounding box center [620, 304] width 1240 height 609
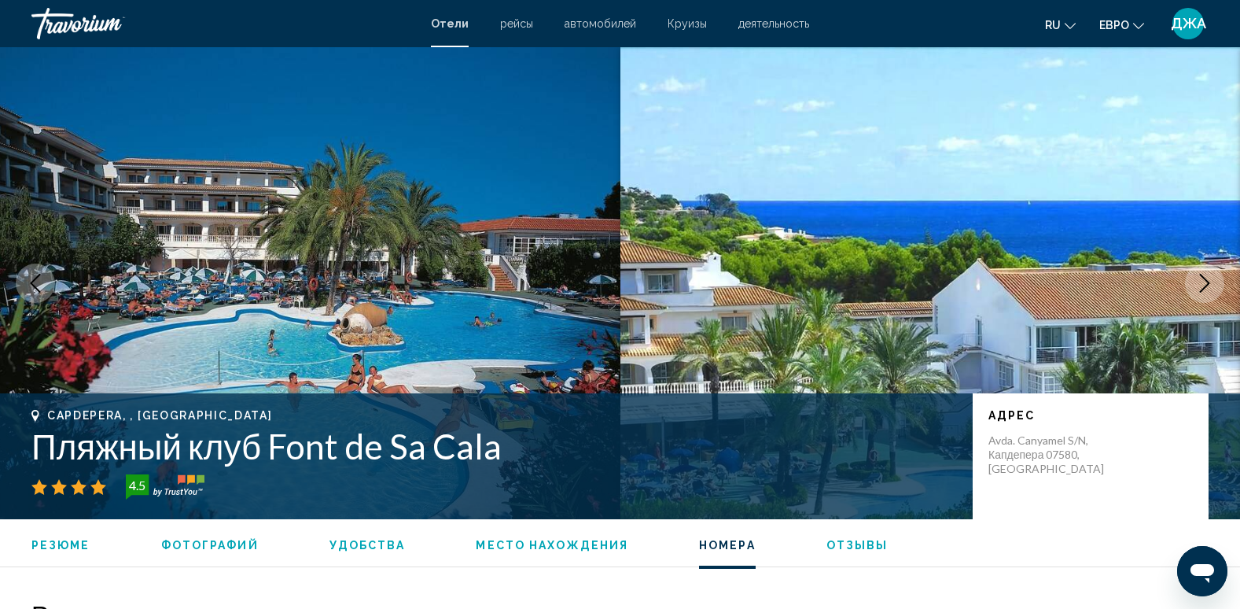
scroll to position [2201, 0]
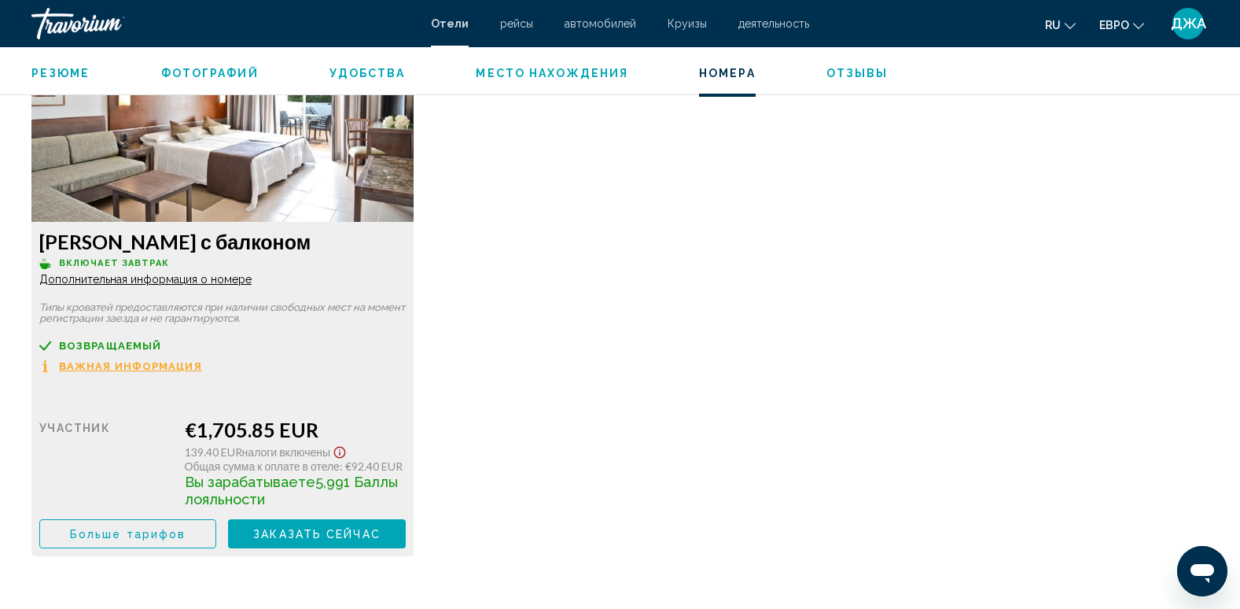
click at [540, 71] on span "Место нахождения" at bounding box center [552, 73] width 153 height 13
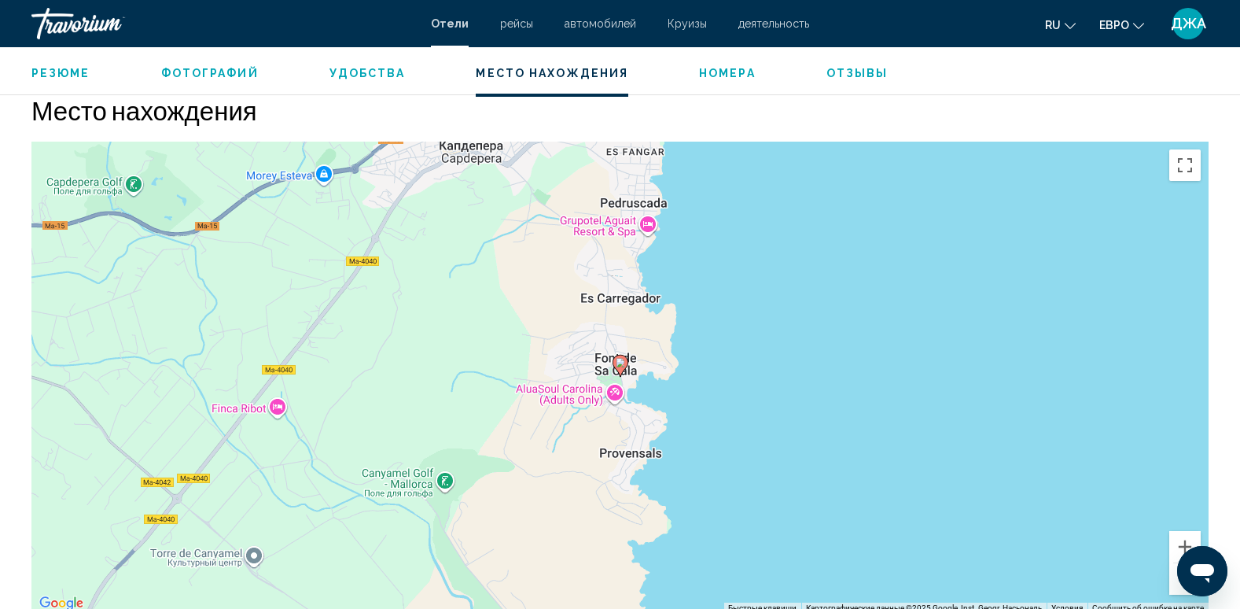
click at [355, 77] on span "Удобства" at bounding box center [367, 73] width 76 height 13
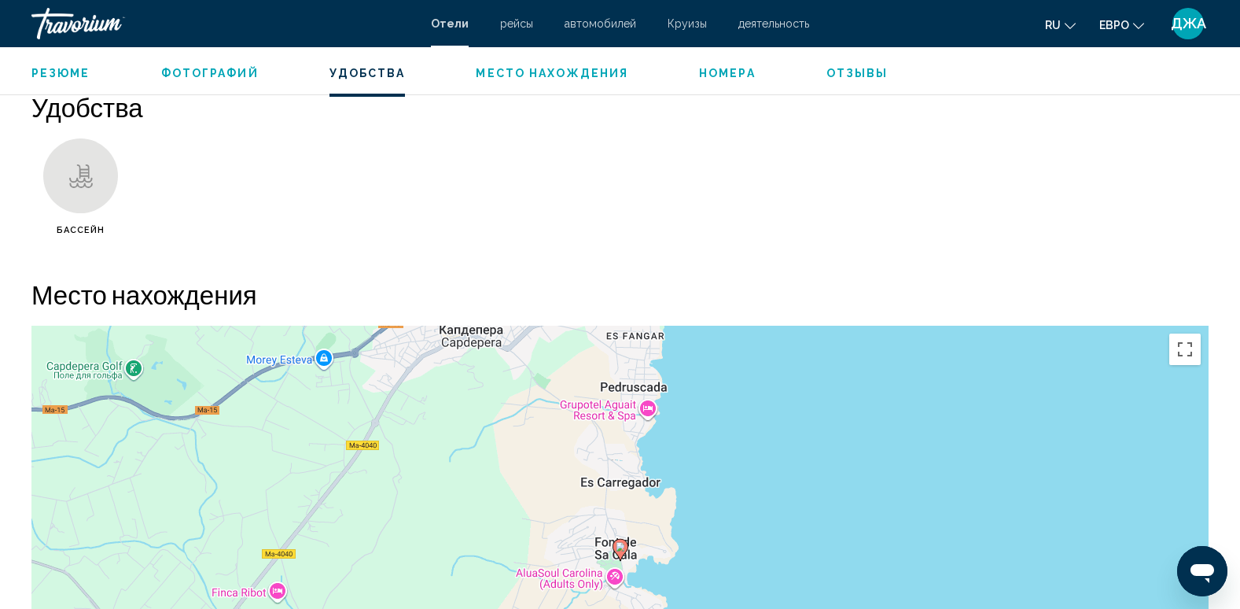
scroll to position [1253, 0]
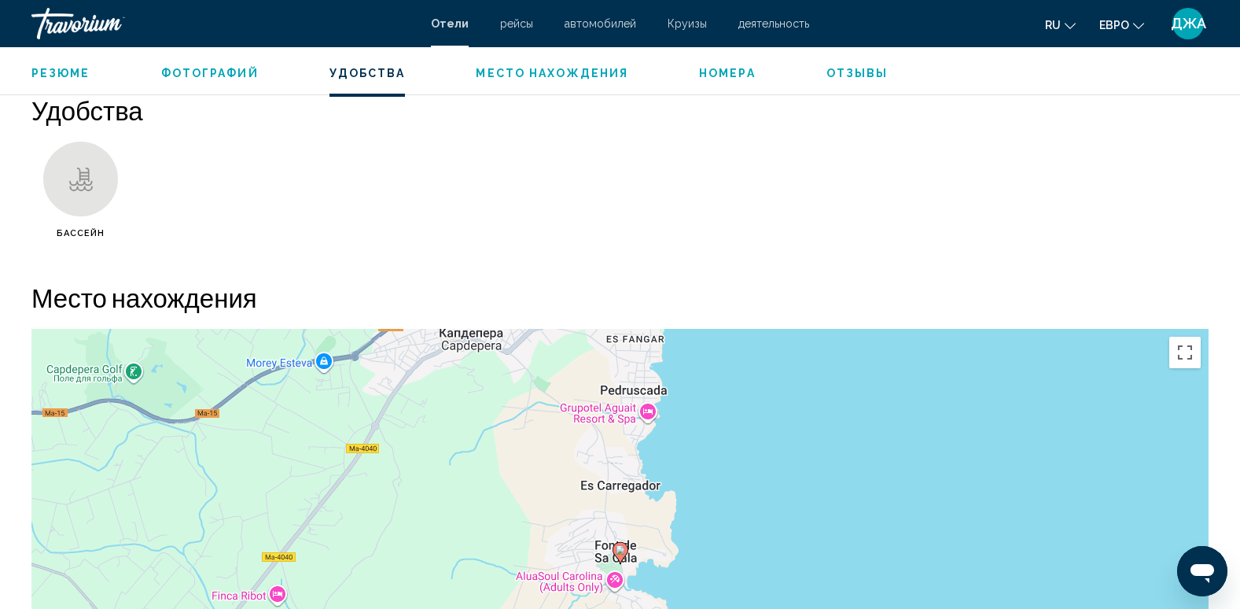
click at [216, 75] on span "Фотографий" at bounding box center [209, 73] width 97 height 13
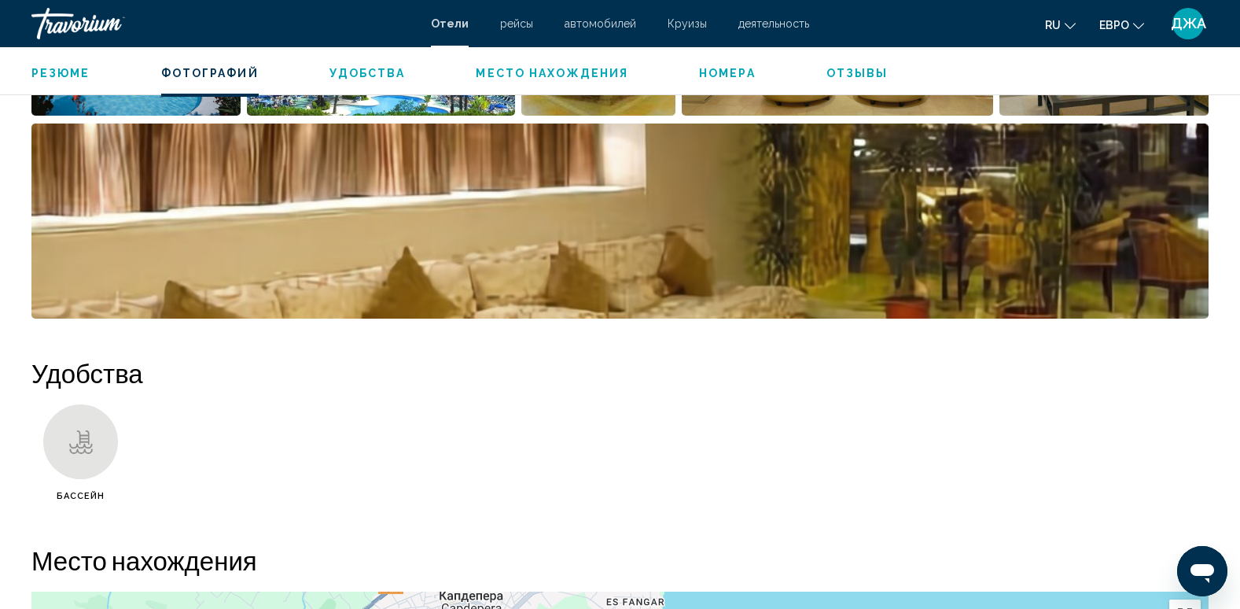
scroll to position [769, 0]
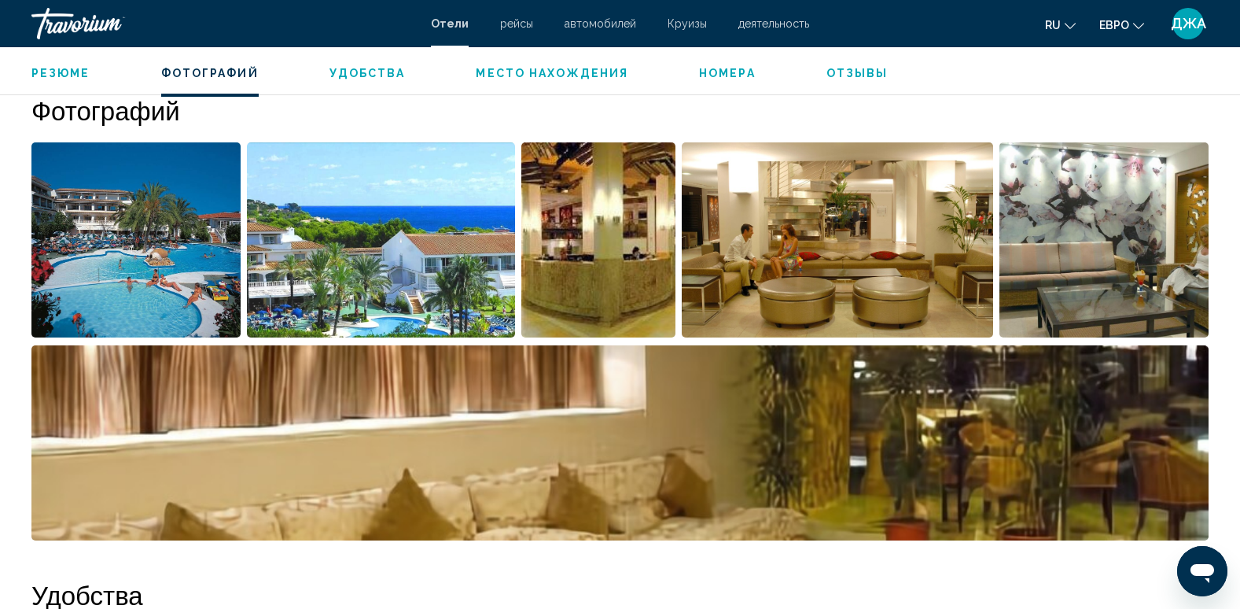
click at [869, 228] on img "Открыть полноэкранный слайдер изображений" at bounding box center [837, 239] width 311 height 195
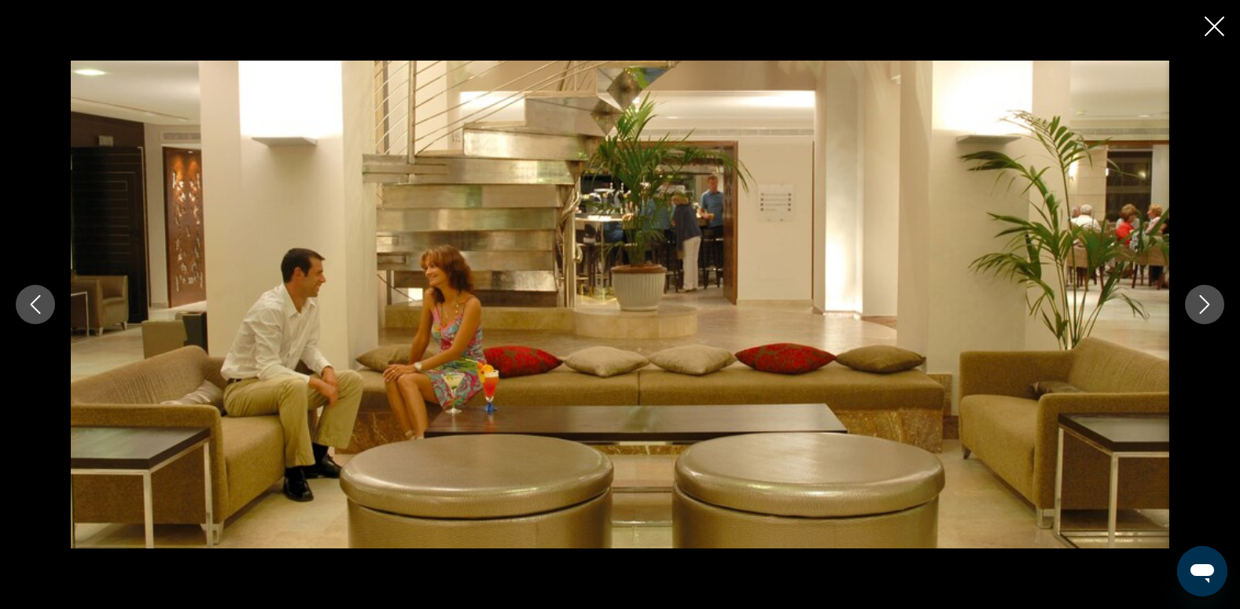
click at [1211, 297] on icon "Следующее изображение" at bounding box center [1204, 304] width 19 height 19
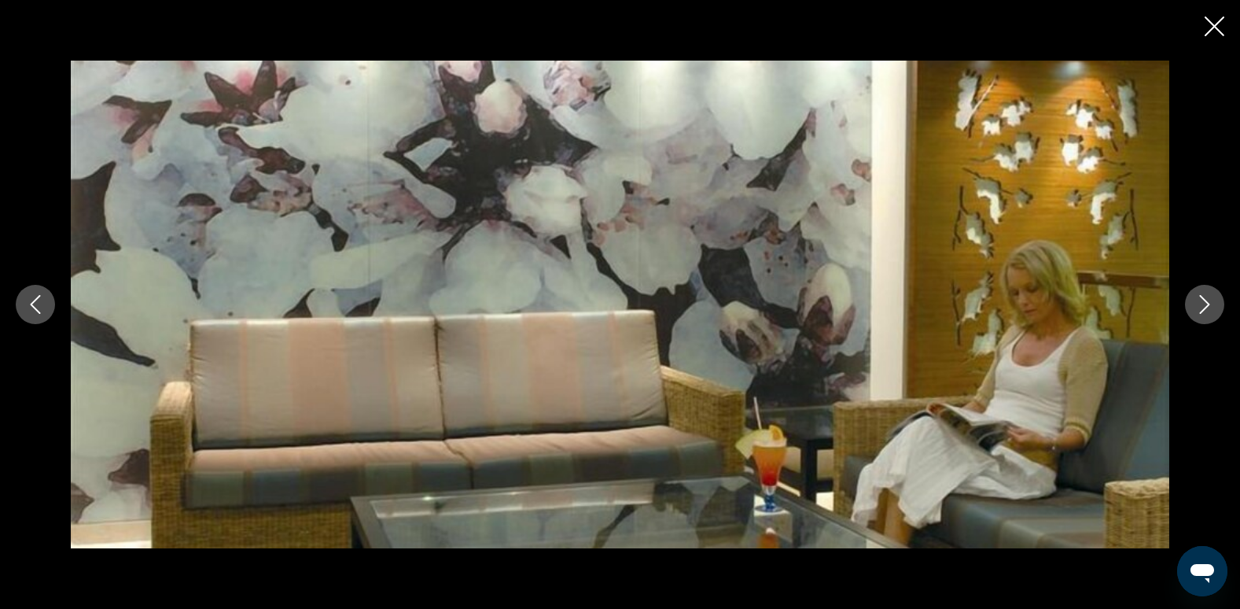
click at [1211, 297] on icon "Следующее изображение" at bounding box center [1204, 304] width 19 height 19
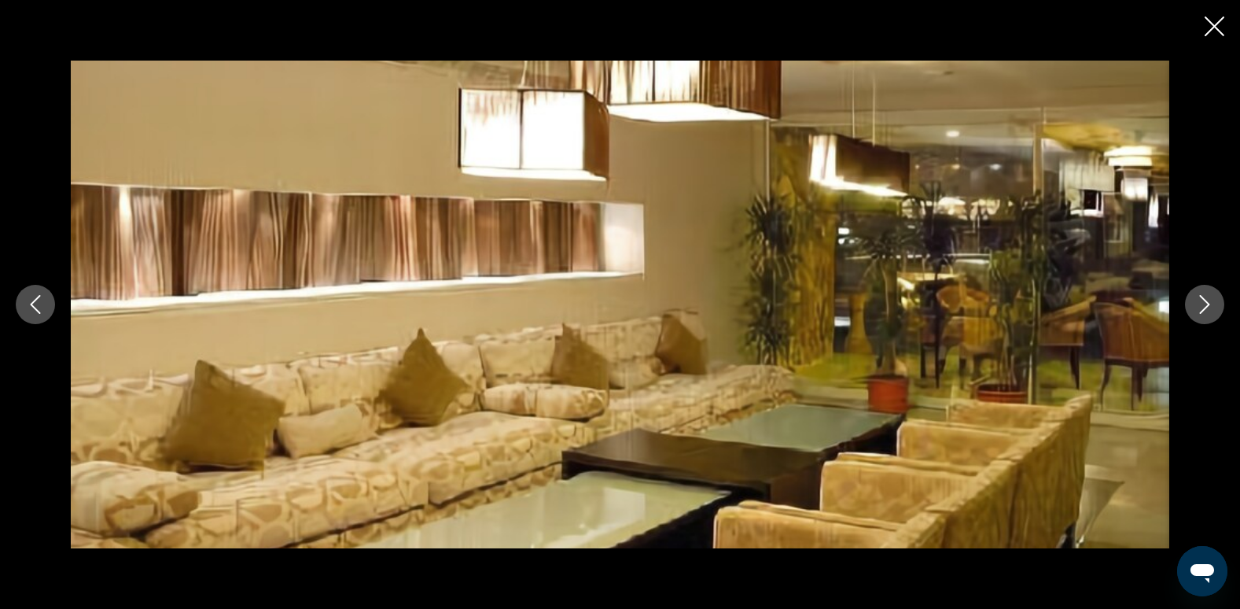
click at [1211, 297] on icon "Следующее изображение" at bounding box center [1204, 304] width 19 height 19
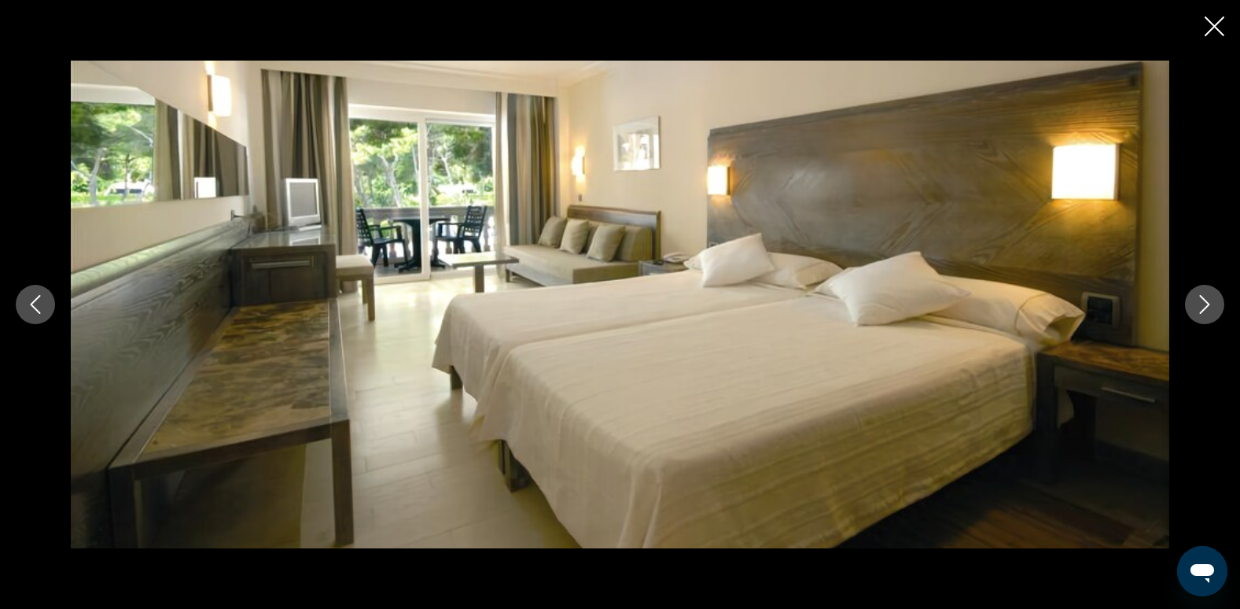
click at [1211, 297] on icon "Следующее изображение" at bounding box center [1204, 304] width 19 height 19
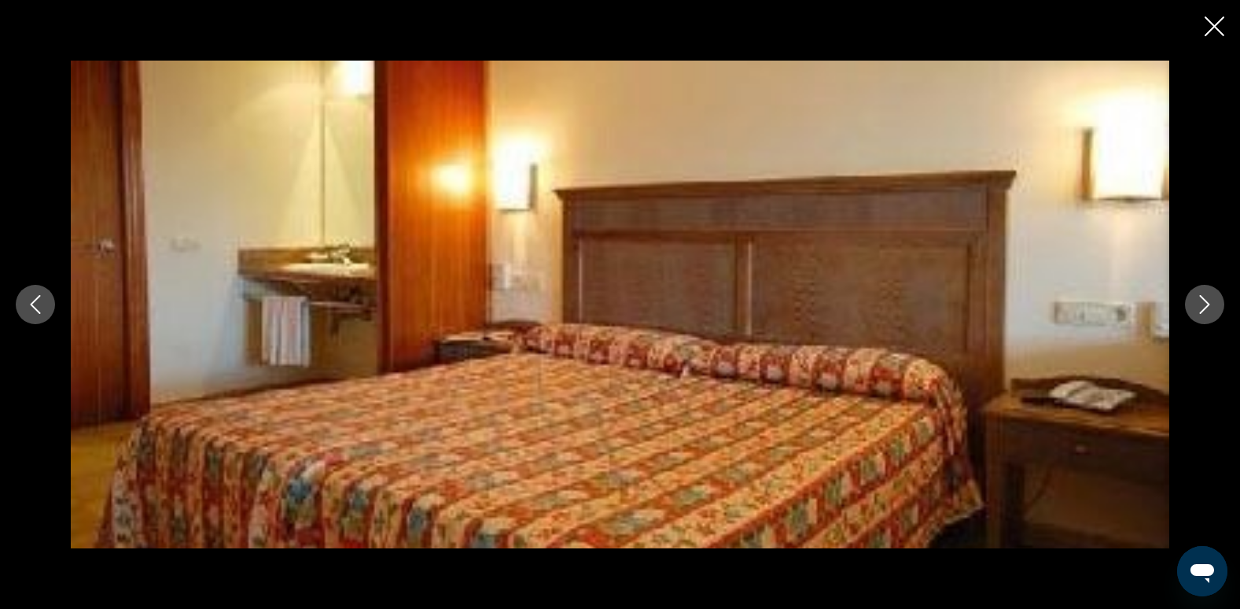
click at [1211, 297] on icon "Следующее изображение" at bounding box center [1204, 304] width 19 height 19
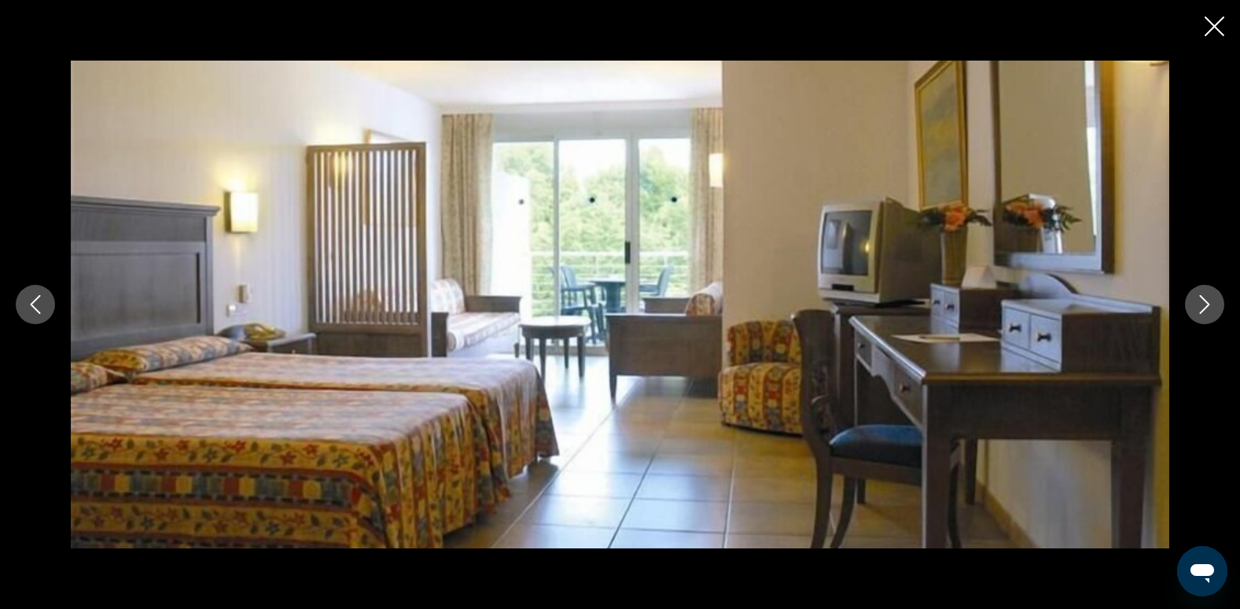
click at [1211, 297] on icon "Следующее изображение" at bounding box center [1204, 304] width 19 height 19
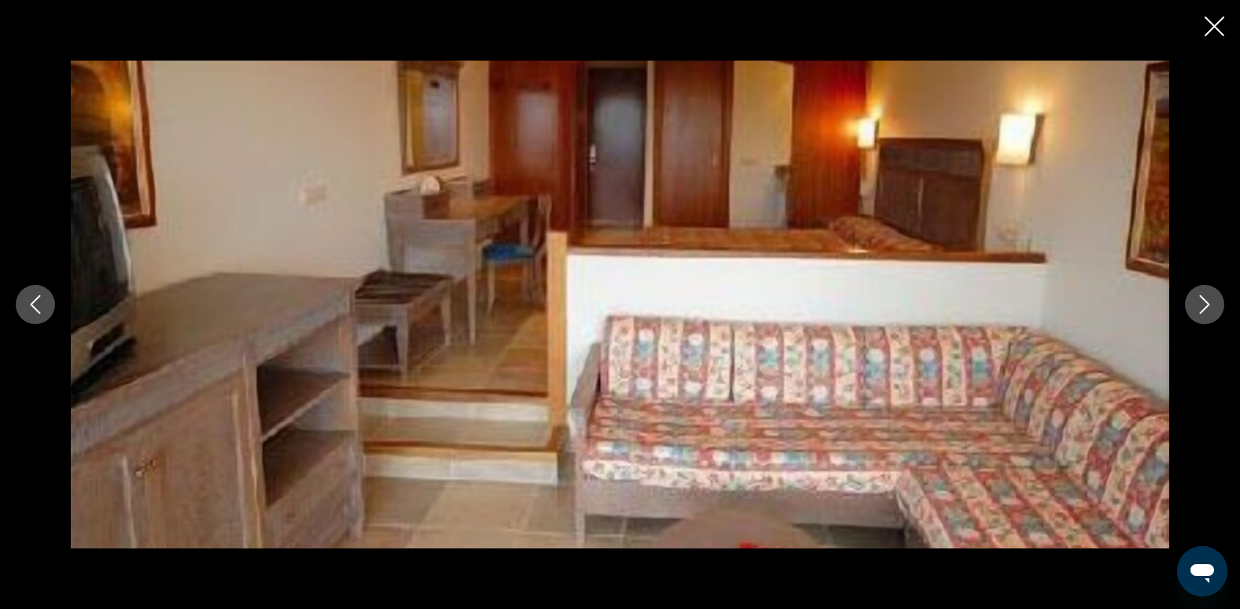
click at [1211, 297] on icon "Следующее изображение" at bounding box center [1204, 304] width 19 height 19
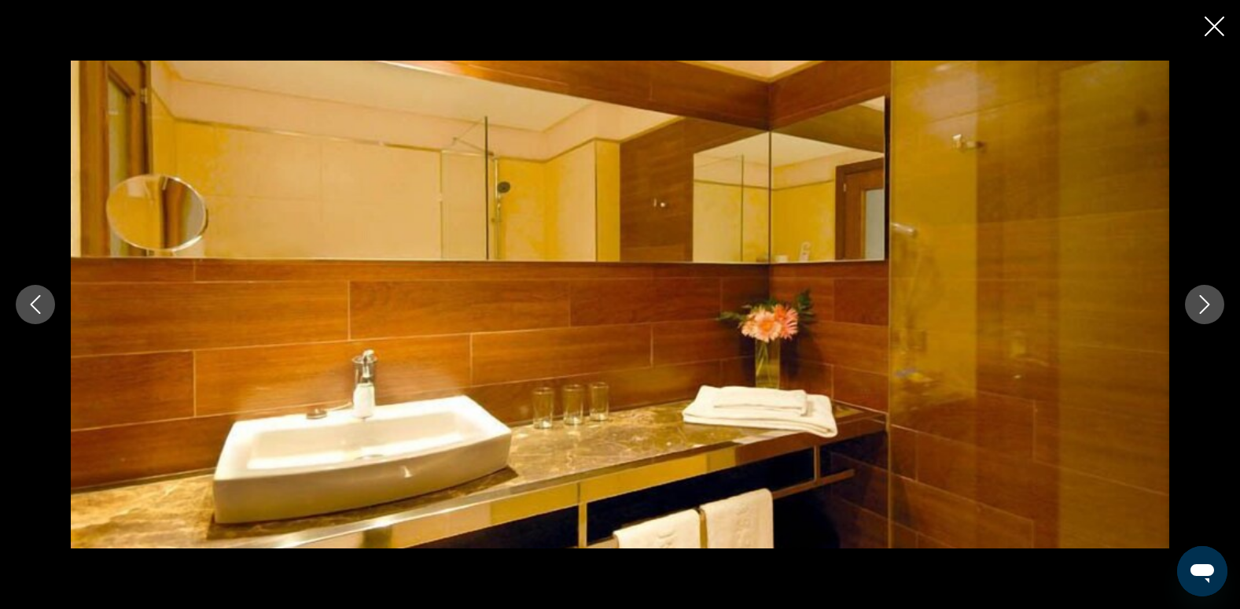
click at [1211, 297] on icon "Следующее изображение" at bounding box center [1204, 304] width 19 height 19
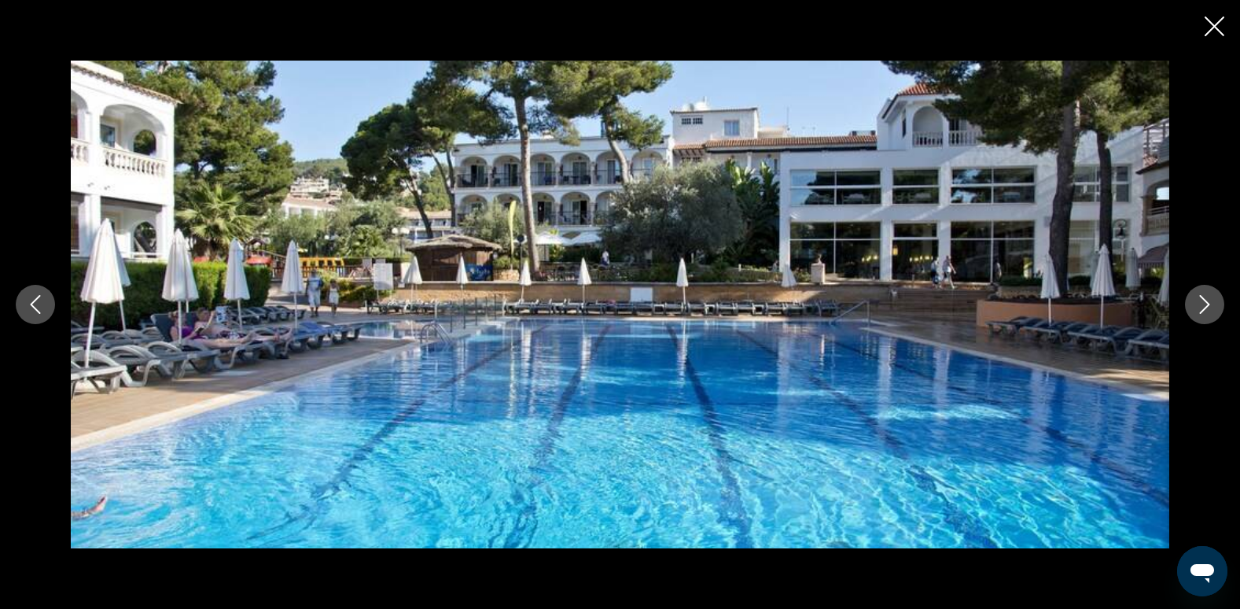
click at [1211, 297] on icon "Следующее изображение" at bounding box center [1204, 304] width 19 height 19
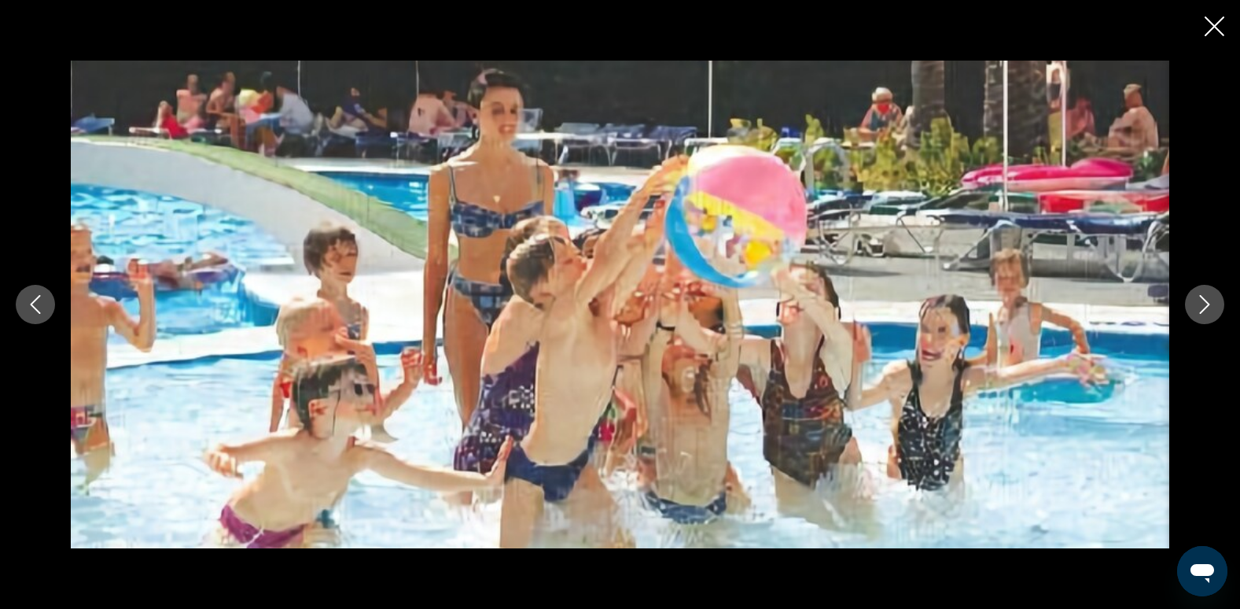
click at [1211, 297] on icon "Следующее изображение" at bounding box center [1204, 304] width 19 height 19
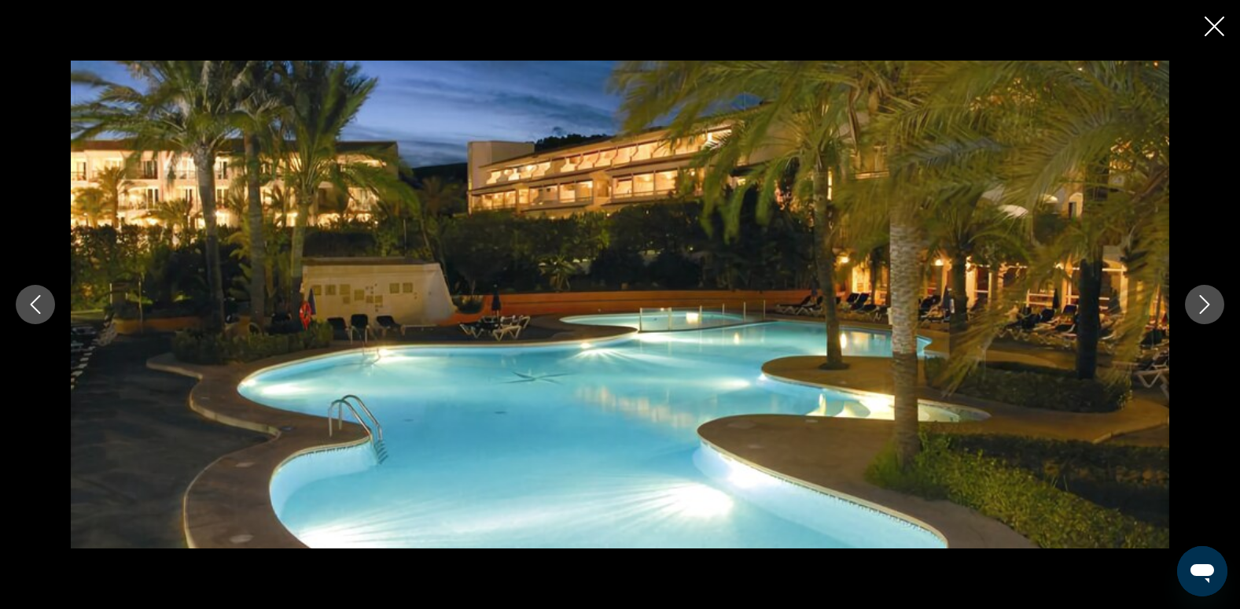
click at [1211, 297] on icon "Следующее изображение" at bounding box center [1204, 304] width 19 height 19
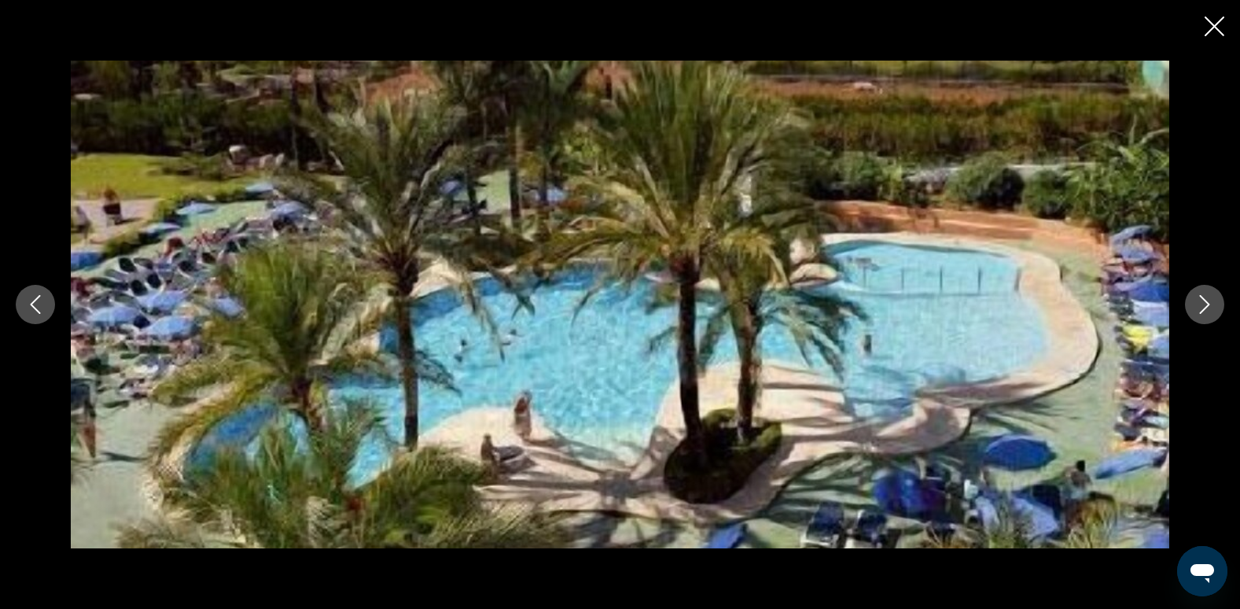
click at [1211, 297] on icon "Следующее изображение" at bounding box center [1204, 304] width 19 height 19
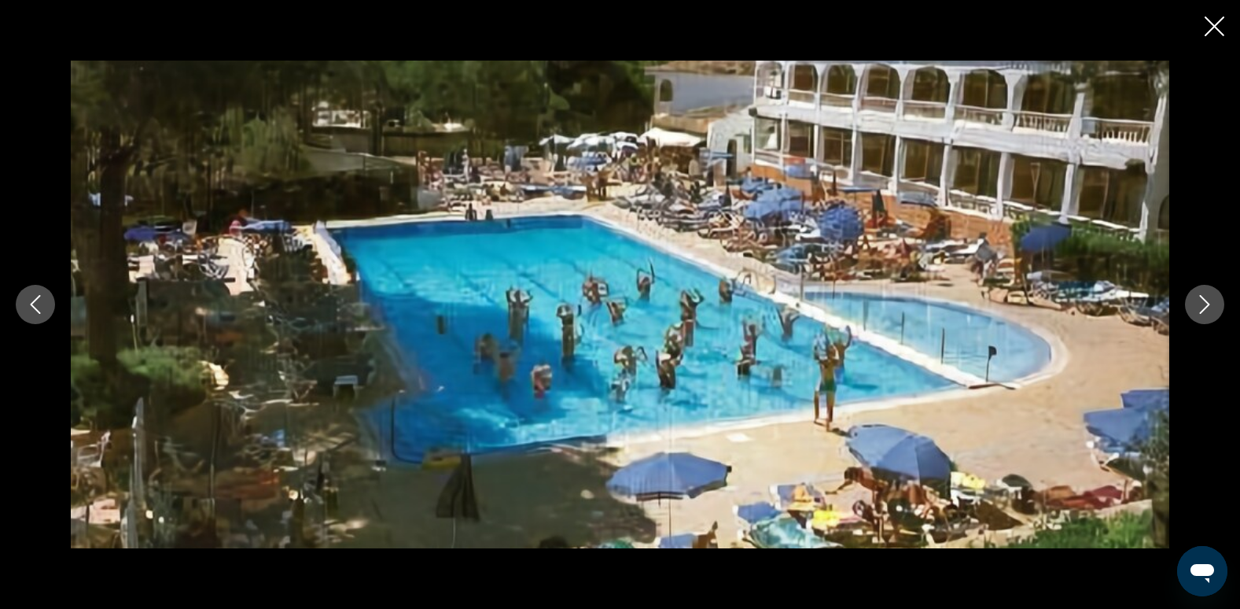
click at [1211, 297] on icon "Следующее изображение" at bounding box center [1204, 304] width 19 height 19
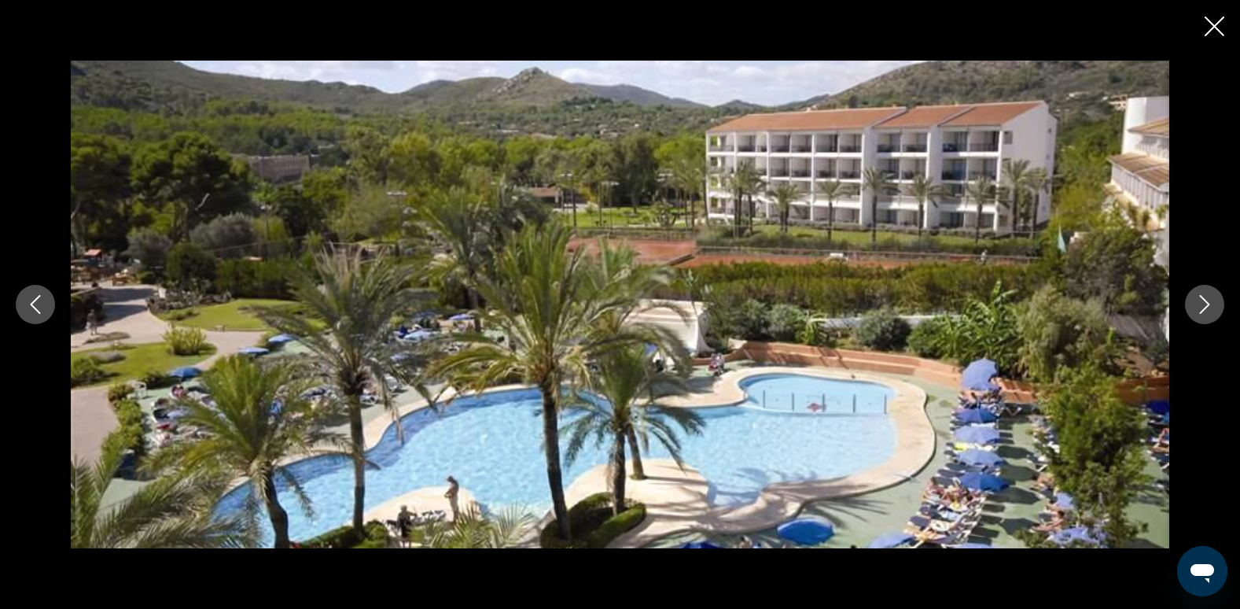
click at [1211, 297] on icon "Следующее изображение" at bounding box center [1204, 304] width 19 height 19
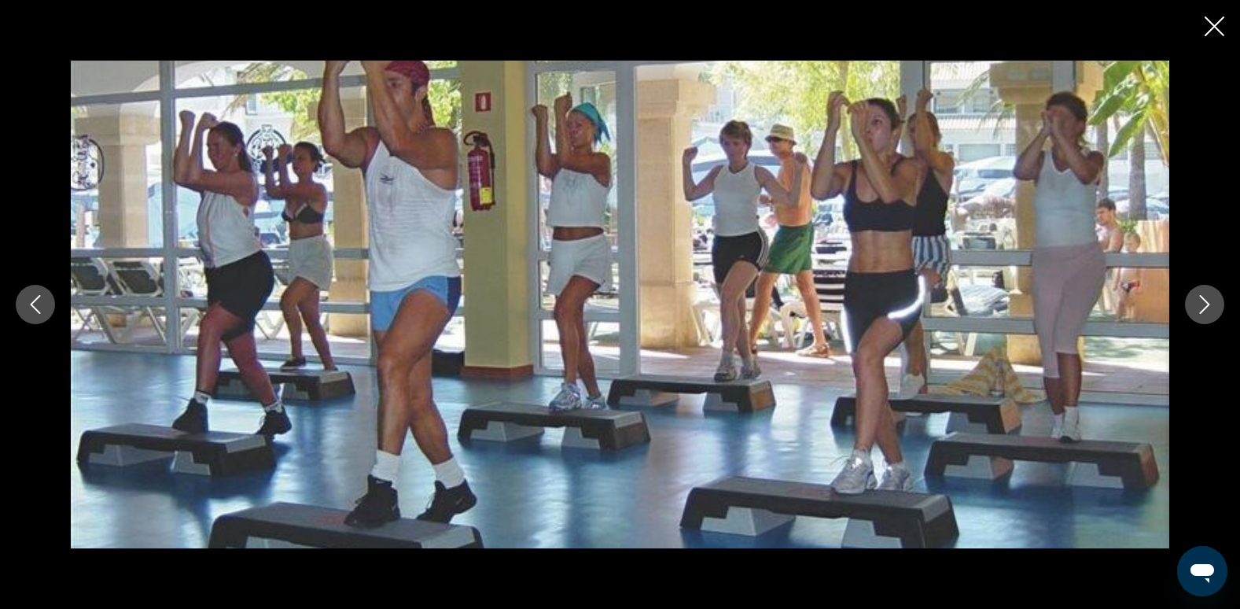
click at [1211, 297] on icon "Следующее изображение" at bounding box center [1204, 304] width 19 height 19
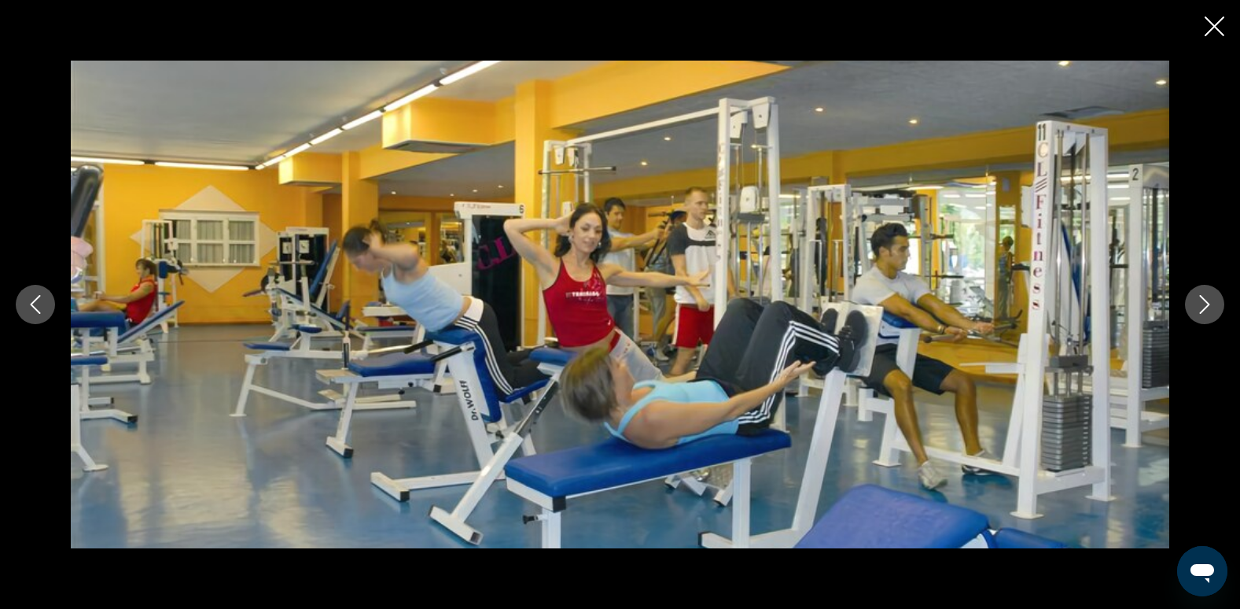
click at [1211, 297] on icon "Следующее изображение" at bounding box center [1204, 304] width 19 height 19
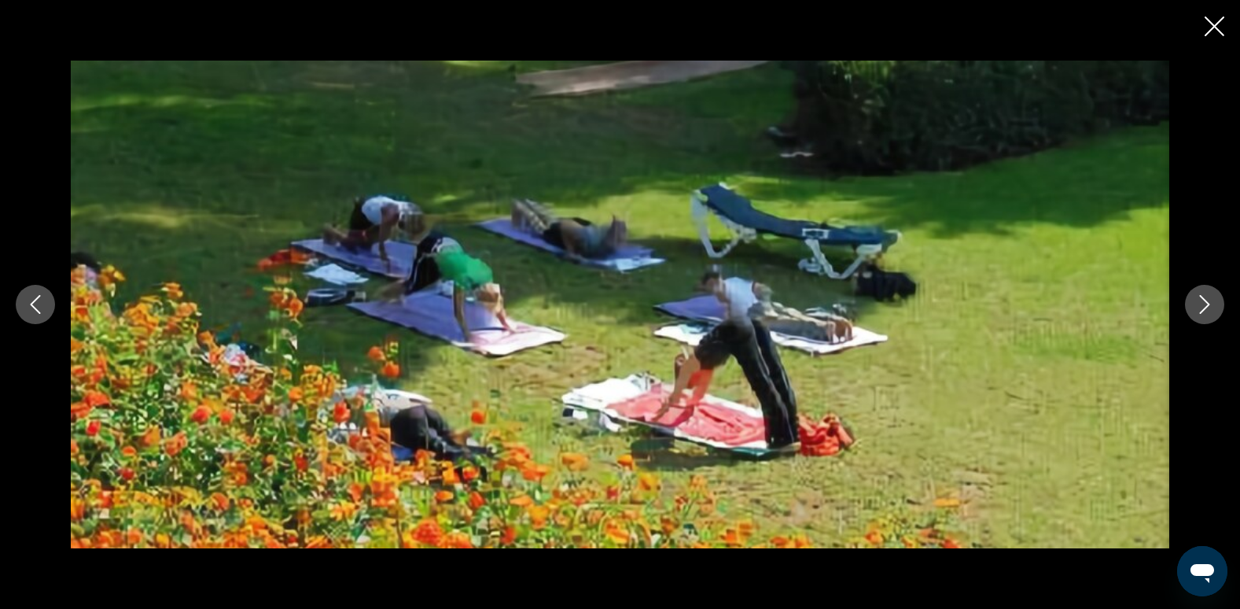
click at [1211, 297] on icon "Следующее изображение" at bounding box center [1204, 304] width 19 height 19
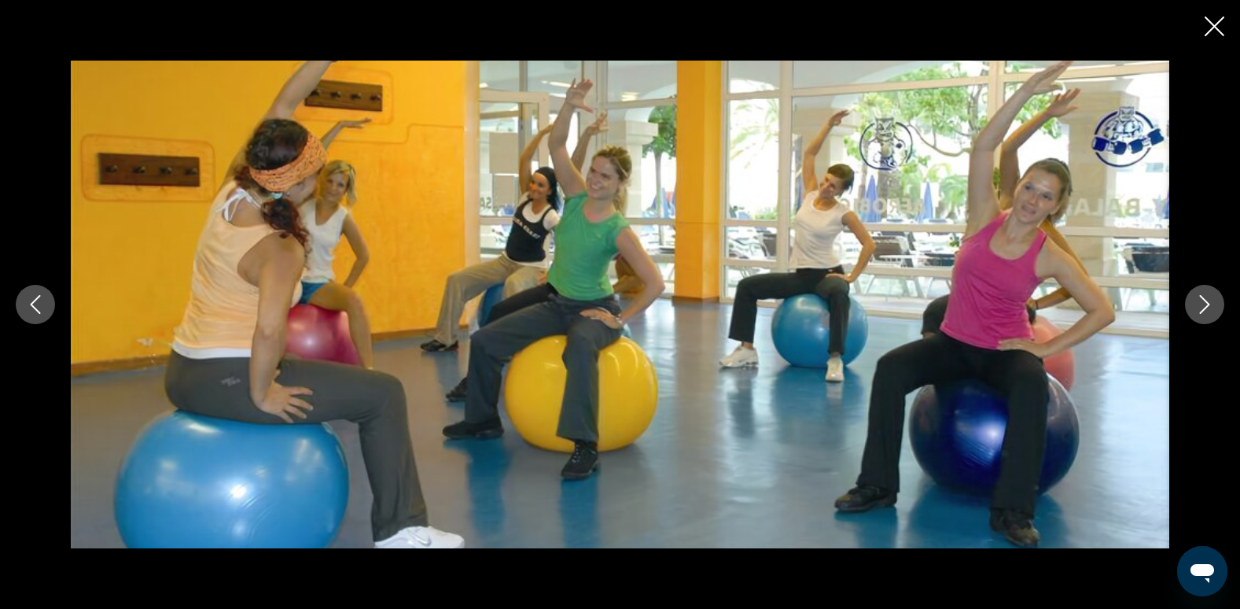
click at [1211, 297] on icon "Следующее изображение" at bounding box center [1204, 304] width 19 height 19
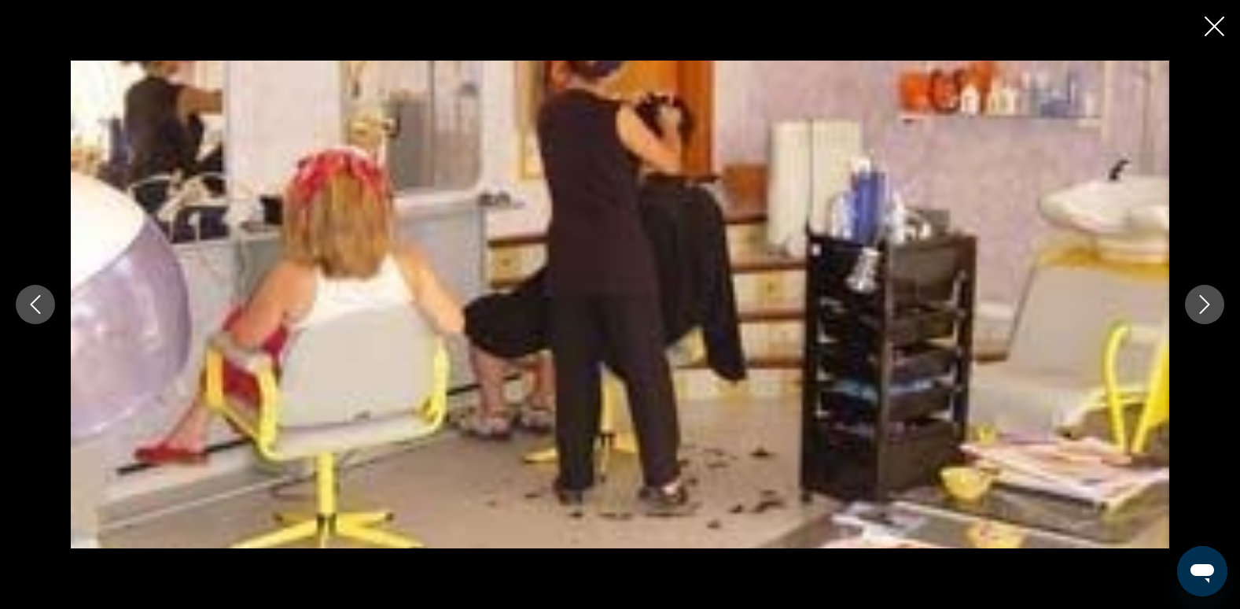
click at [1211, 297] on icon "Следующее изображение" at bounding box center [1204, 304] width 19 height 19
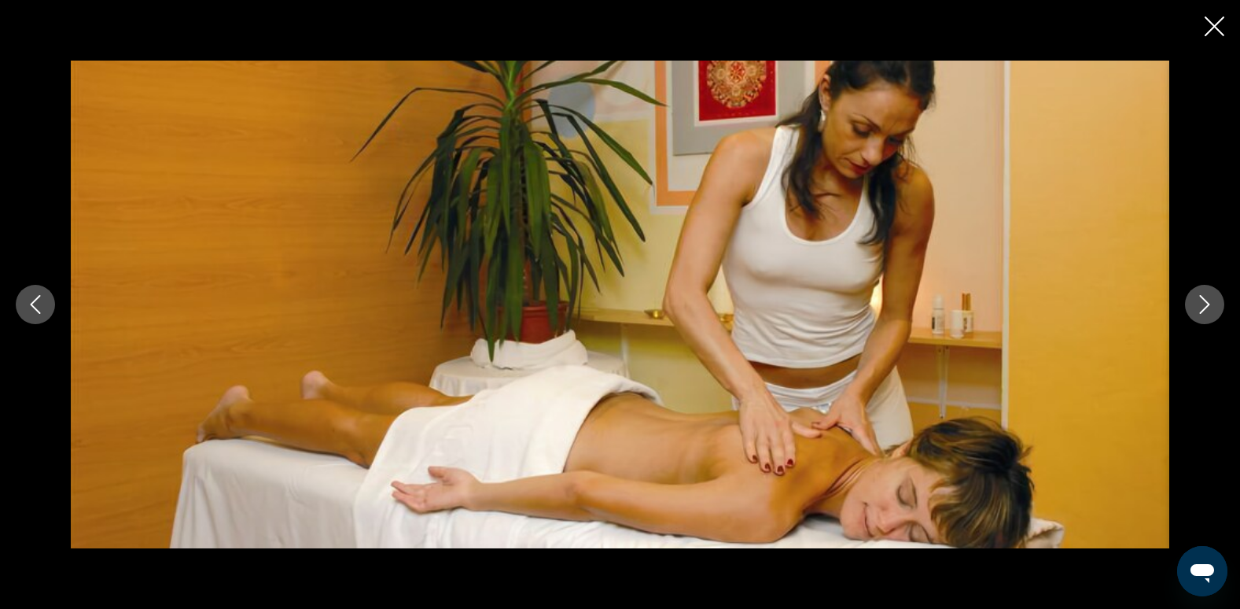
click at [1211, 297] on icon "Следующее изображение" at bounding box center [1204, 304] width 19 height 19
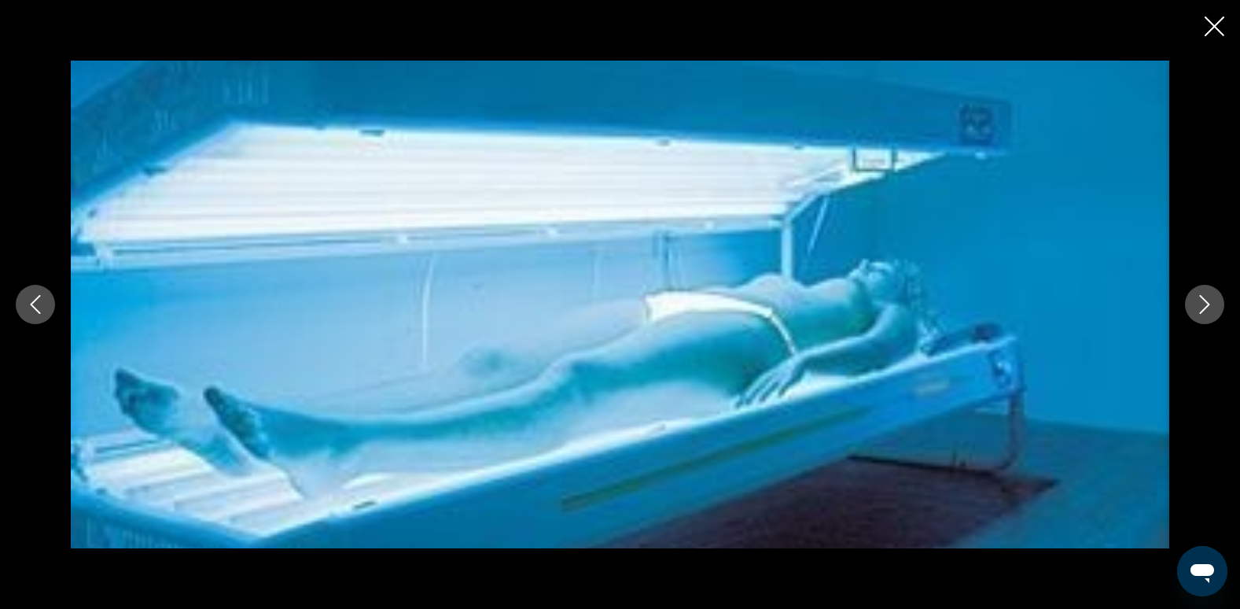
click at [1211, 297] on icon "Следующее изображение" at bounding box center [1204, 304] width 19 height 19
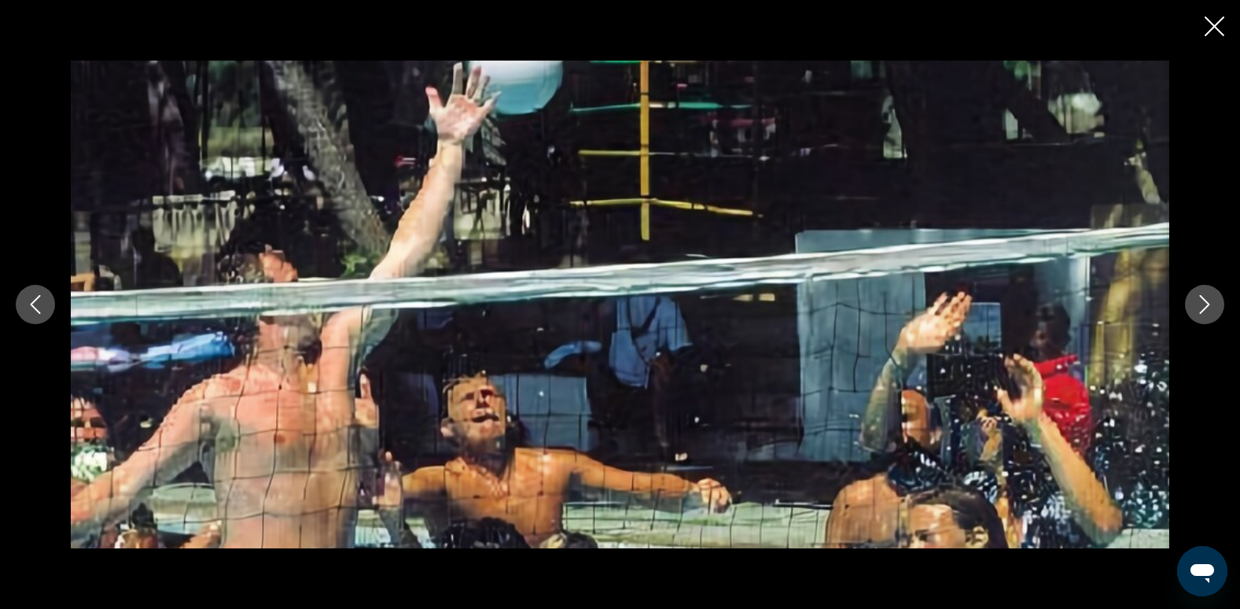
click at [1211, 297] on icon "Следующее изображение" at bounding box center [1204, 304] width 19 height 19
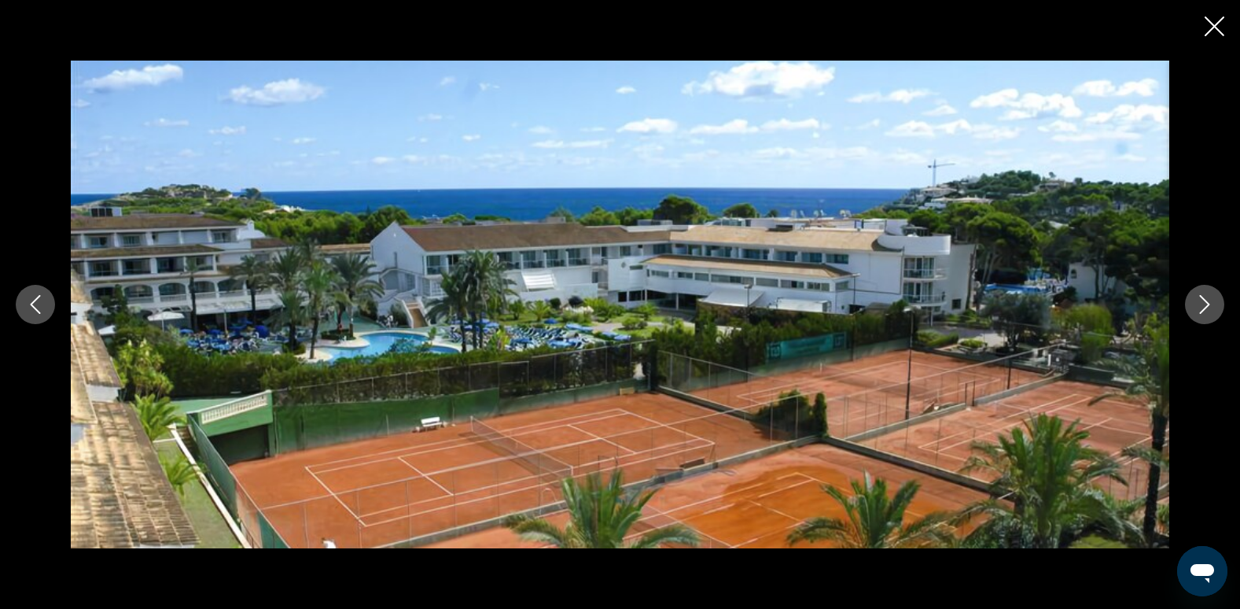
click at [1211, 297] on icon "Следующее изображение" at bounding box center [1204, 304] width 19 height 19
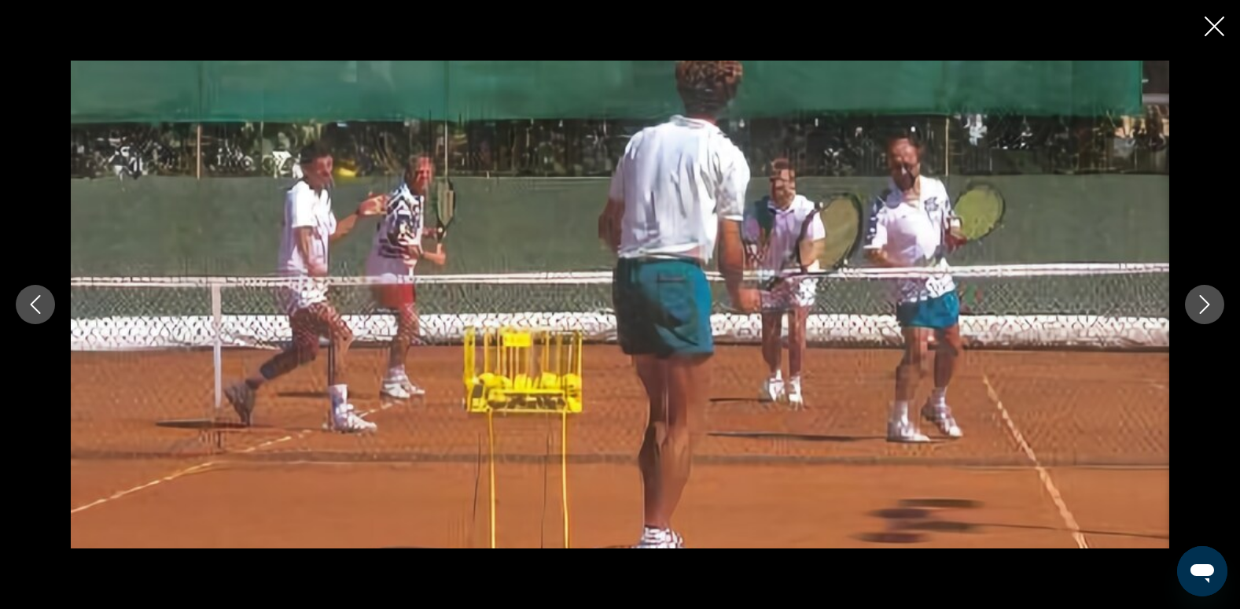
click at [1211, 297] on icon "Следующее изображение" at bounding box center [1204, 304] width 19 height 19
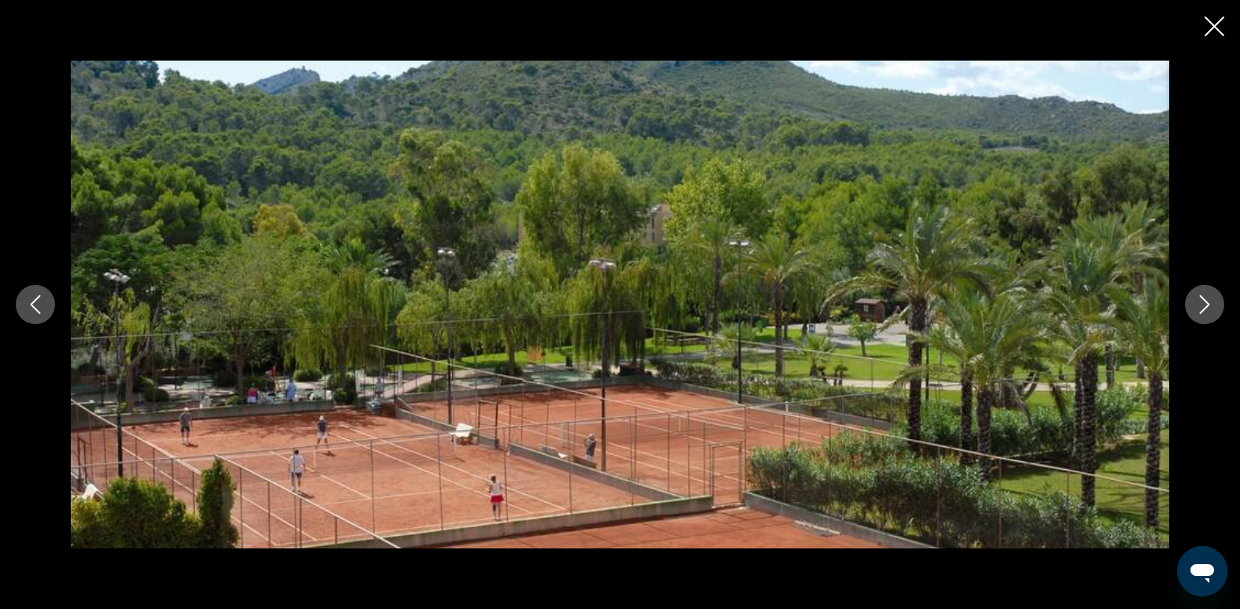
click at [1211, 297] on icon "Следующее изображение" at bounding box center [1204, 304] width 19 height 19
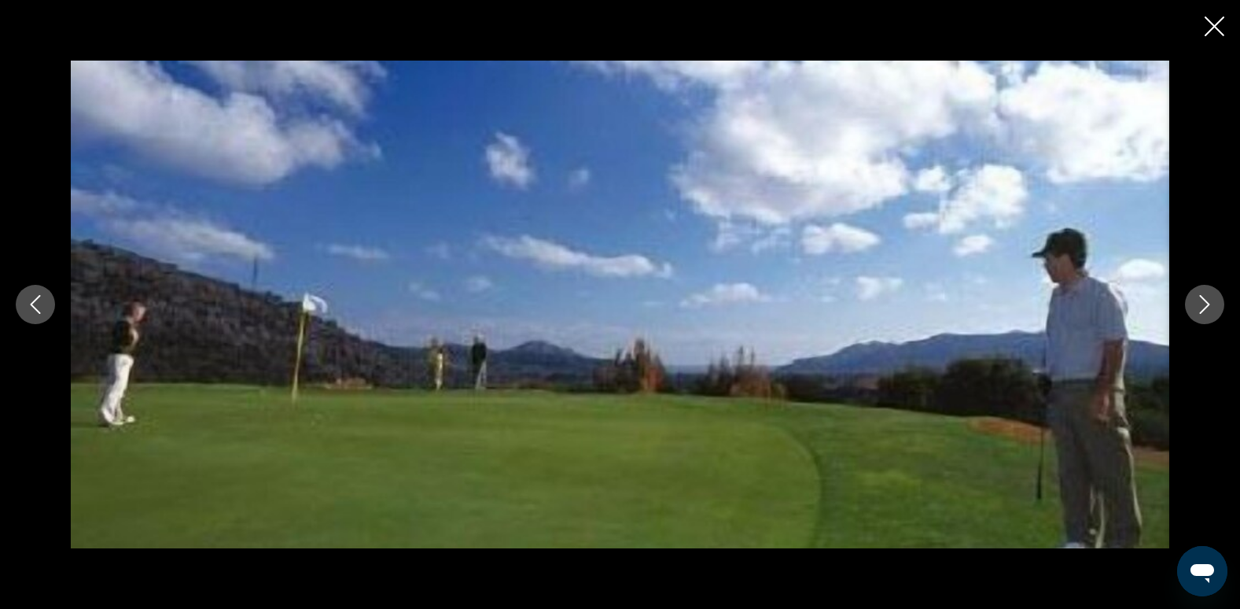
click at [1211, 297] on icon "Следующее изображение" at bounding box center [1204, 304] width 19 height 19
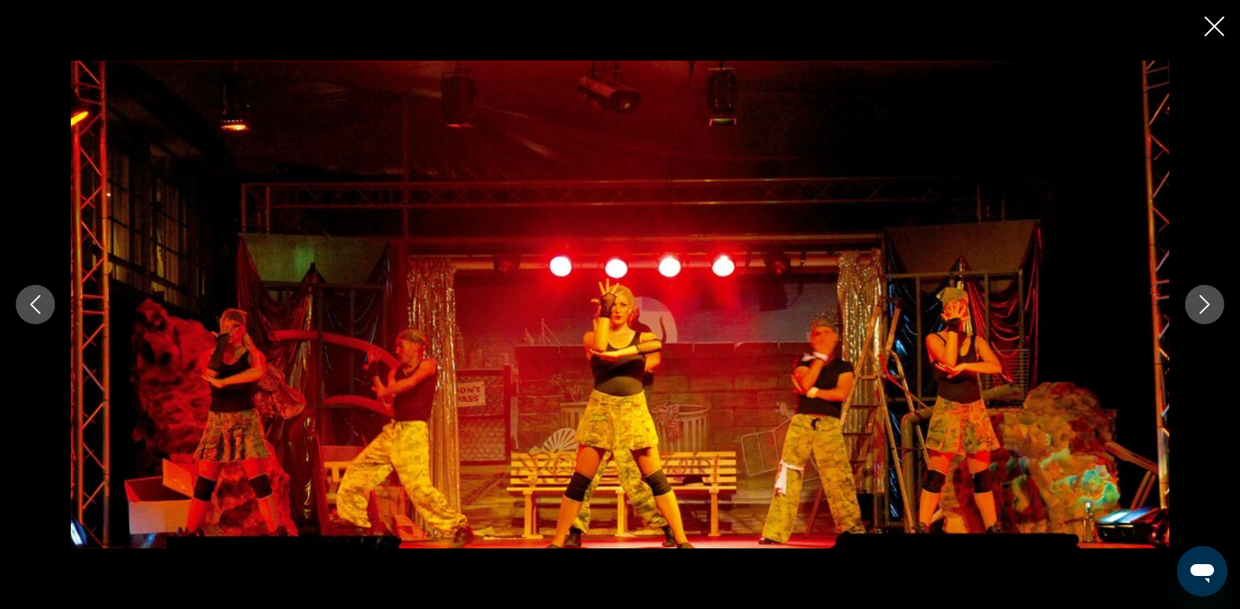
click at [1211, 297] on icon "Следующее изображение" at bounding box center [1204, 304] width 19 height 19
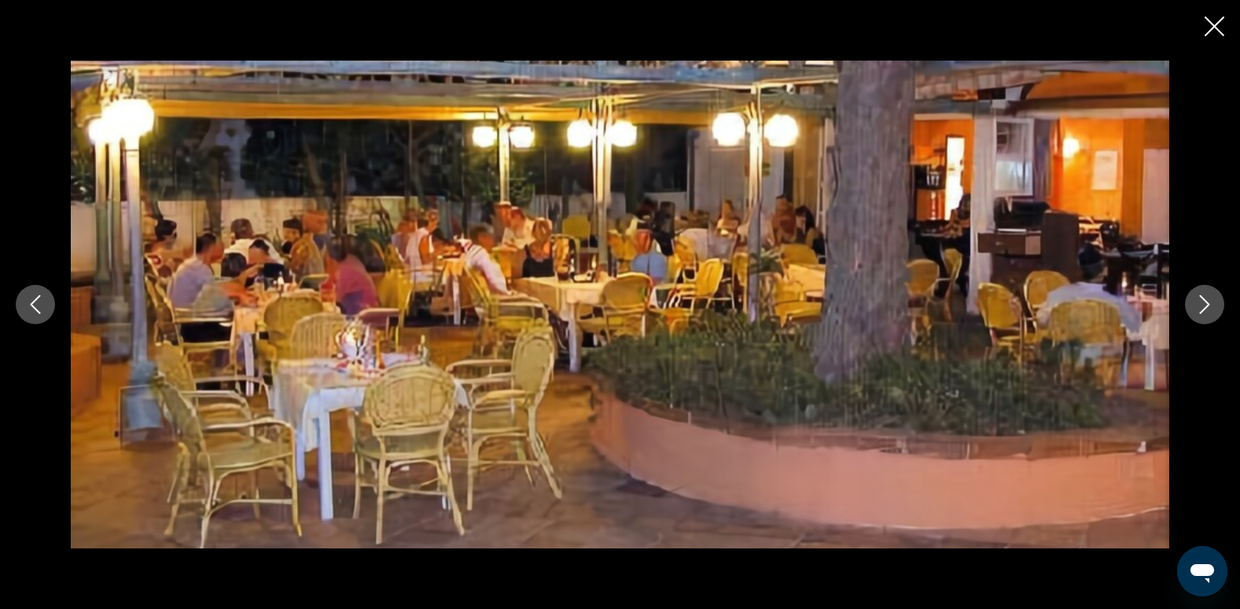
click at [1211, 297] on icon "Следующее изображение" at bounding box center [1204, 304] width 19 height 19
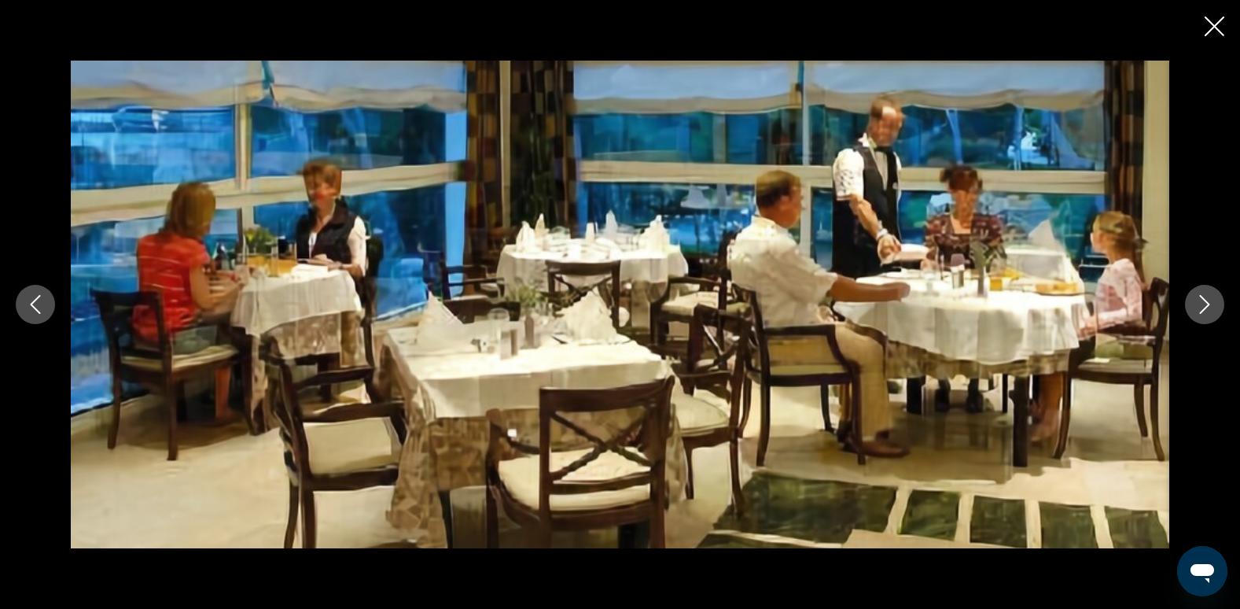
click at [1211, 297] on icon "Следующее изображение" at bounding box center [1204, 304] width 19 height 19
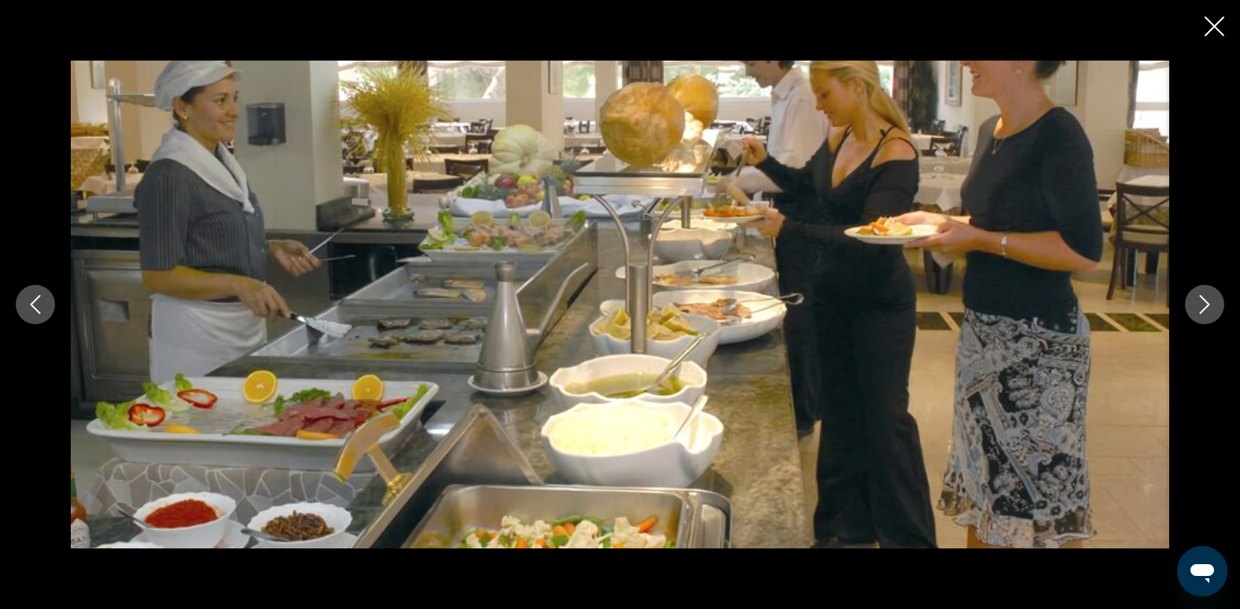
click at [1213, 21] on icon "Закрыть слайд-шоу" at bounding box center [1214, 27] width 20 height 20
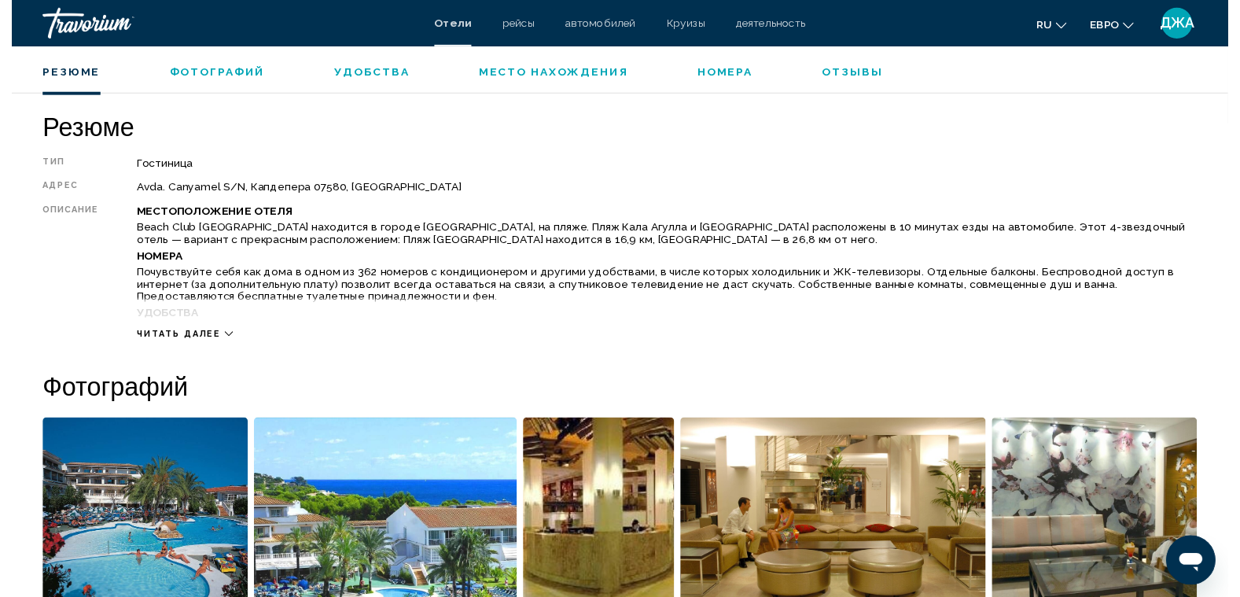
scroll to position [454, 0]
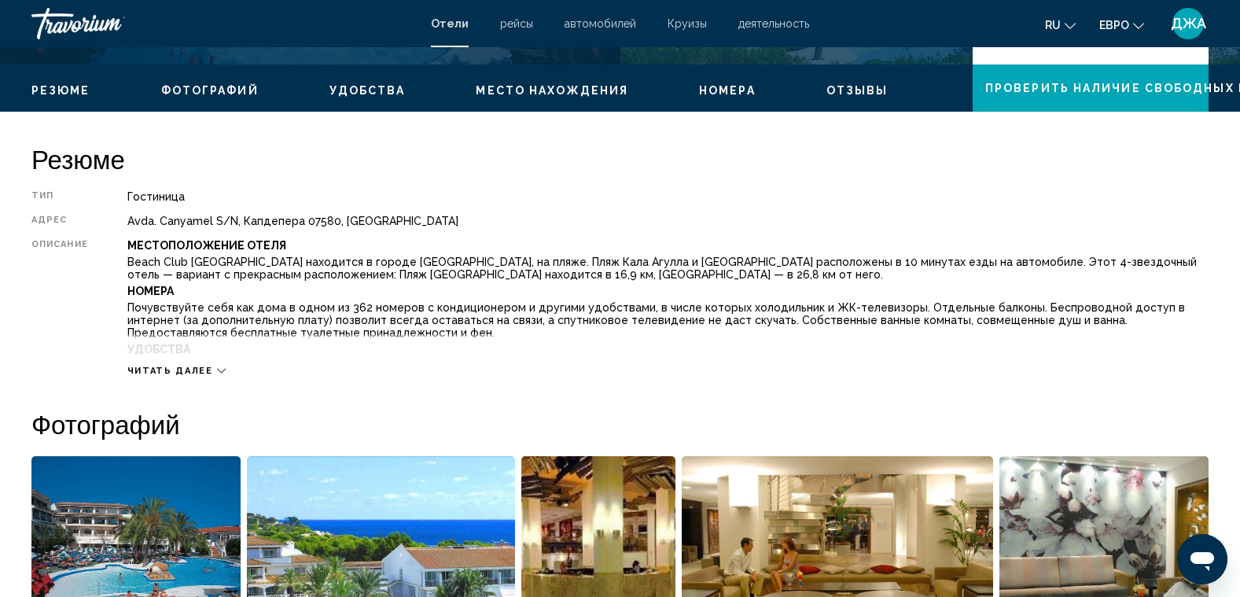
click at [155, 345] on div "Читать далее" at bounding box center [667, 354] width 1081 height 43
click at [167, 366] on span "Читать далее" at bounding box center [170, 371] width 86 height 10
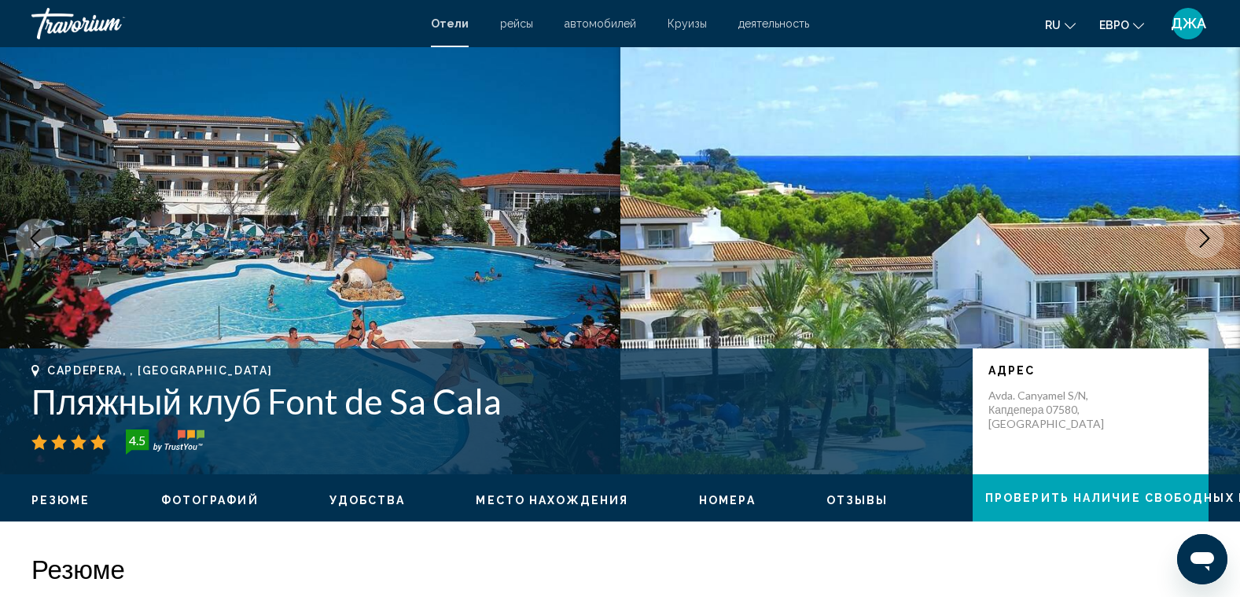
scroll to position [0, 0]
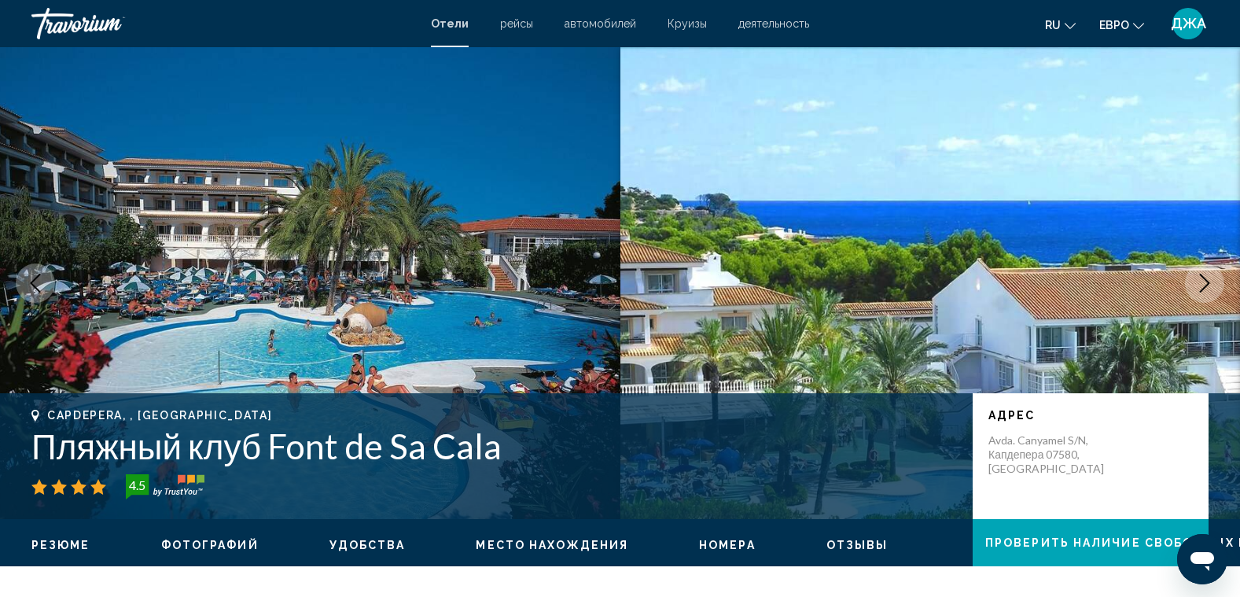
drag, startPoint x: 522, startPoint y: 464, endPoint x: 267, endPoint y: 450, distance: 255.9
click at [267, 450] on h1 "Пляжный клуб Font de Sa Cala" at bounding box center [493, 445] width 925 height 41
copy h1 "Font de Sa Cala"
